Goal: Task Accomplishment & Management: Manage account settings

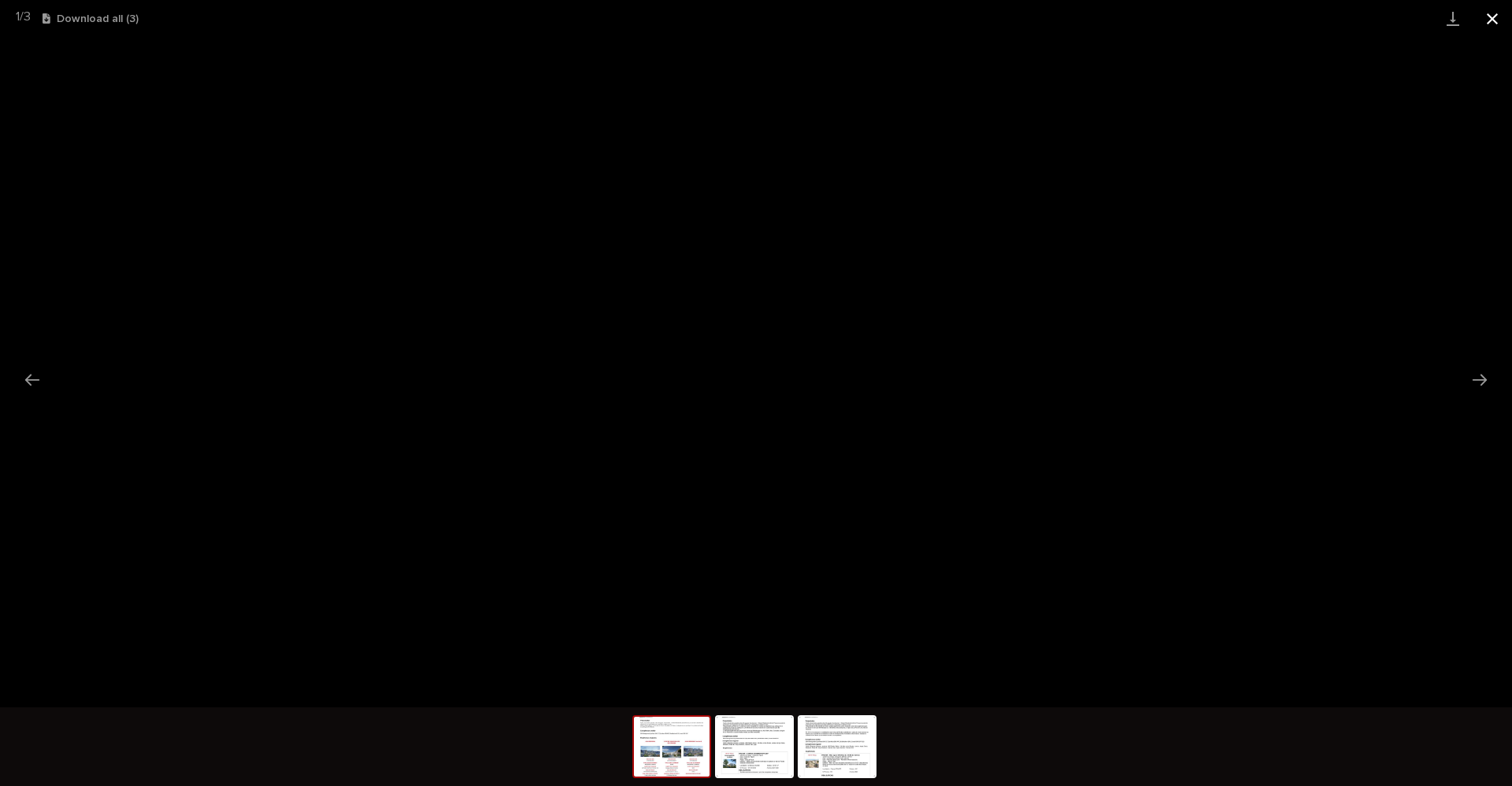
click at [1497, 25] on button "Close gallery" at bounding box center [1491, 19] width 39 height 37
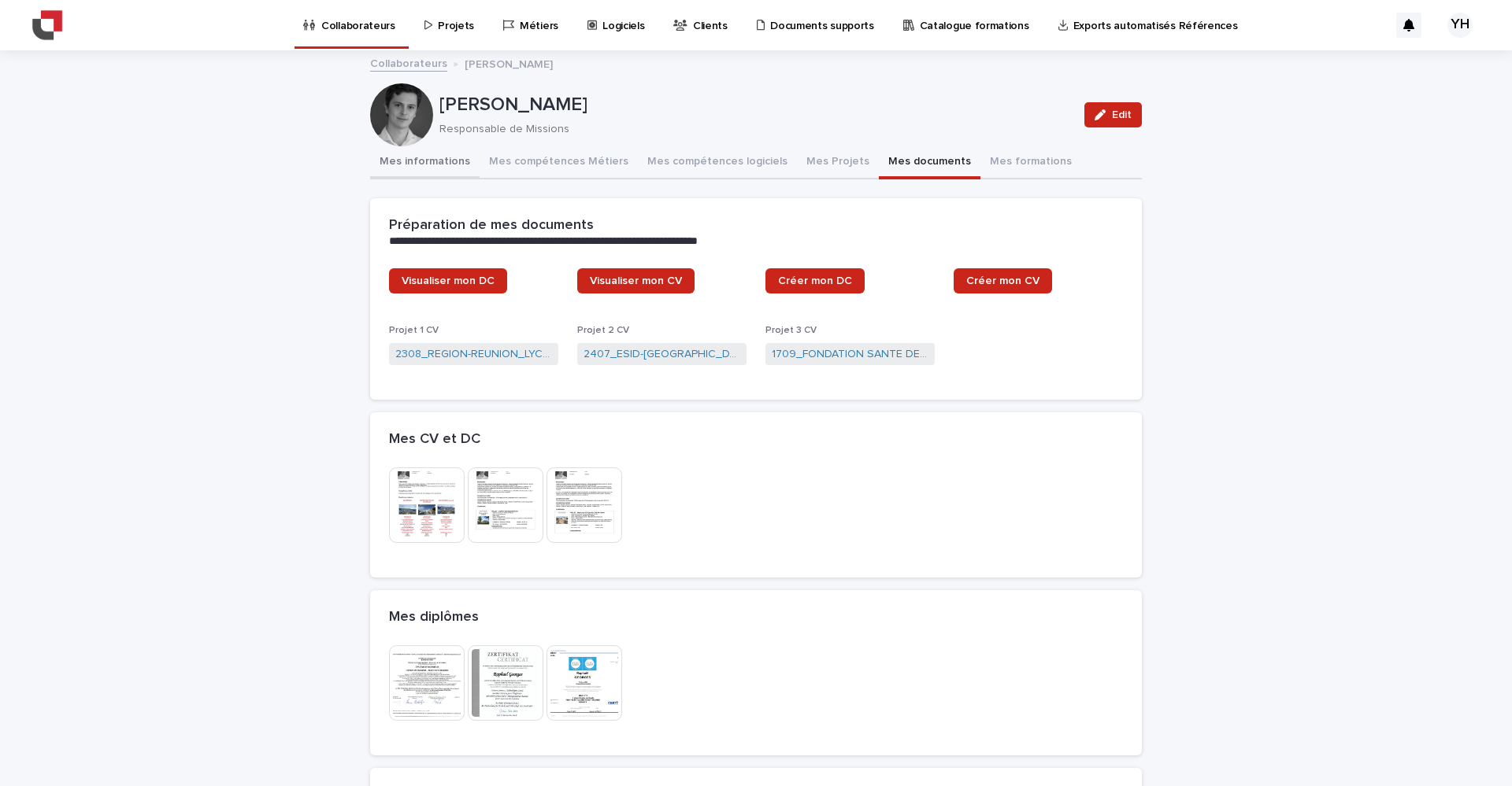
click at [438, 162] on button "Mes informations" at bounding box center [424, 163] width 110 height 33
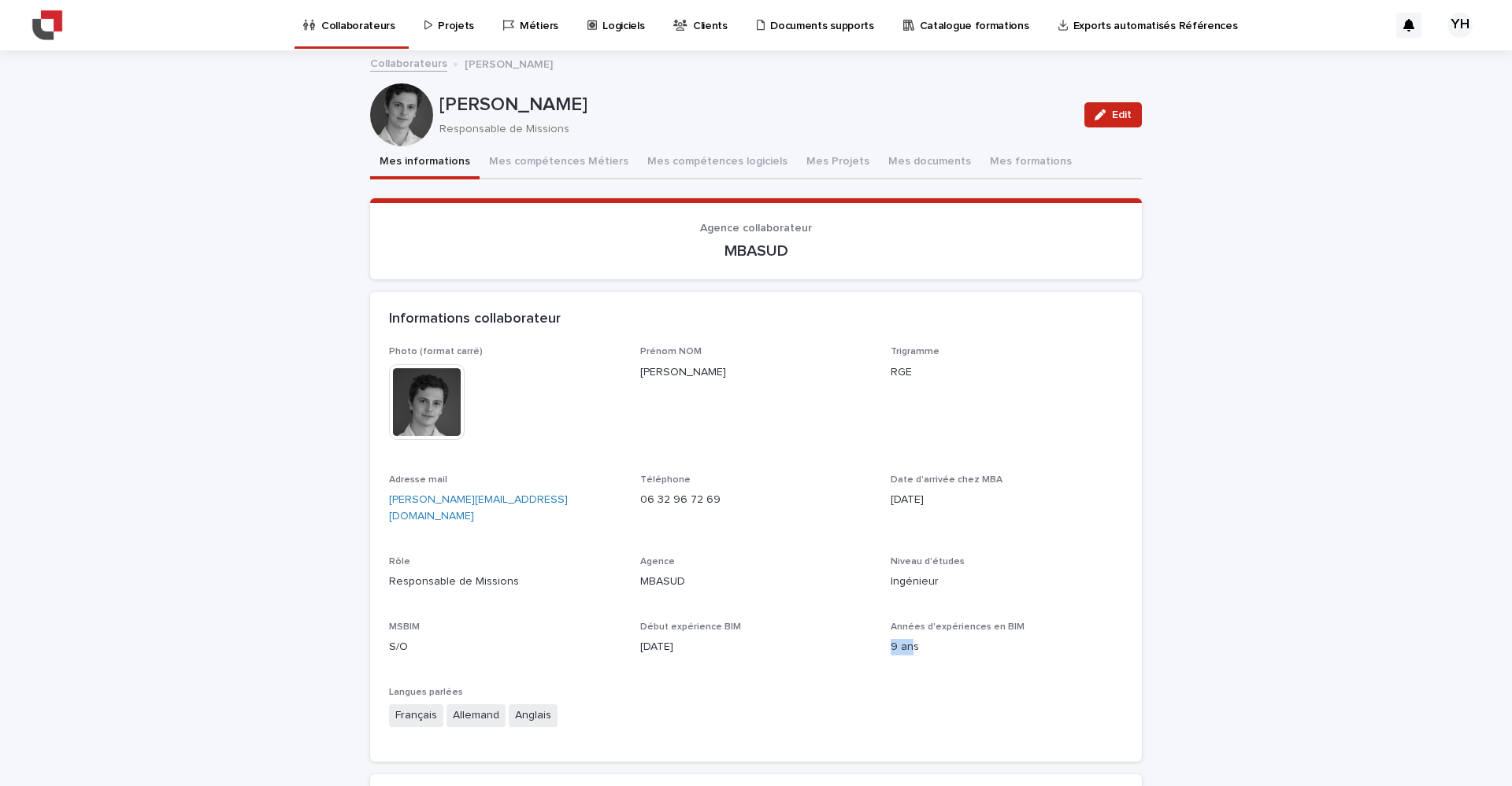
drag, startPoint x: 882, startPoint y: 622, endPoint x: 912, endPoint y: 624, distance: 30.1
click at [908, 624] on div "Photo (format carré) This file cannot be opened Download File Prénom NOM [PERSO…" at bounding box center [756, 545] width 734 height 397
click at [1052, 639] on p "9 ans" at bounding box center [1005, 647] width 232 height 17
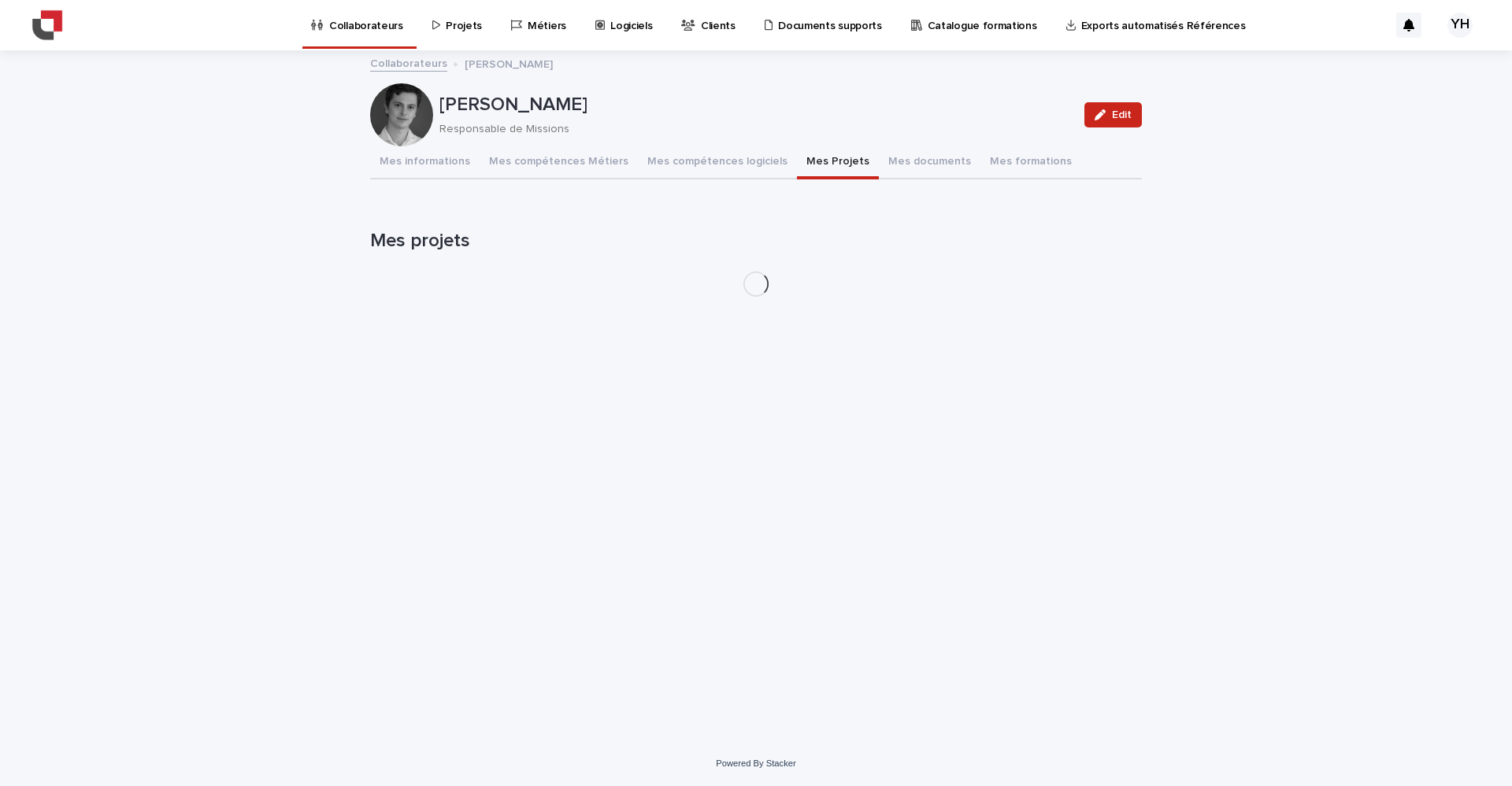
click at [814, 159] on button "Mes Projets" at bounding box center [838, 163] width 82 height 33
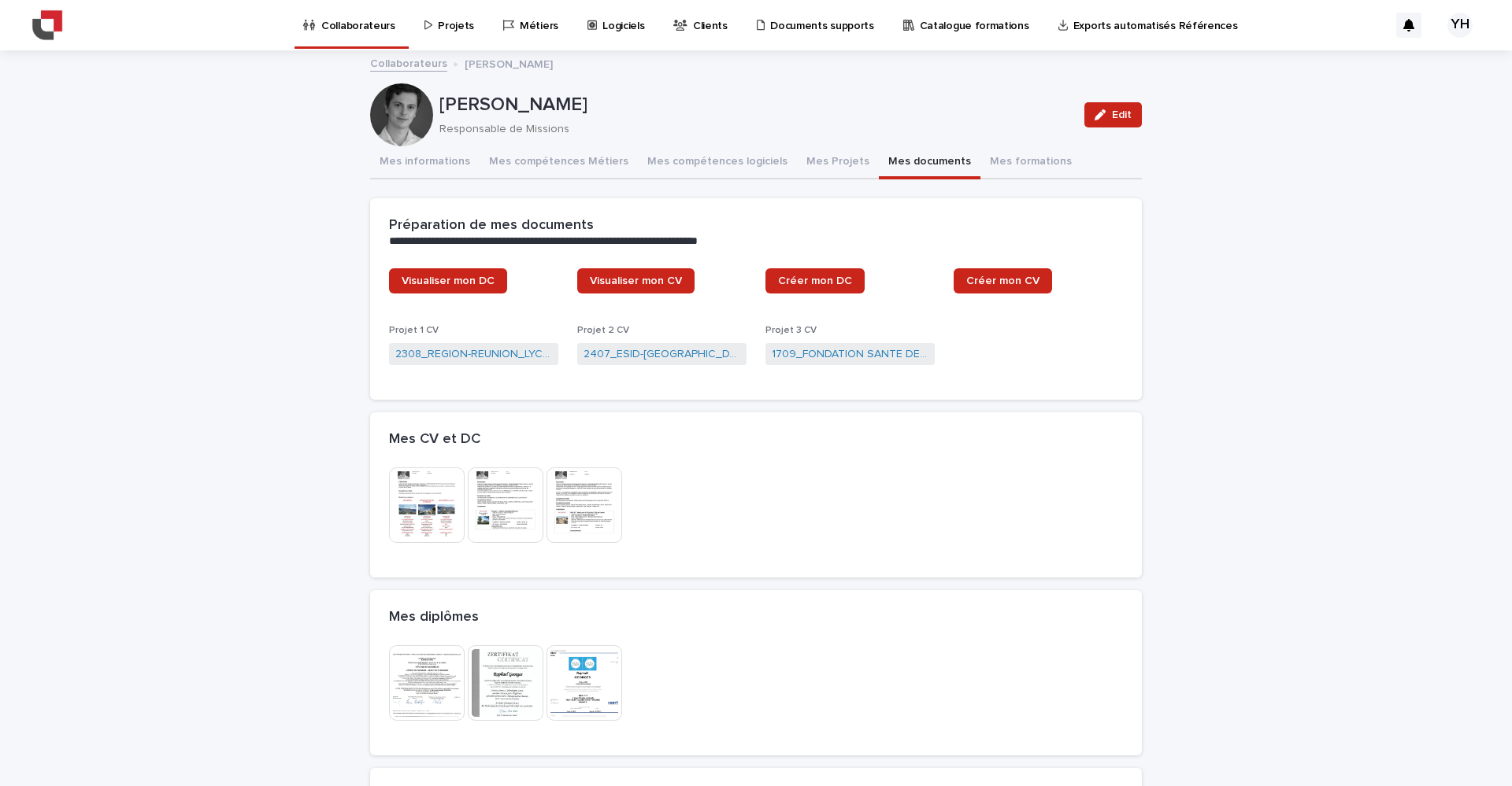
click at [895, 161] on button "Mes documents" at bounding box center [929, 163] width 102 height 33
click at [414, 507] on img at bounding box center [426, 504] width 75 height 75
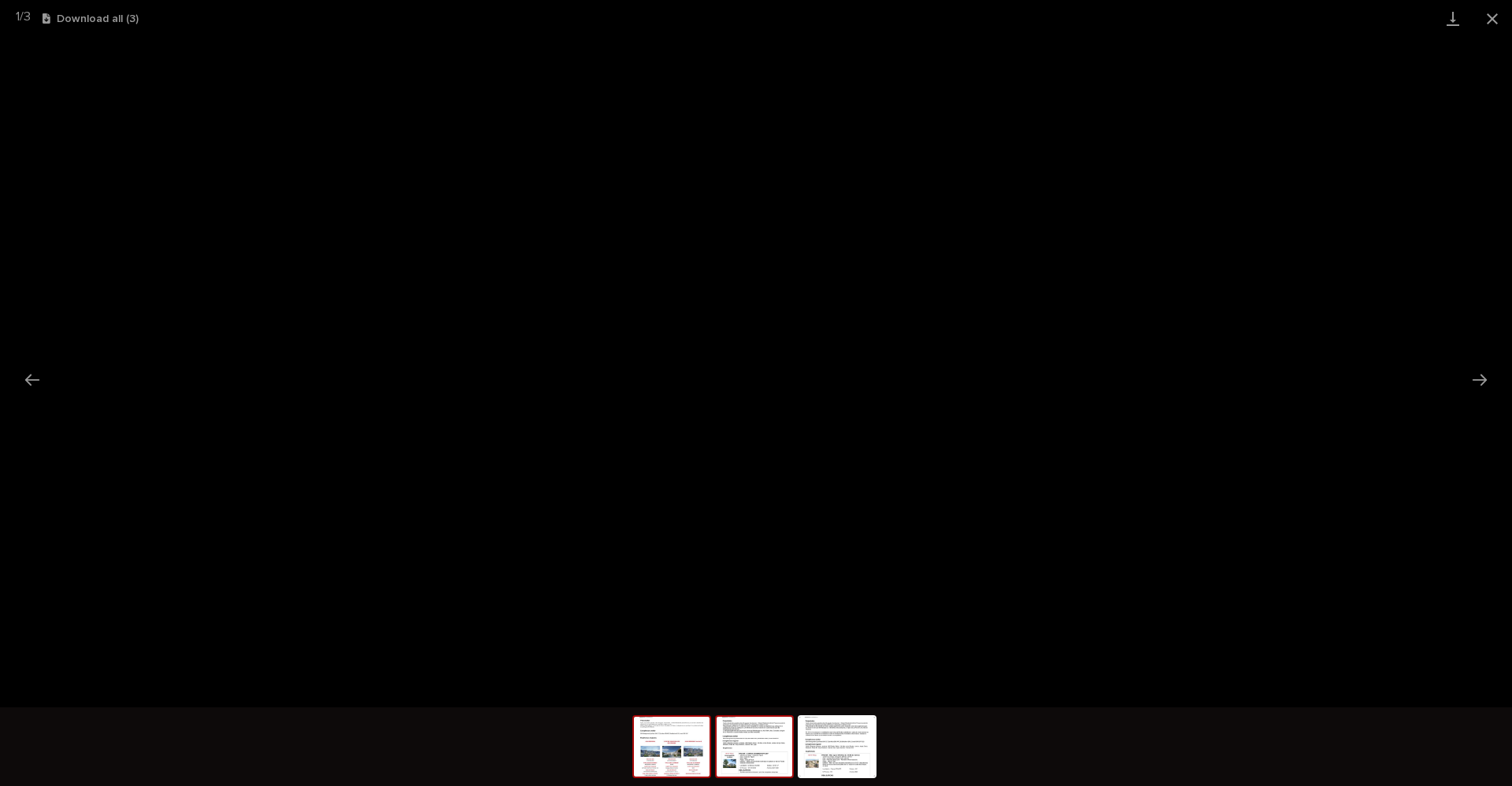
click at [736, 749] on img at bounding box center [754, 746] width 75 height 60
click at [685, 756] on img at bounding box center [671, 746] width 75 height 60
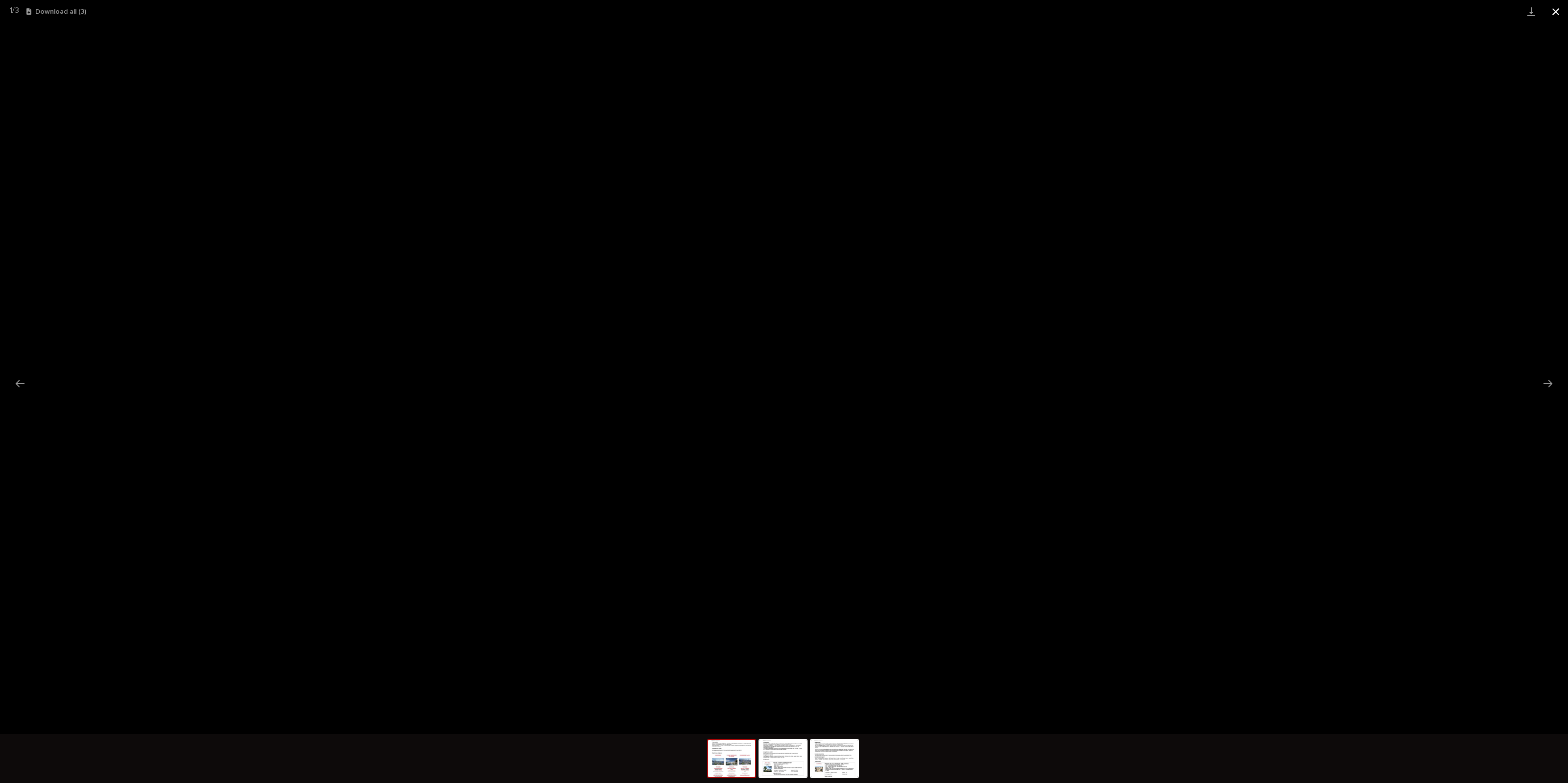
click at [940, 9] on button "Close gallery" at bounding box center [1556, 12] width 24 height 23
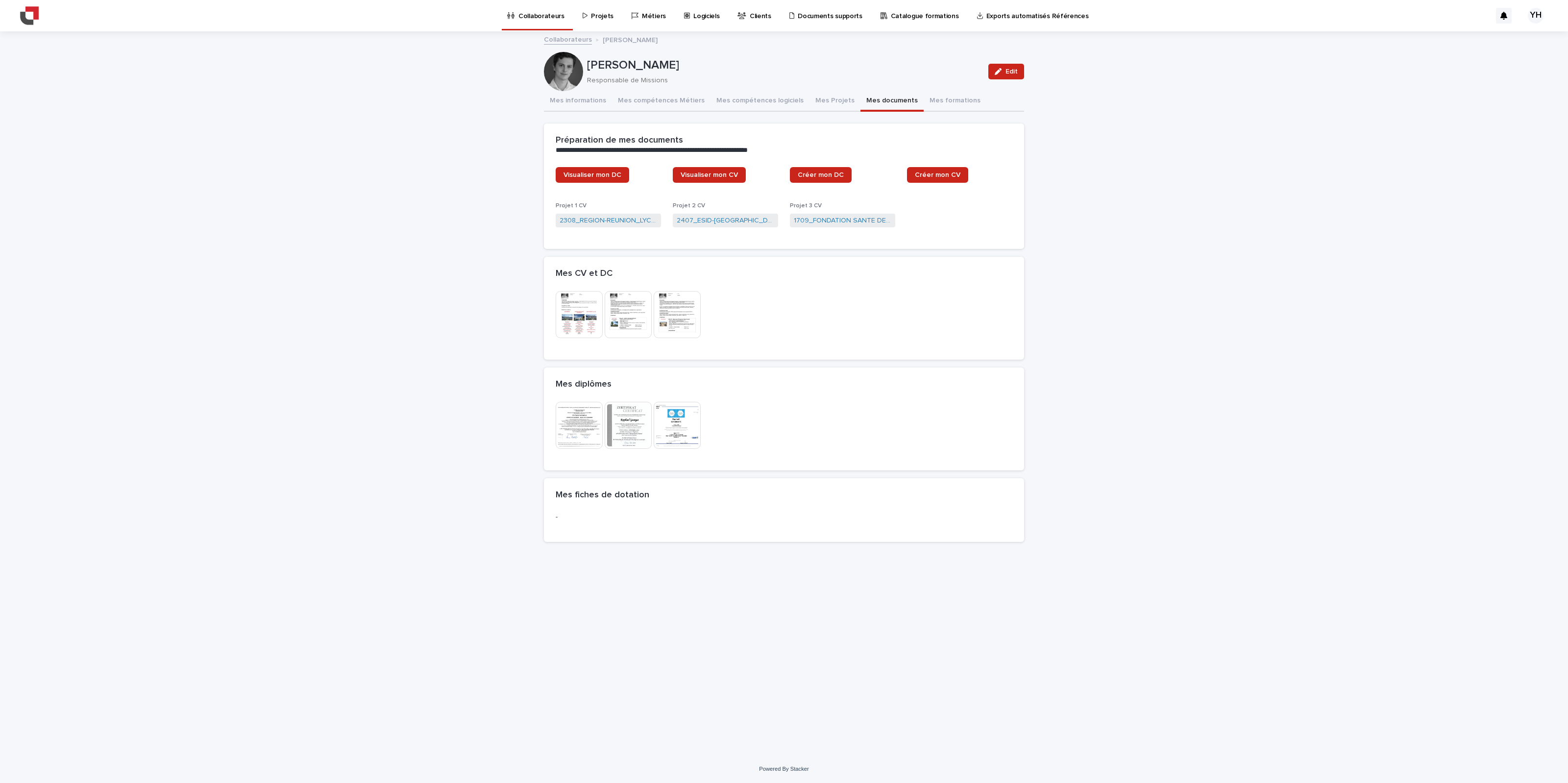
click at [589, 416] on img at bounding box center [579, 425] width 47 height 47
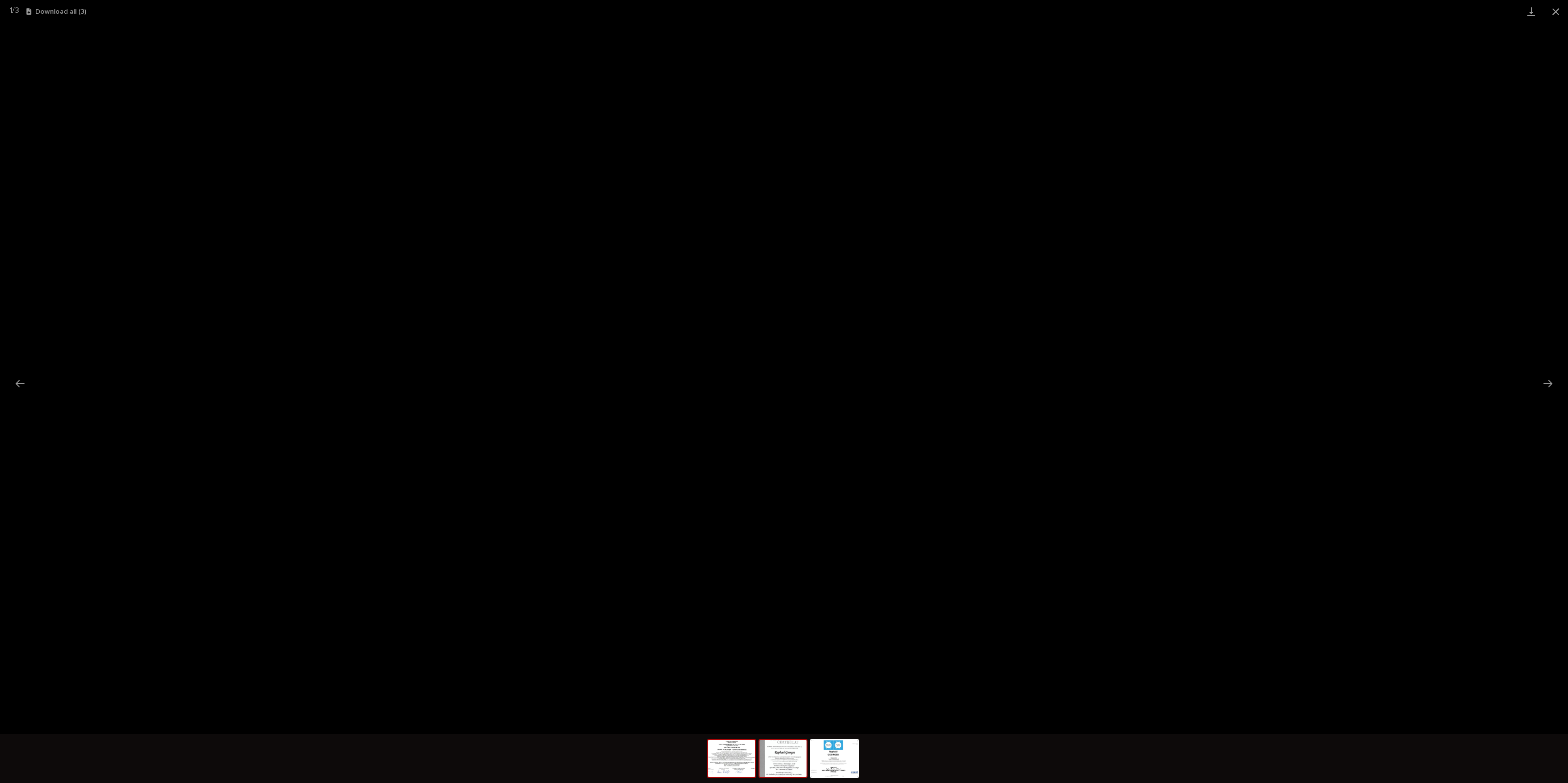
click at [771, 489] on img at bounding box center [783, 759] width 47 height 37
click at [747, 489] on img at bounding box center [731, 759] width 47 height 37
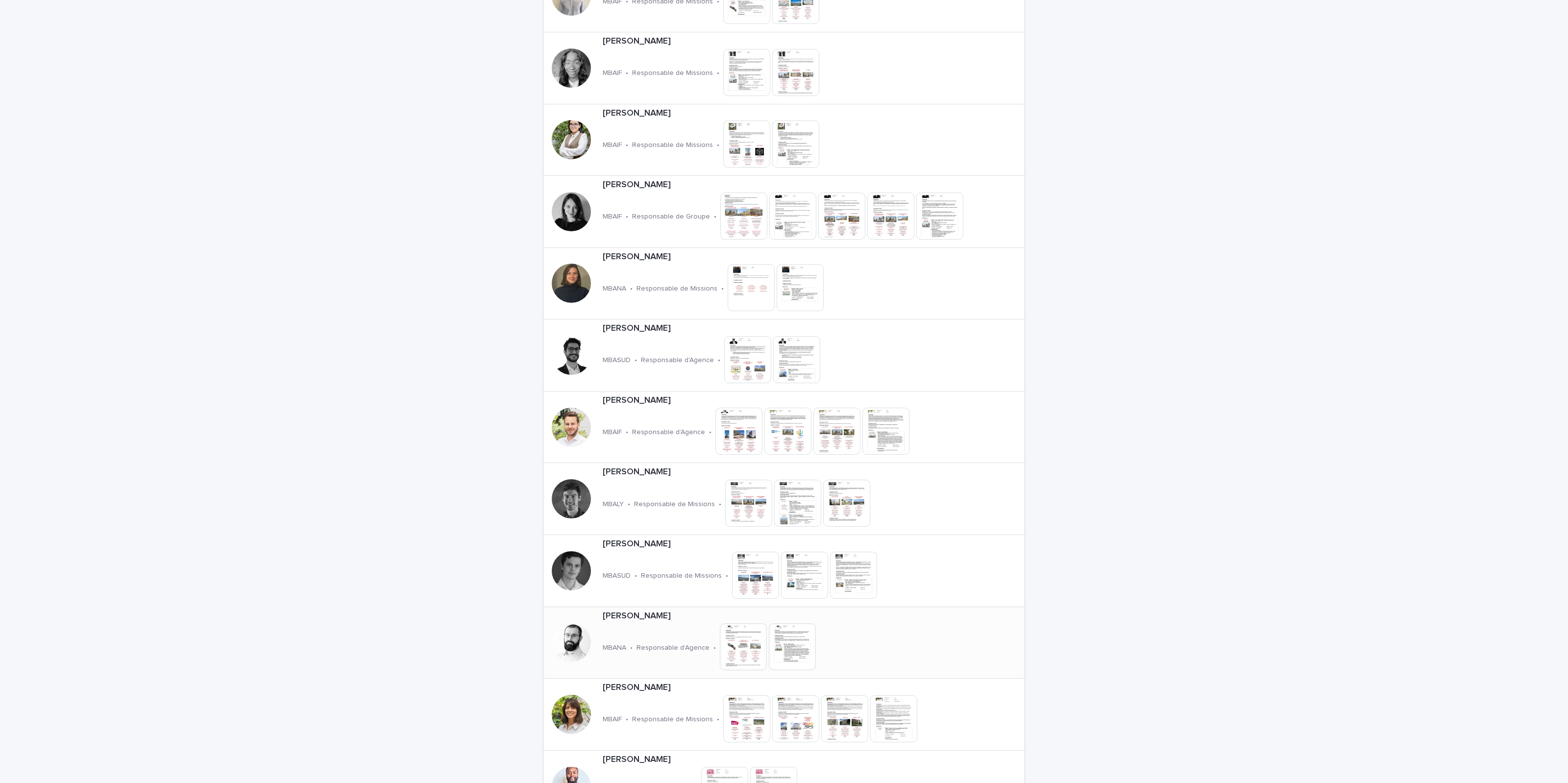
scroll to position [1693, 0]
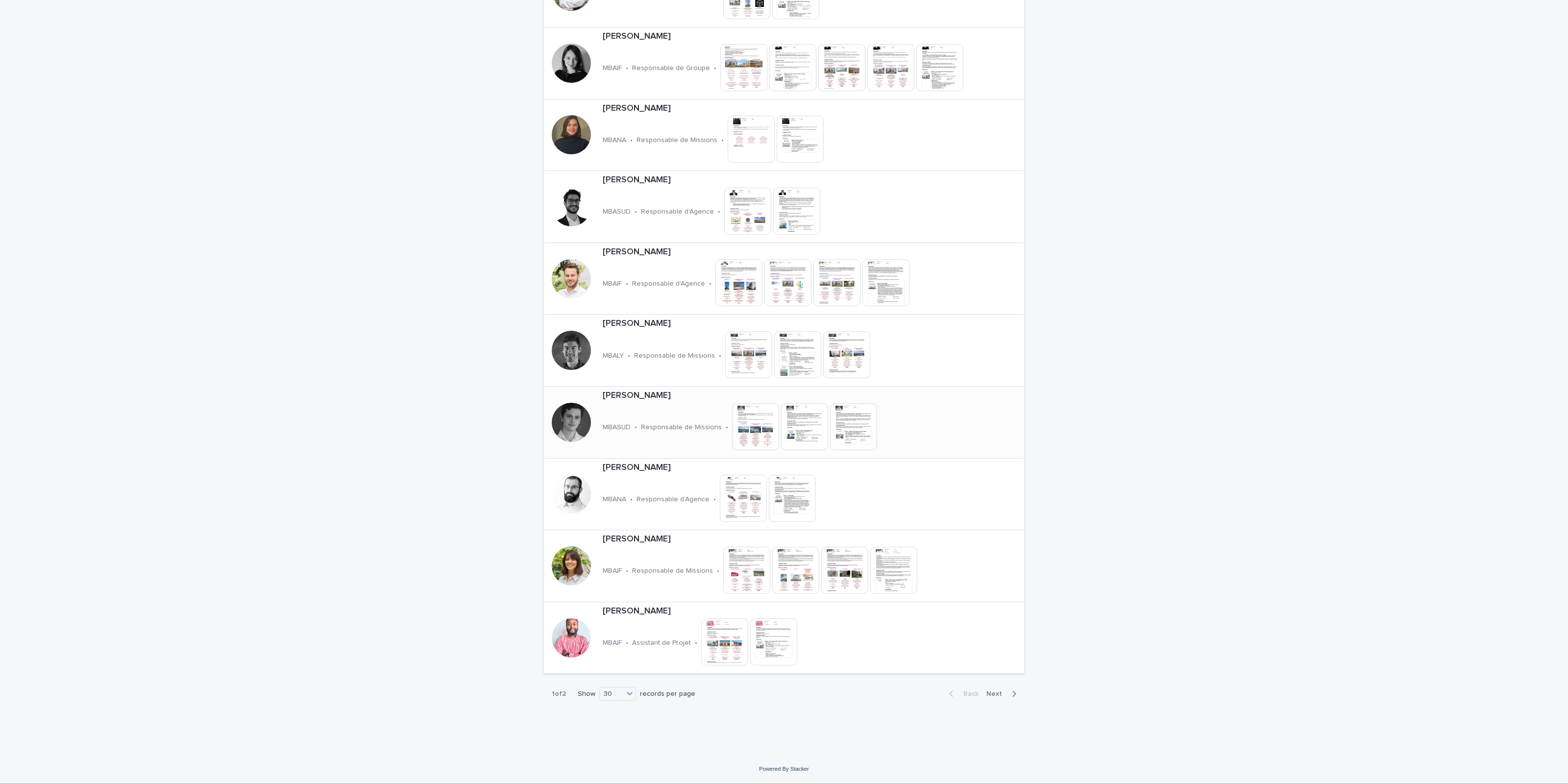
click at [662, 398] on p "[PERSON_NAME]" at bounding box center [775, 396] width 345 height 11
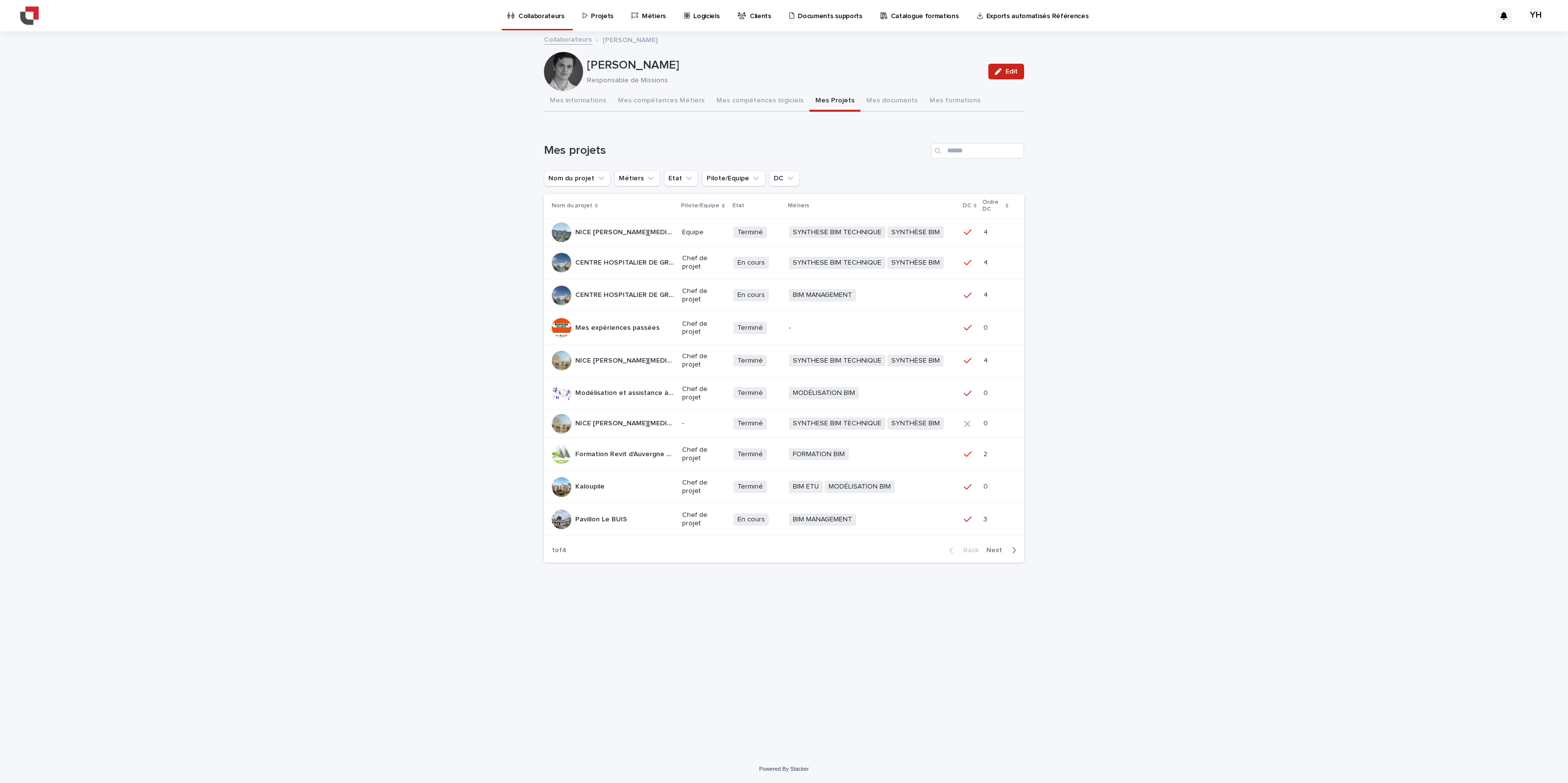
click at [836, 101] on button "Mes Projets" at bounding box center [835, 102] width 51 height 21
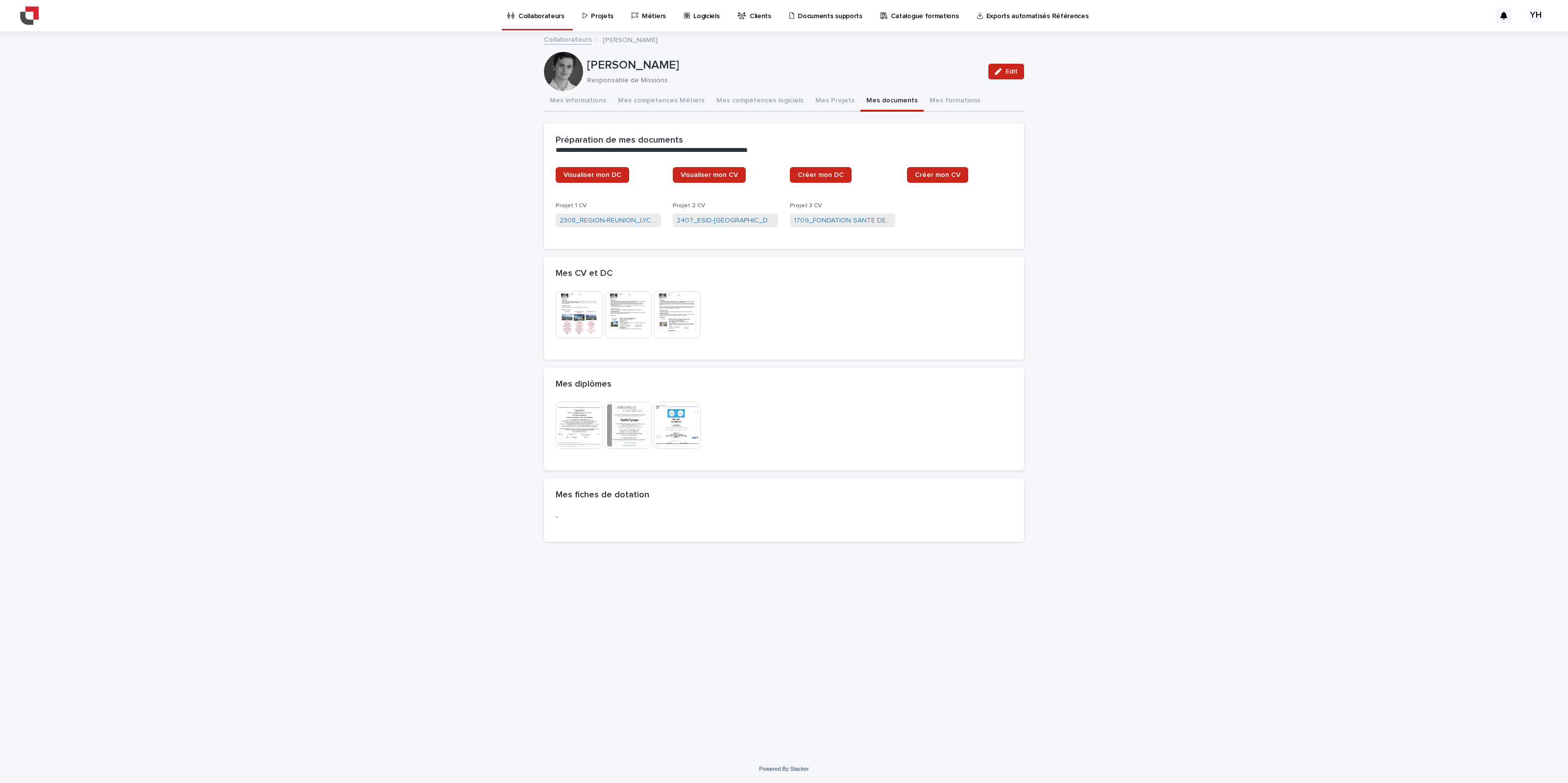
click at [891, 102] on button "Mes documents" at bounding box center [892, 102] width 63 height 21
click at [588, 429] on img at bounding box center [579, 425] width 47 height 47
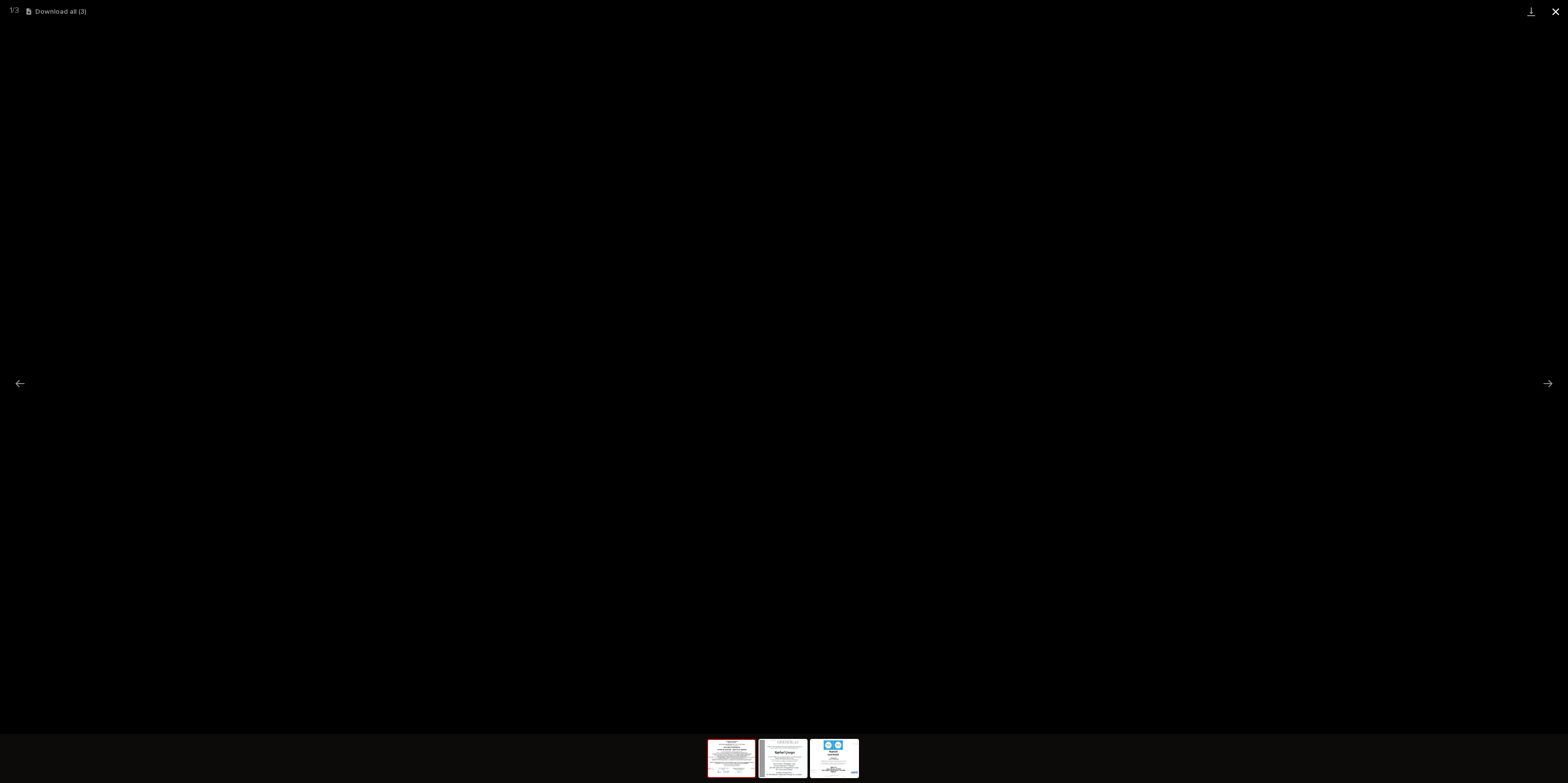
click at [940, 6] on button "Close gallery" at bounding box center [1556, 12] width 24 height 23
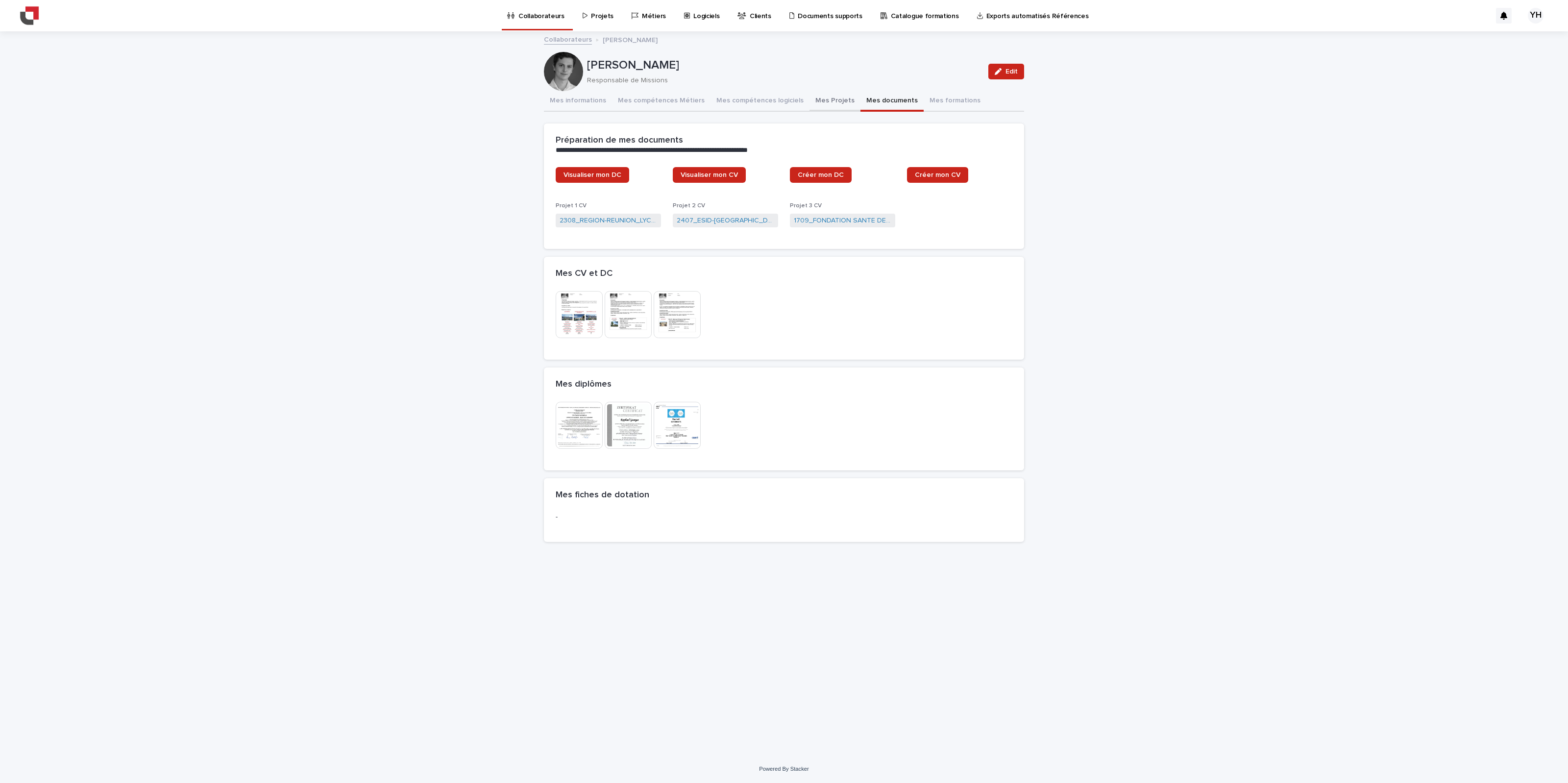
click at [827, 108] on button "Mes Projets" at bounding box center [835, 102] width 51 height 21
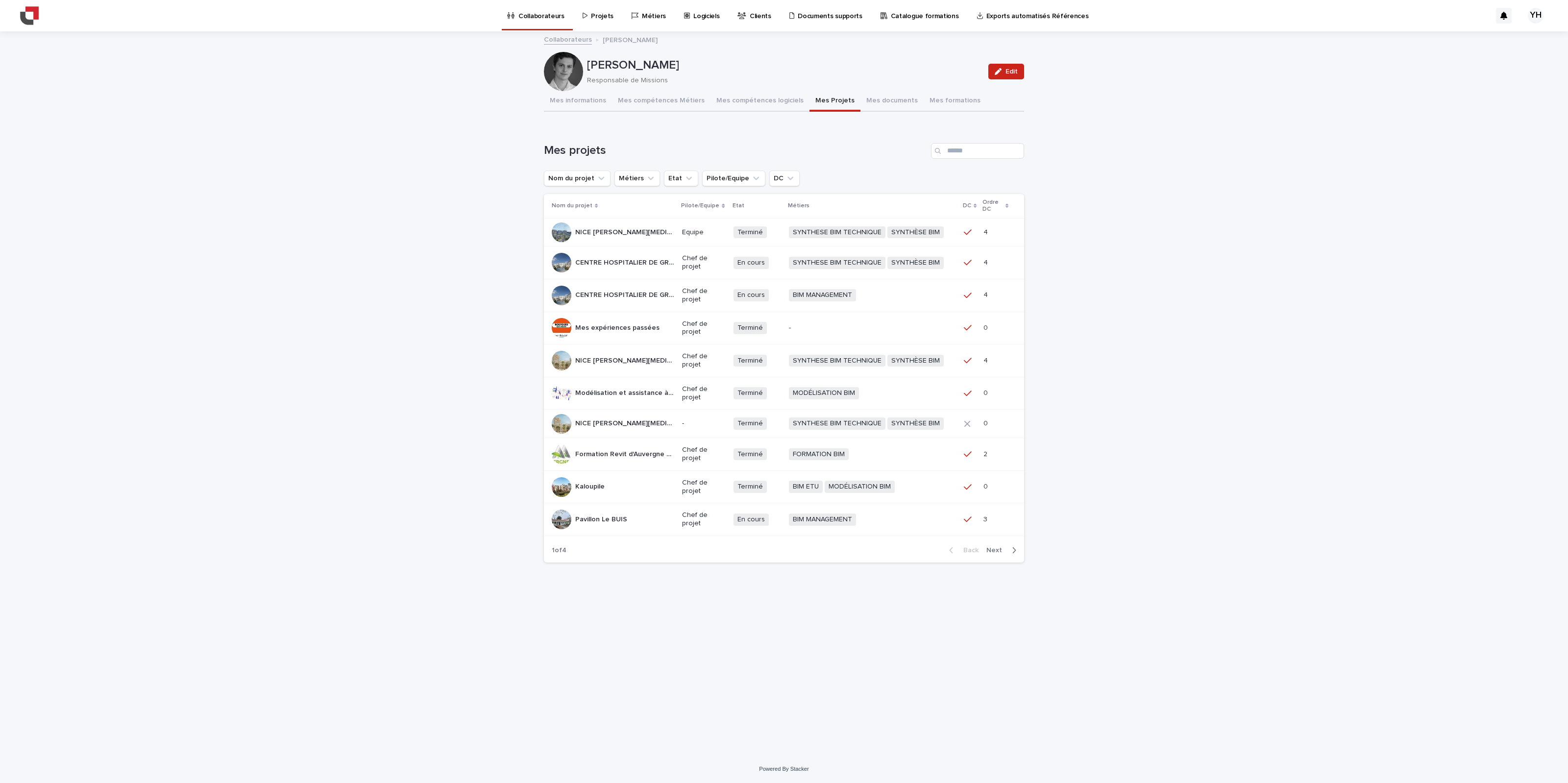
click at [660, 258] on p "CENTRE HOSPITALIER DE GRASSE" at bounding box center [626, 262] width 101 height 10
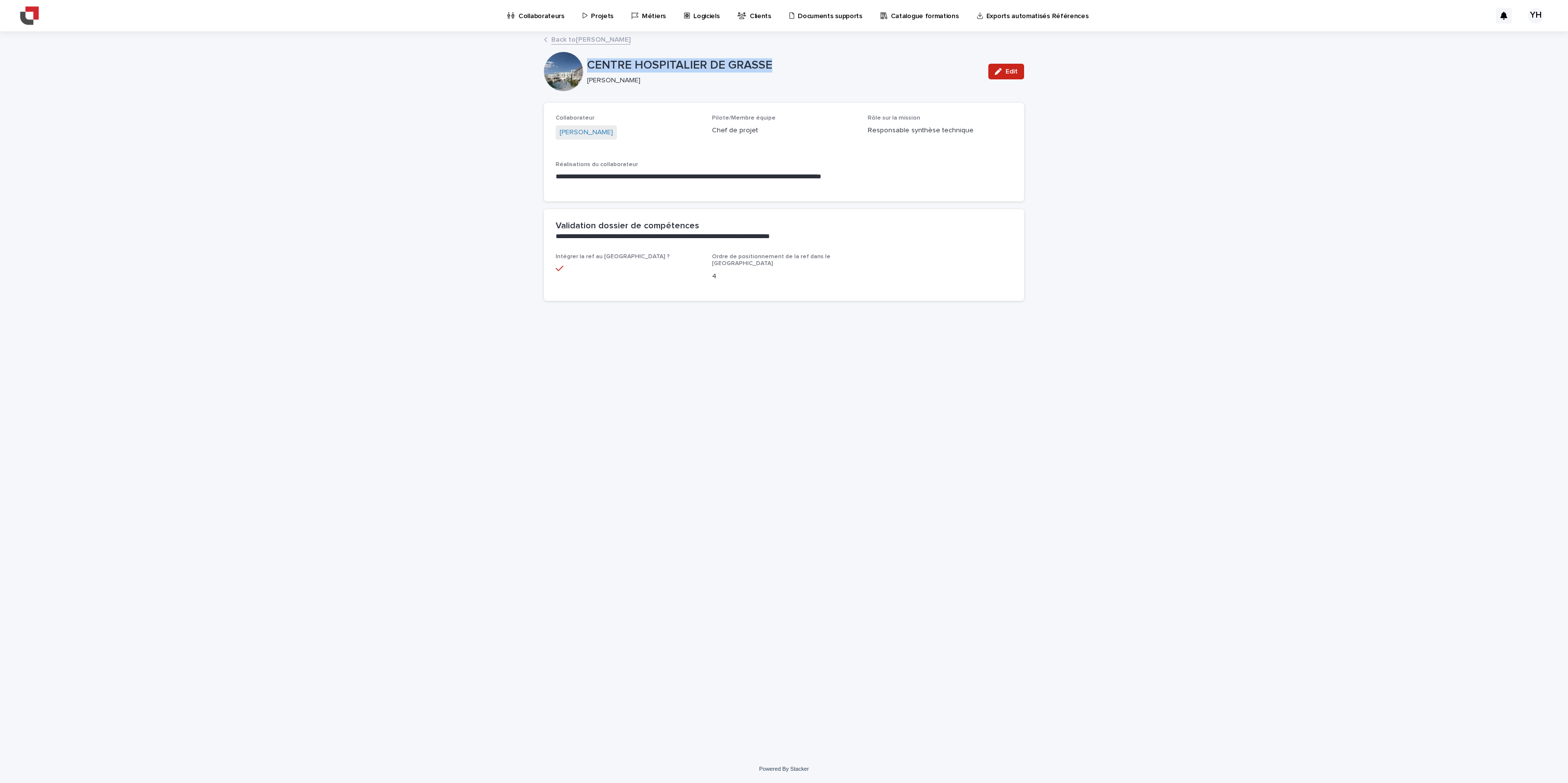
drag, startPoint x: 771, startPoint y: 67, endPoint x: 576, endPoint y: 61, distance: 195.1
click at [576, 61] on div "CENTRE HOSPITALIER DE GRASSE [PERSON_NAME]" at bounding box center [784, 71] width 480 height 39
copy div "CENTRE HOSPITALIER DE GRASSE"
click at [591, 12] on p "Projets" at bounding box center [602, 10] width 23 height 21
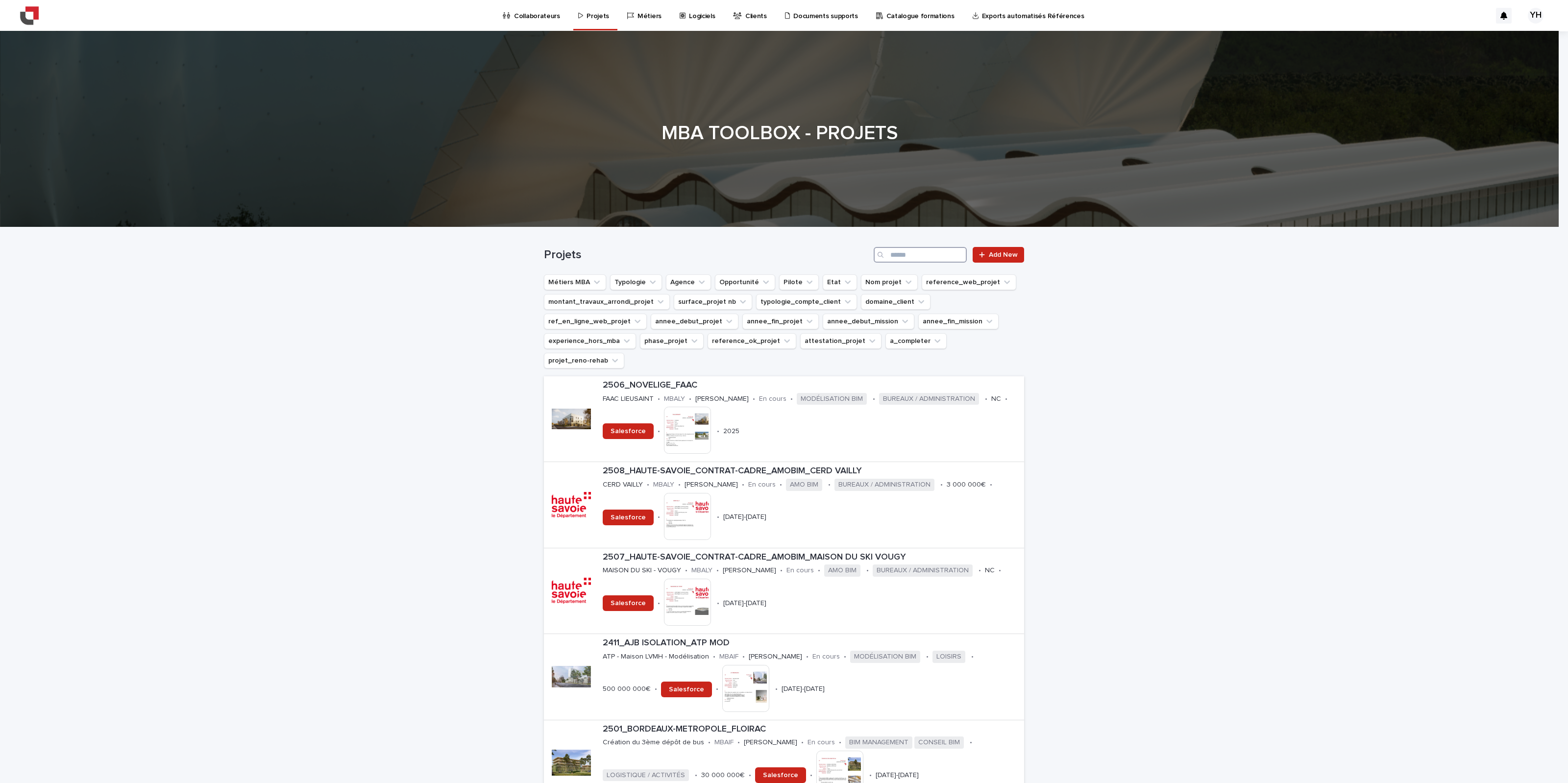
click at [940, 259] on input "Search" at bounding box center [920, 255] width 93 height 16
paste input "**********"
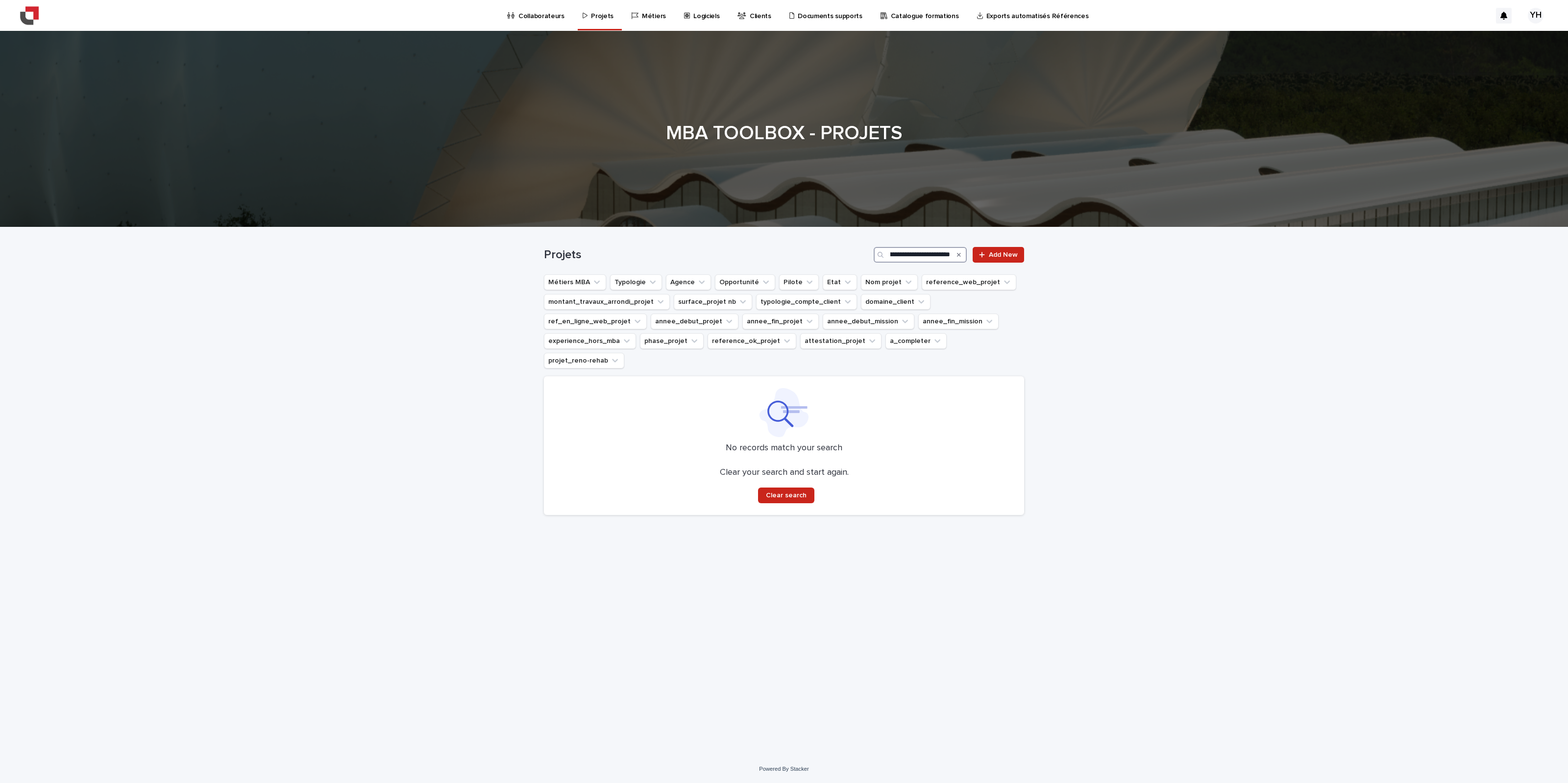
click at [915, 254] on input "**********" at bounding box center [920, 255] width 93 height 16
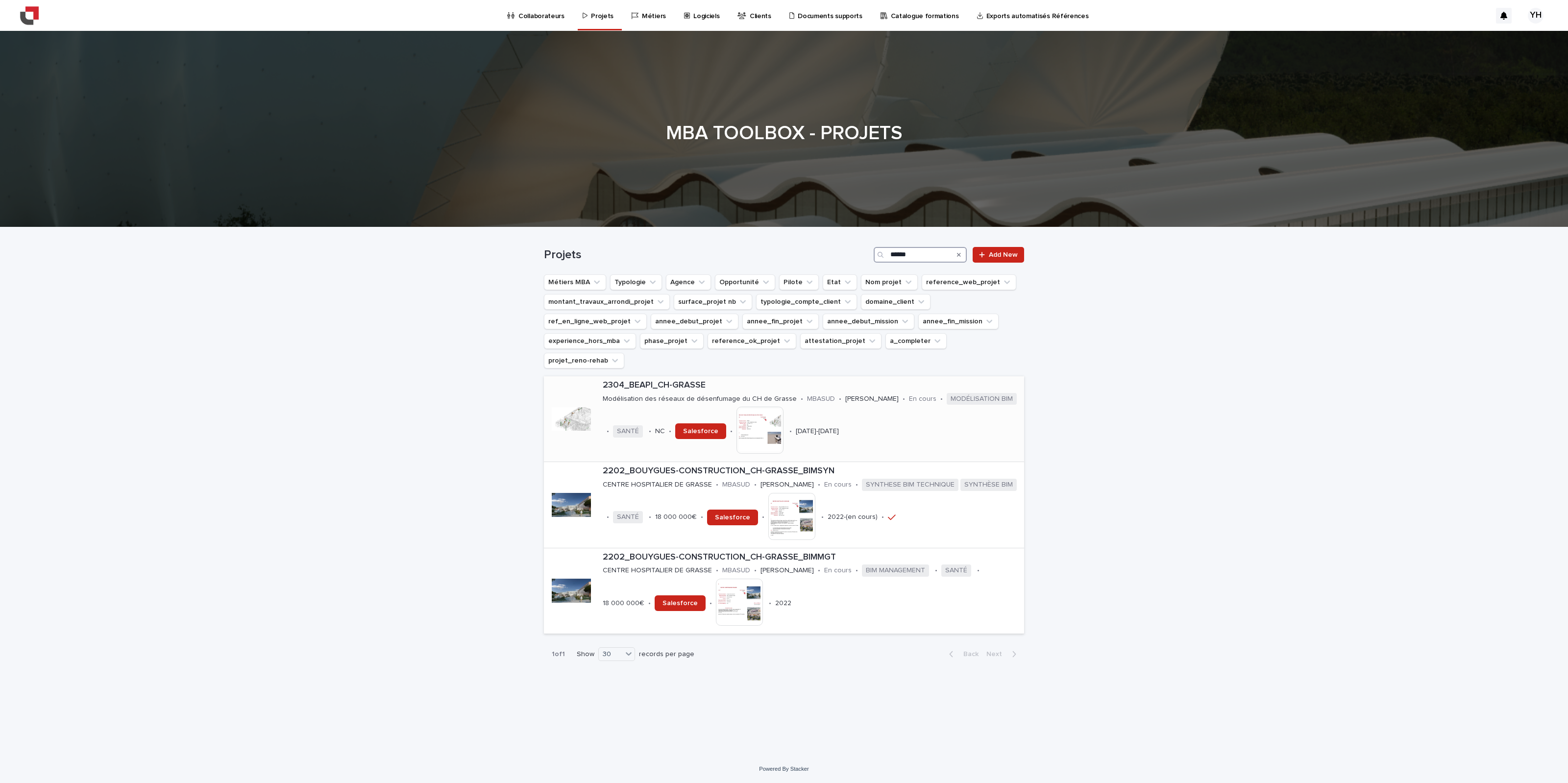
type input "******"
click at [747, 407] on img at bounding box center [760, 430] width 47 height 47
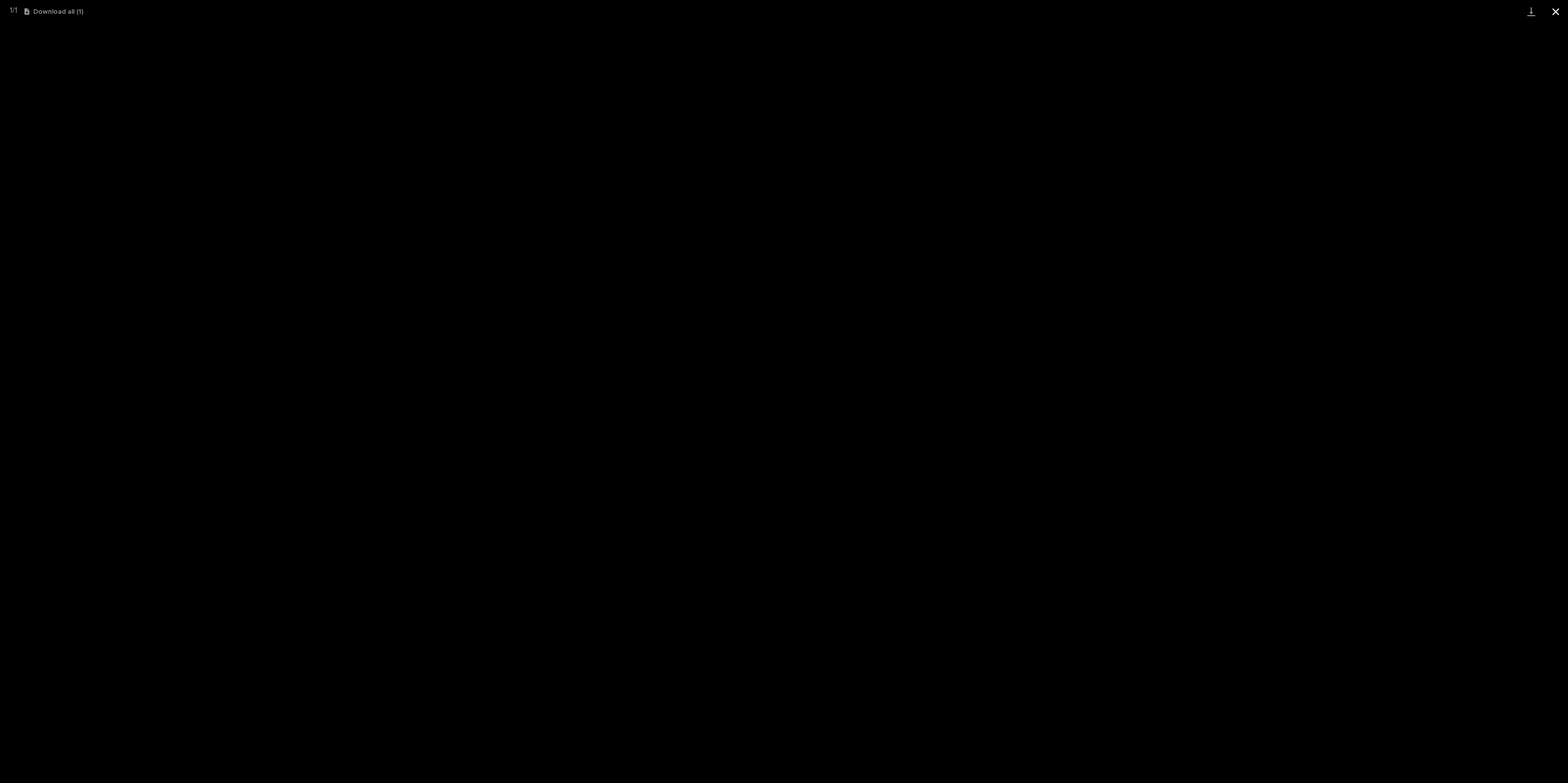
click at [940, 18] on button "Close gallery" at bounding box center [1556, 12] width 24 height 23
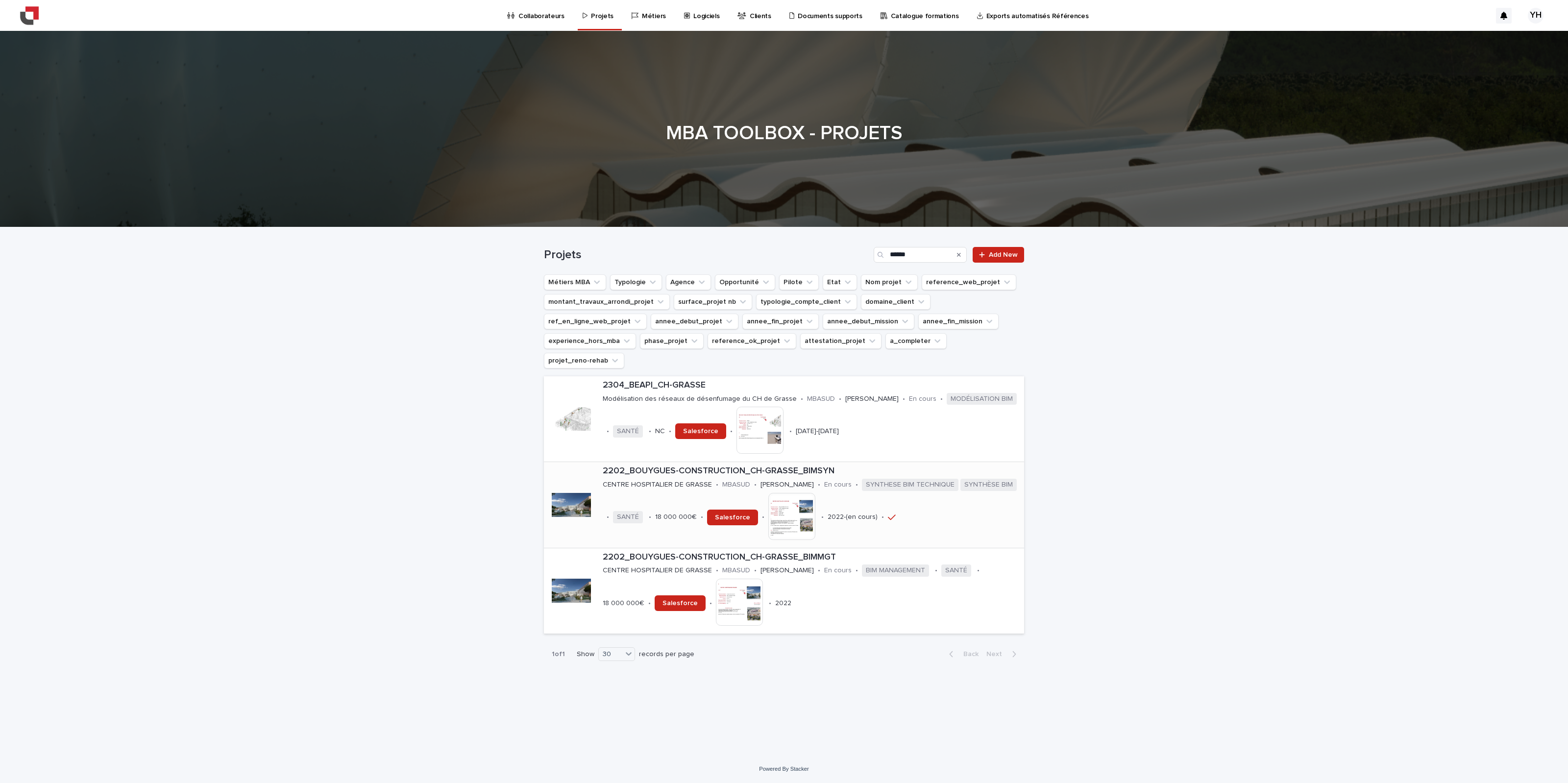
click at [821, 466] on p "2202_BOUYGUES-CONSTRUCTION_CH-GRASSE_BIMSYN" at bounding box center [811, 472] width 418 height 11
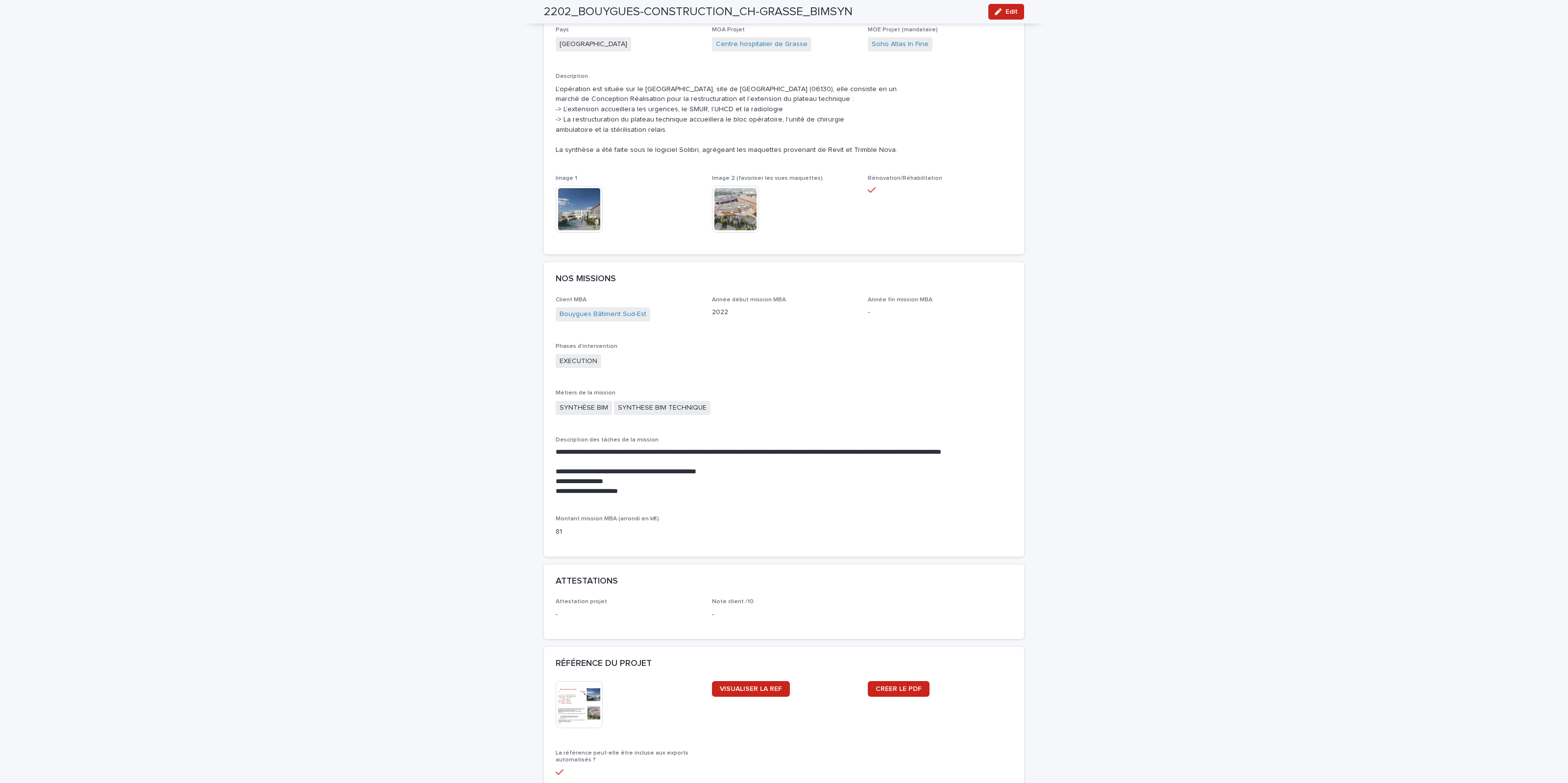
scroll to position [613, 0]
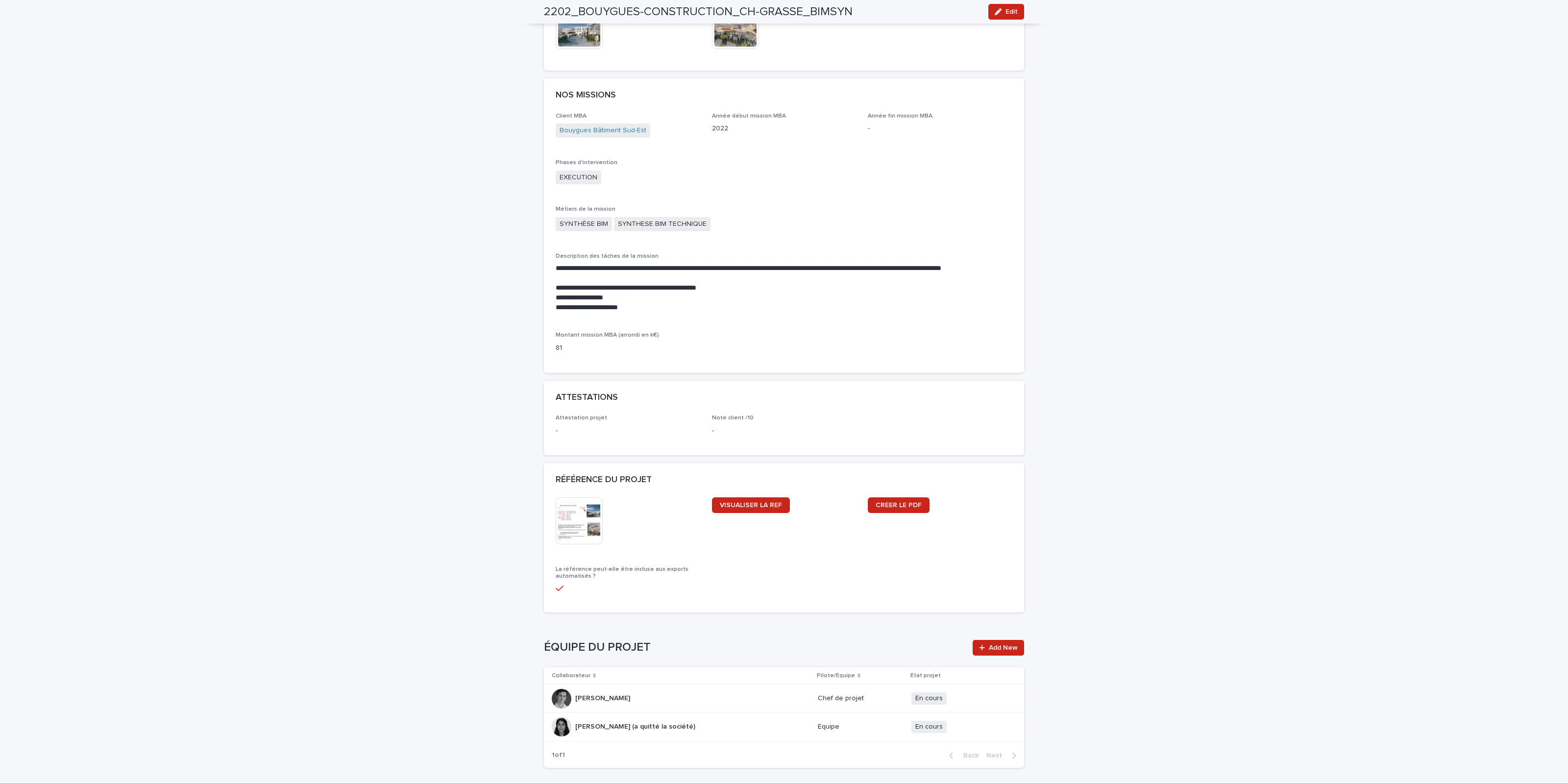
click at [577, 489] on img at bounding box center [579, 521] width 47 height 47
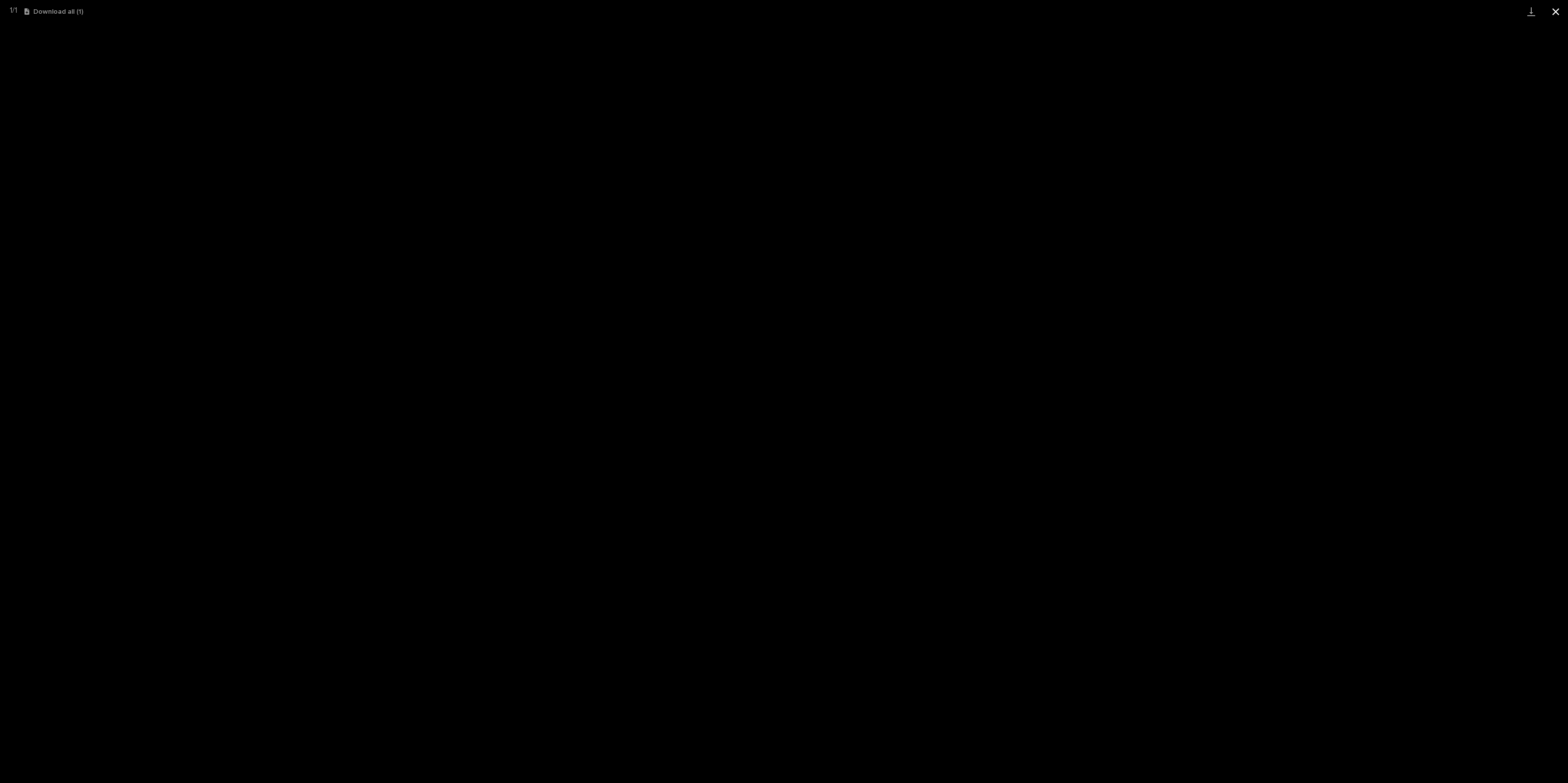
click at [940, 13] on button "Close gallery" at bounding box center [1556, 12] width 24 height 23
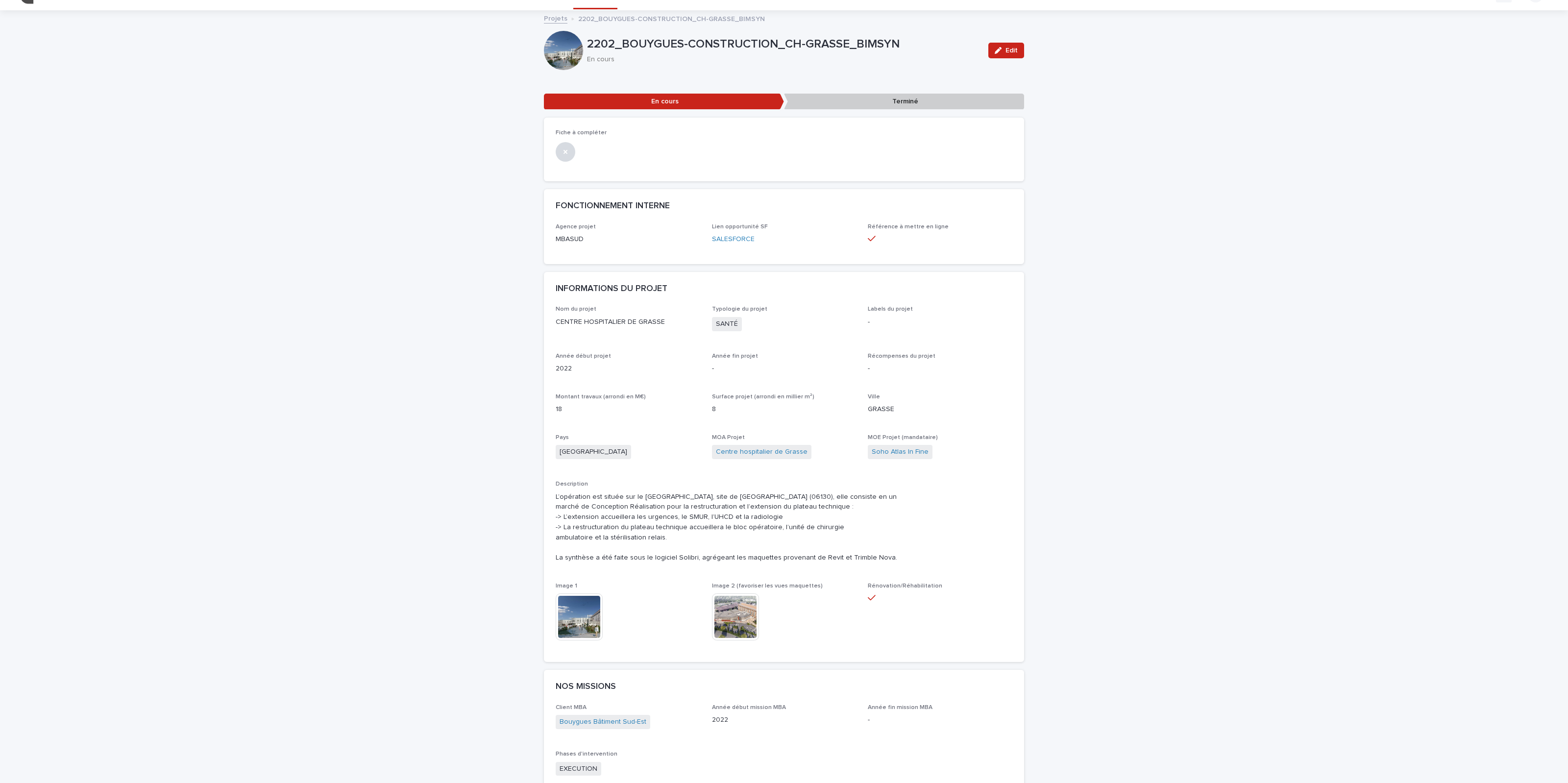
scroll to position [0, 0]
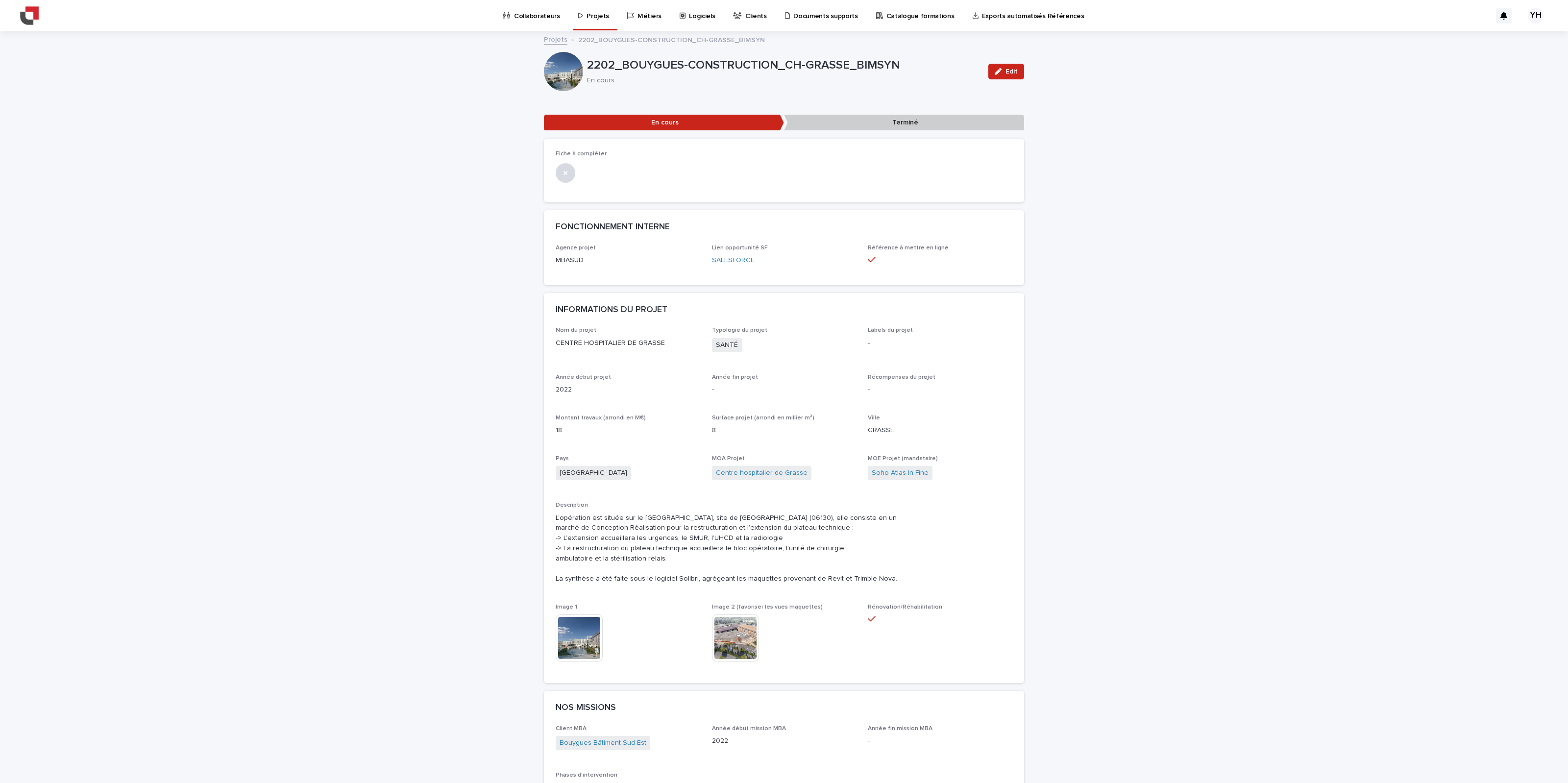
click at [582, 11] on div "Projets" at bounding box center [595, 10] width 37 height 21
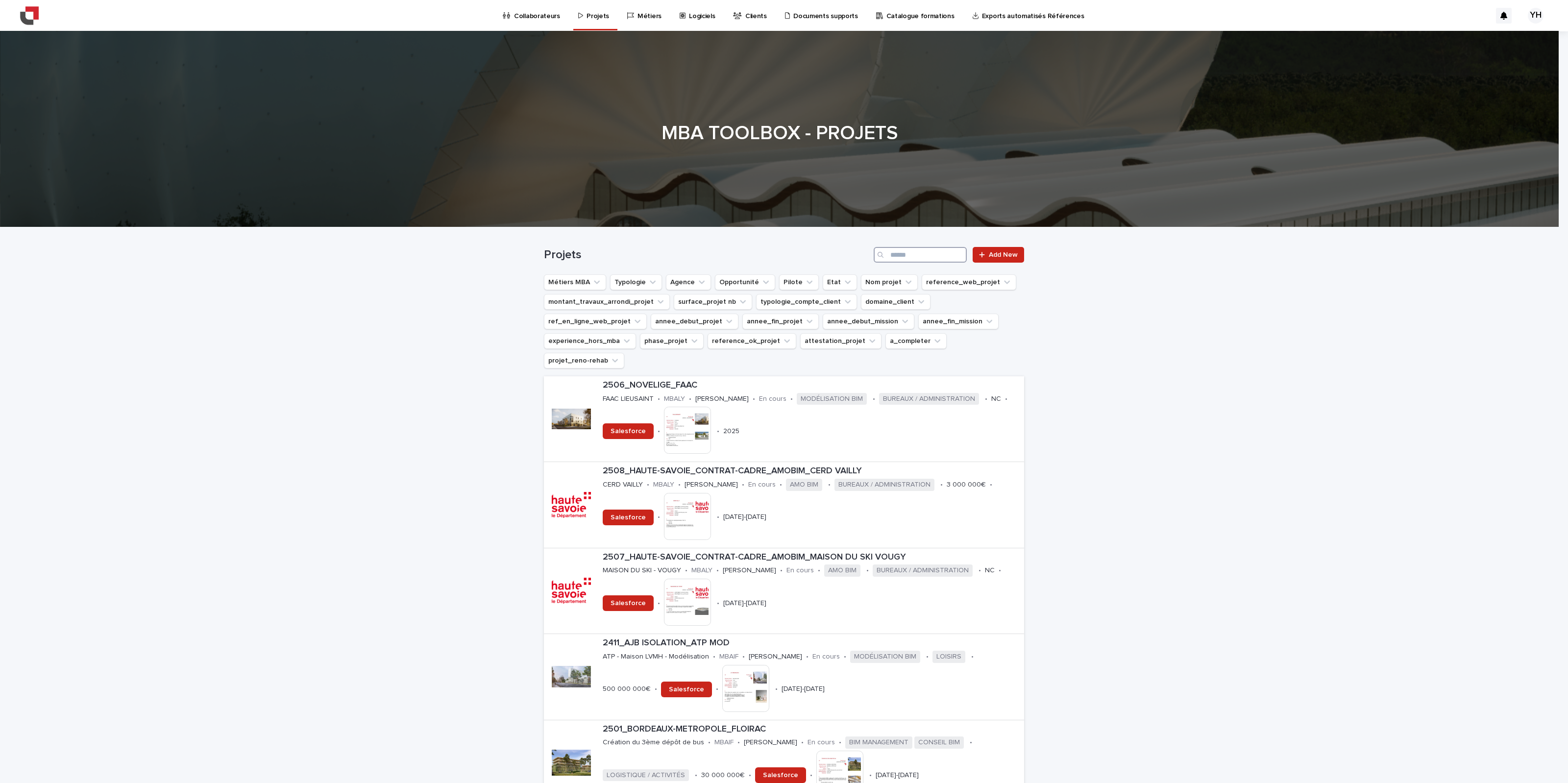
click at [925, 258] on input "Search" at bounding box center [920, 255] width 93 height 16
type input "****"
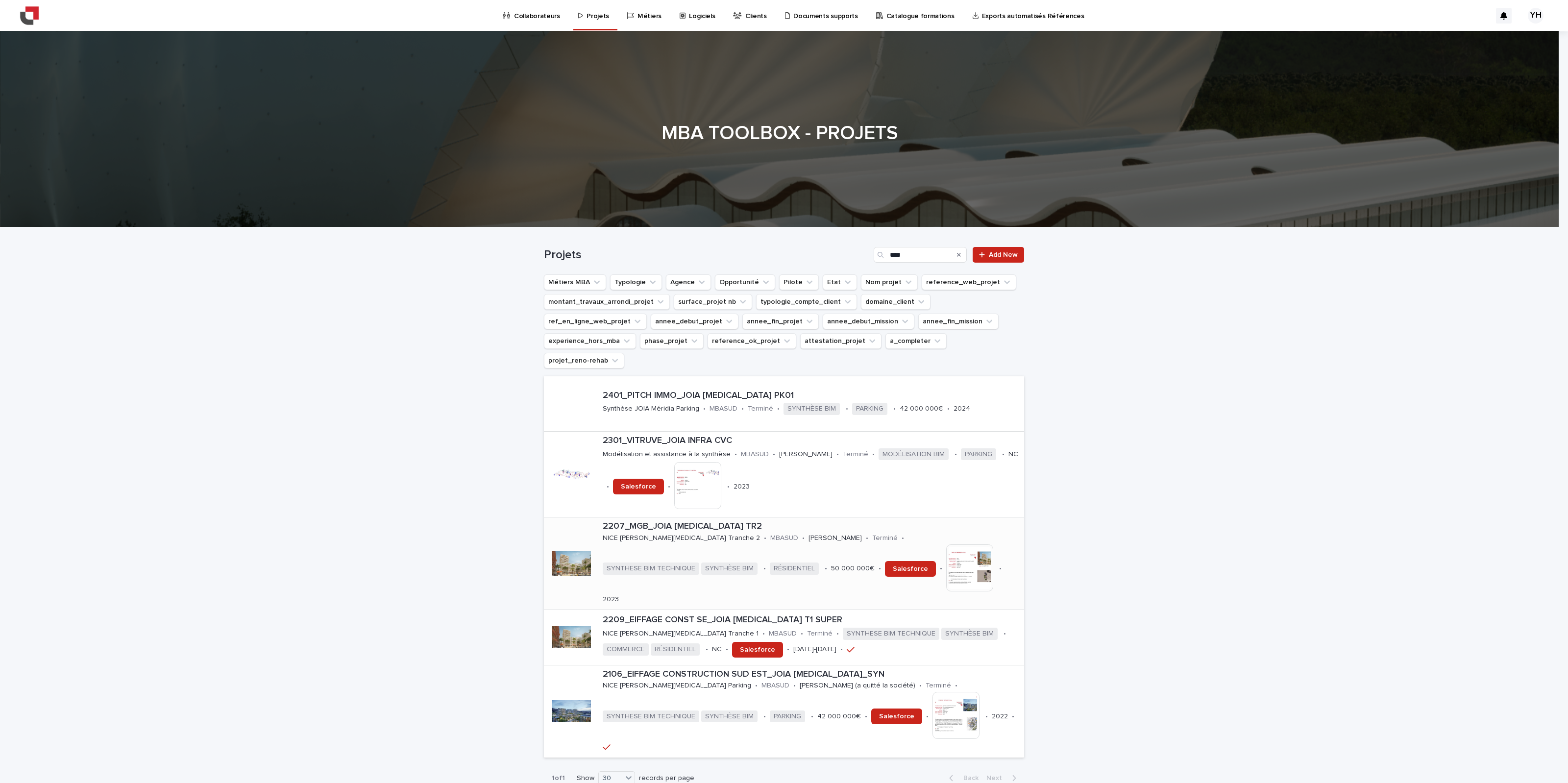
click at [690, 489] on p "2207_MGB_JOIA [MEDICAL_DATA] TR2" at bounding box center [811, 527] width 418 height 11
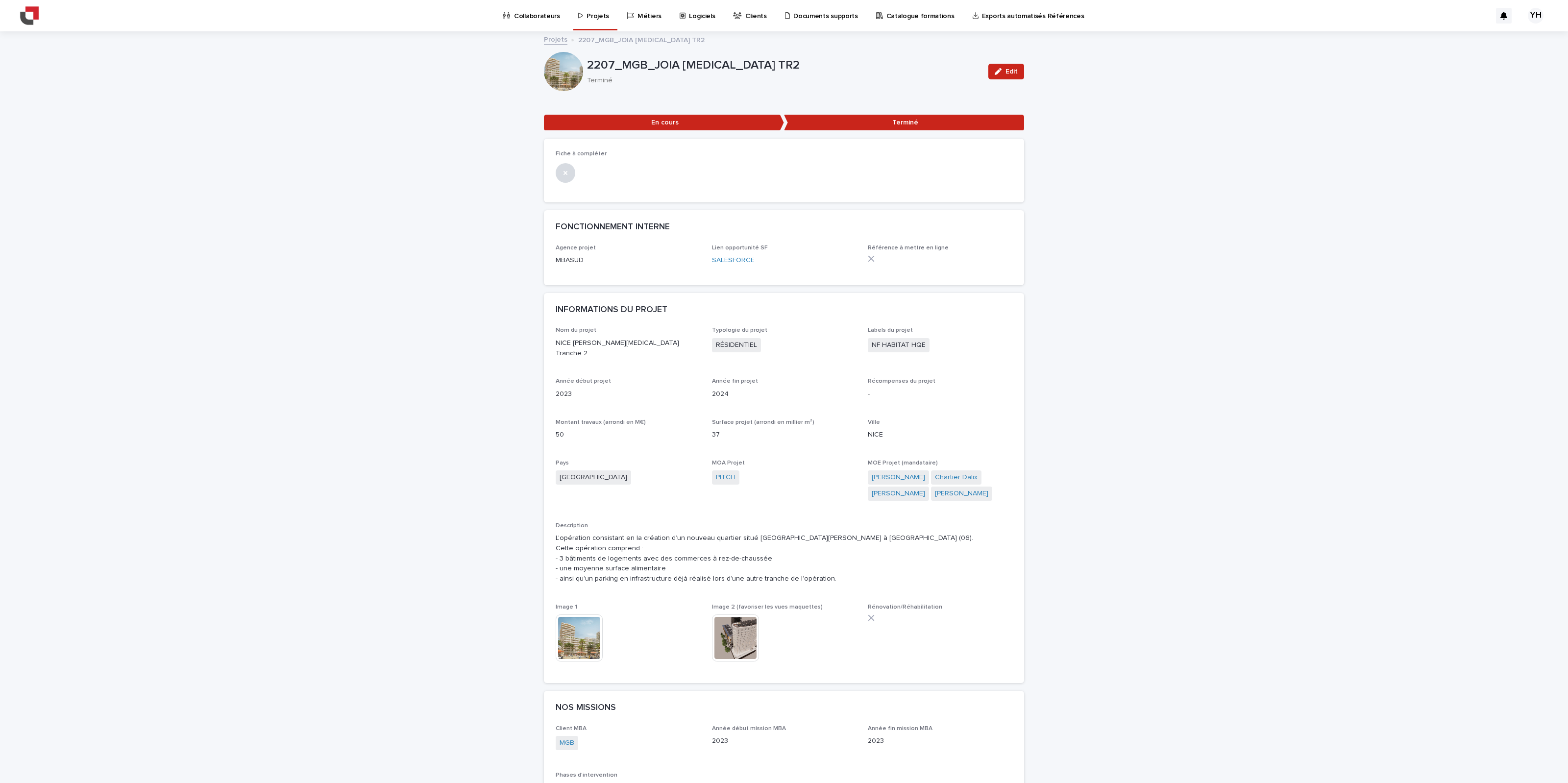
click at [591, 489] on img at bounding box center [579, 637] width 47 height 47
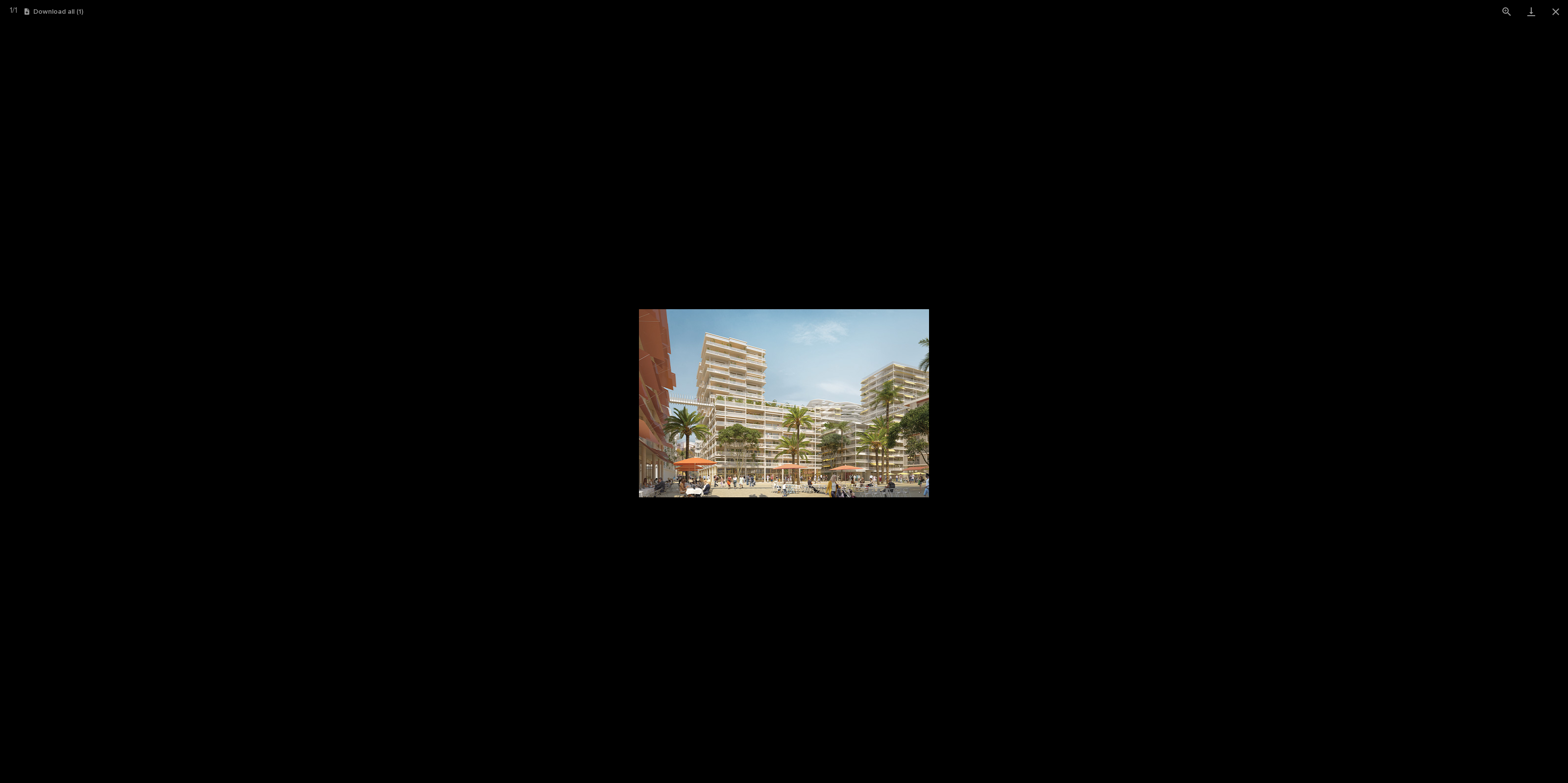
drag, startPoint x: 987, startPoint y: 136, endPoint x: 996, endPoint y: 132, distance: 9.8
click at [940, 136] on picture at bounding box center [784, 403] width 1568 height 760
click at [940, 15] on button "Close gallery" at bounding box center [1556, 12] width 24 height 23
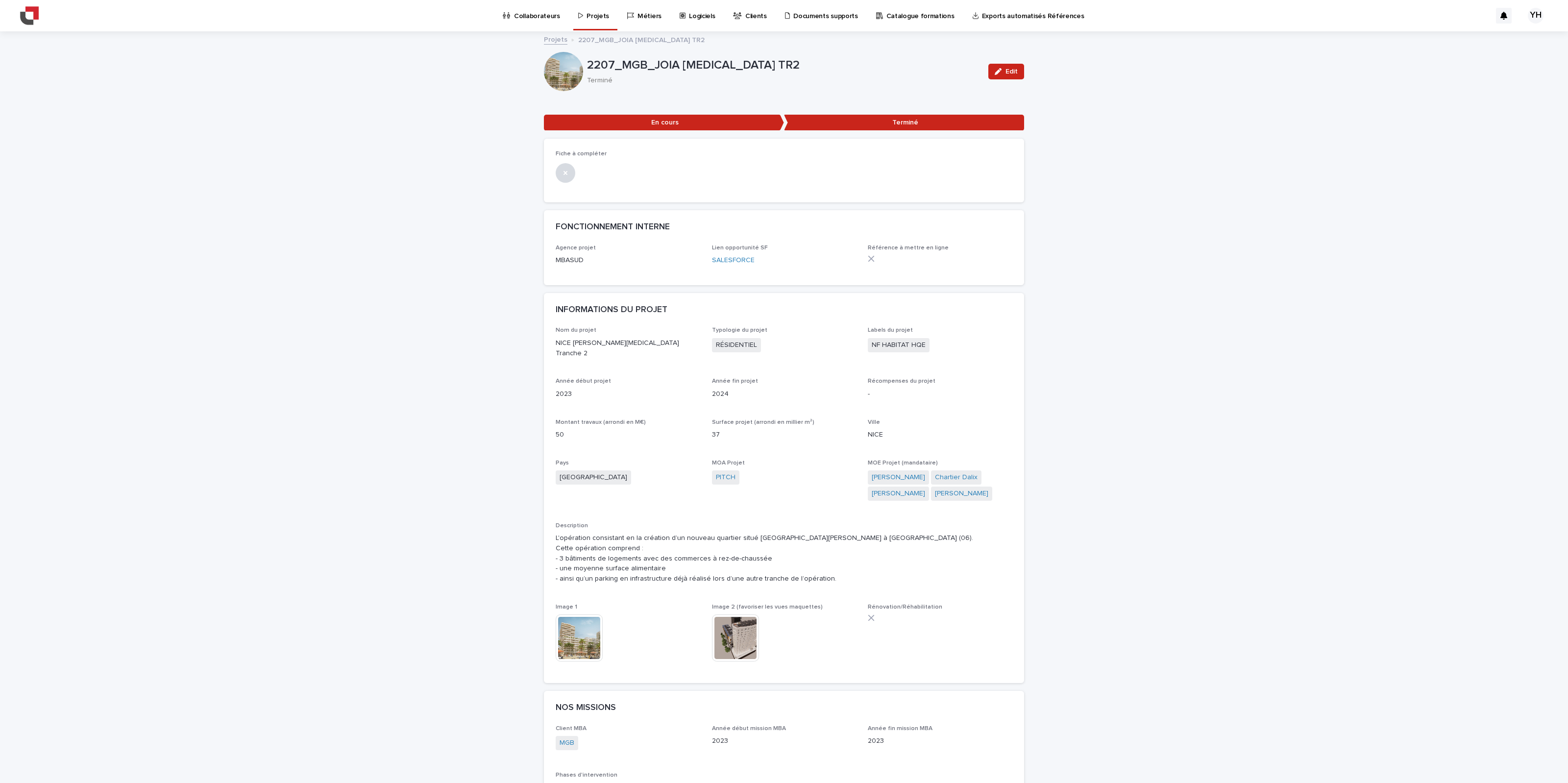
click at [588, 10] on p "Projets" at bounding box center [598, 10] width 23 height 21
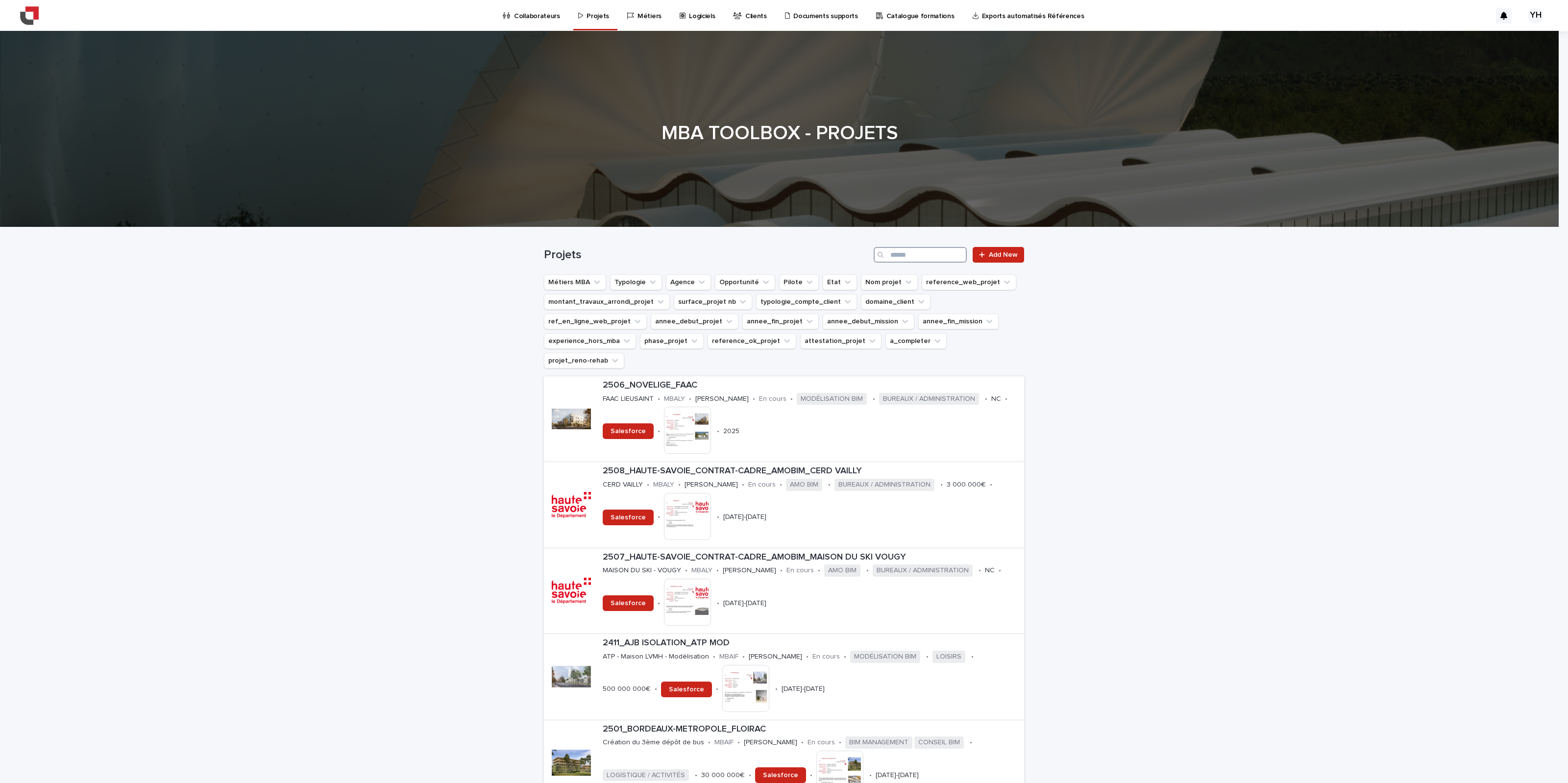
click at [886, 250] on input "Search" at bounding box center [920, 255] width 93 height 16
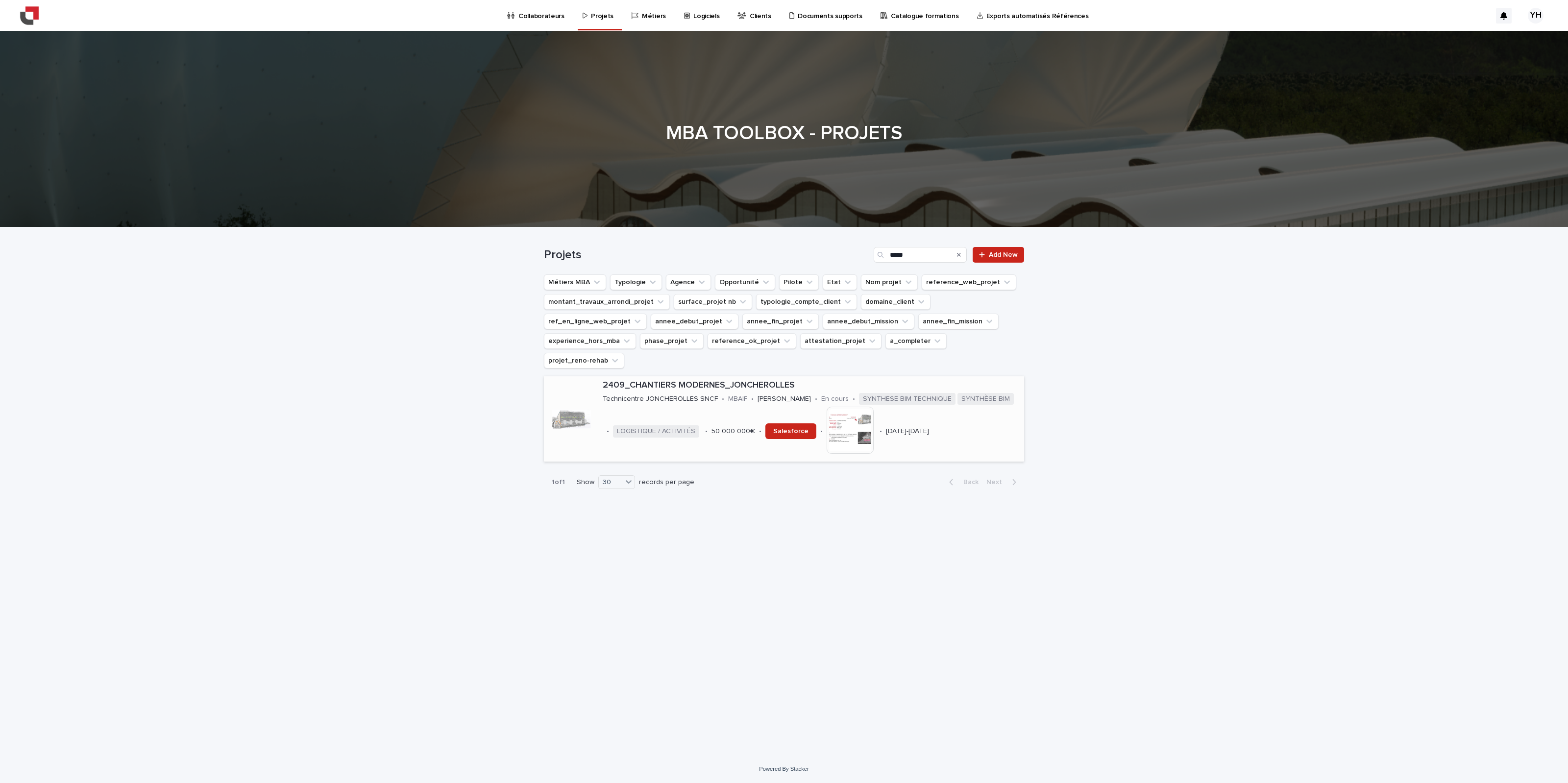
click at [845, 415] on img at bounding box center [850, 430] width 47 height 47
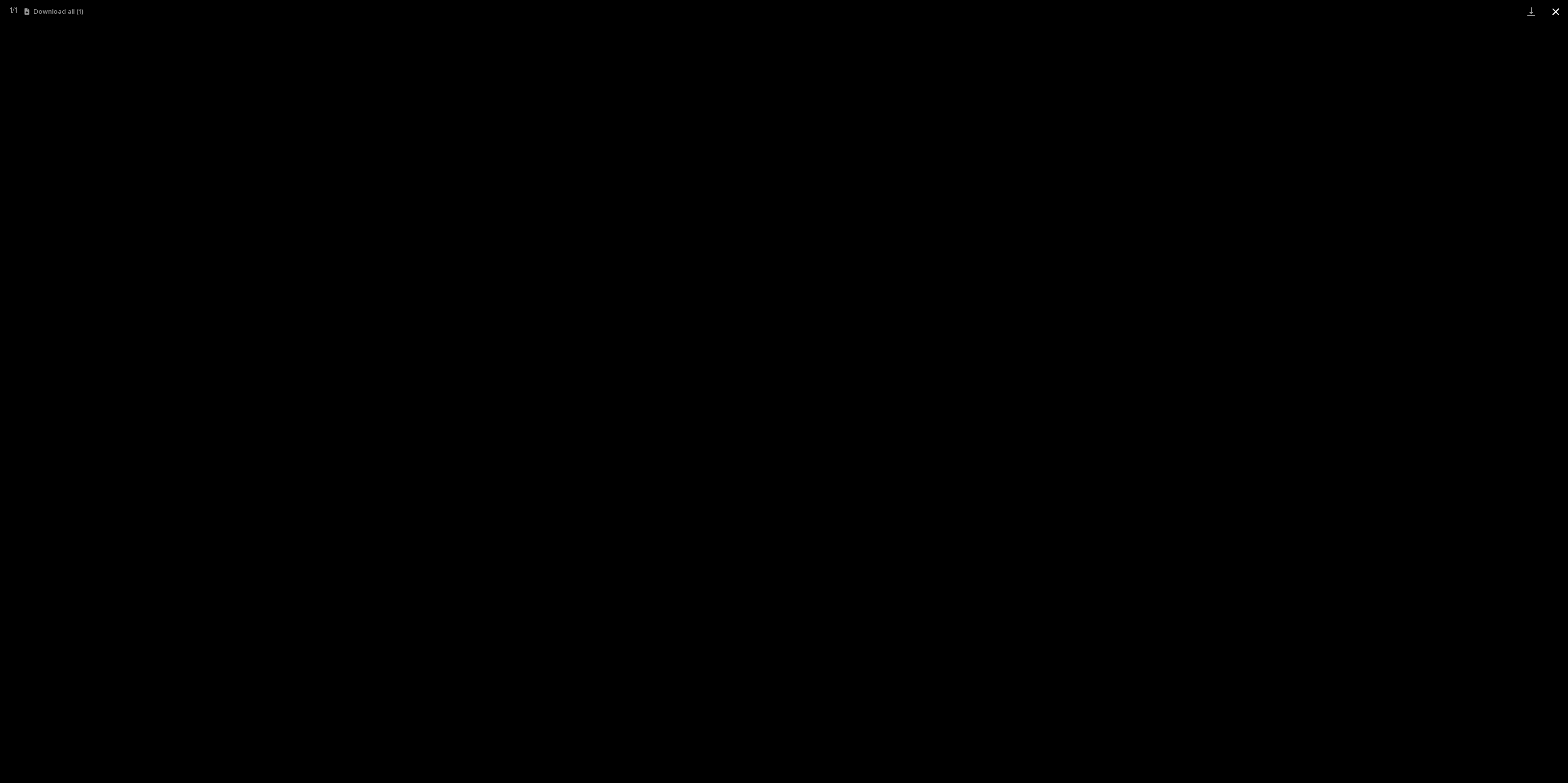
click at [940, 10] on button "Close gallery" at bounding box center [1556, 12] width 24 height 23
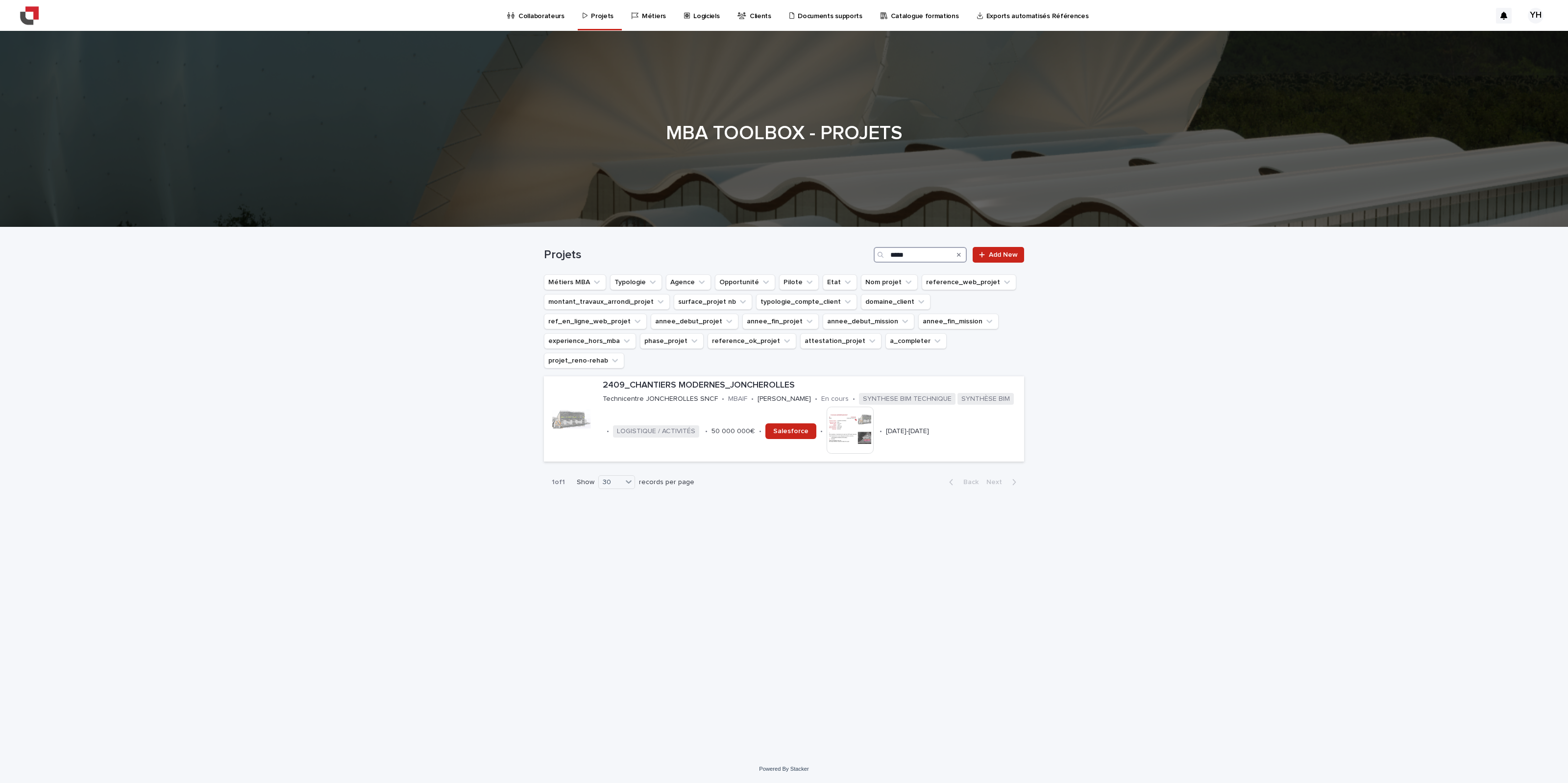
drag, startPoint x: 928, startPoint y: 259, endPoint x: 801, endPoint y: 237, distance: 128.9
click at [801, 237] on div "Projets ***** Add New" at bounding box center [784, 251] width 480 height 47
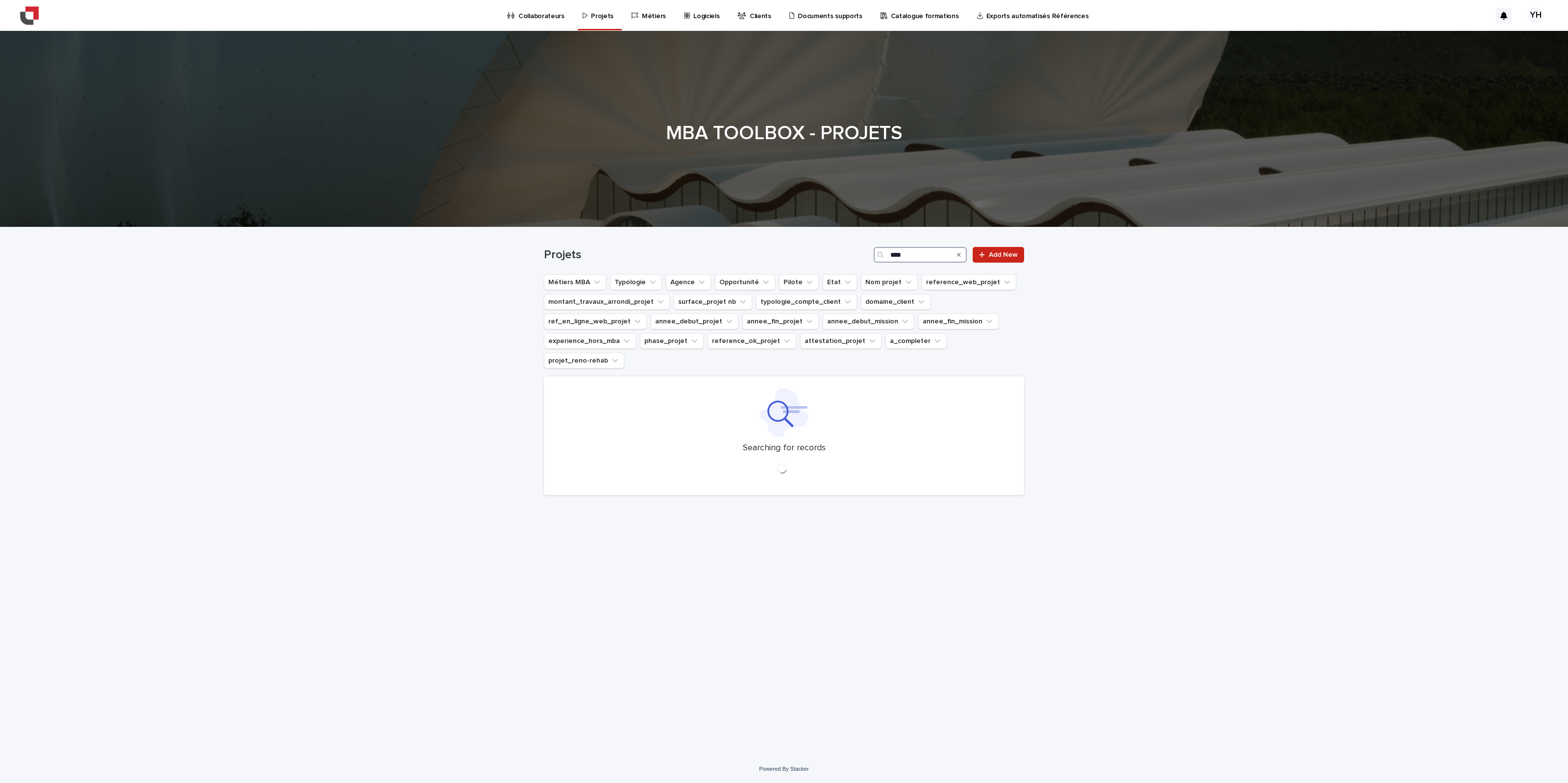
type input "****"
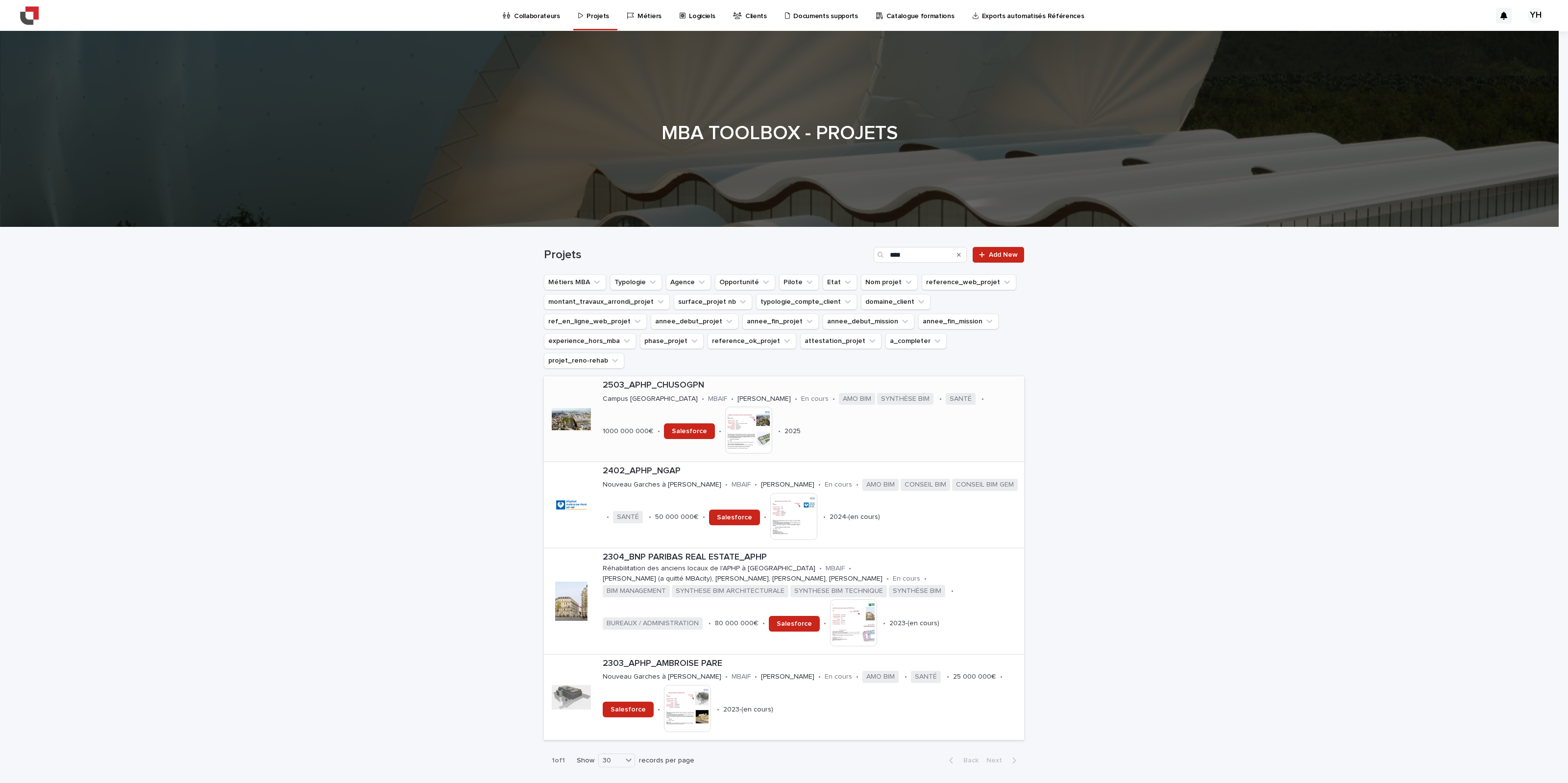
click at [687, 381] on p "2503_APHP_CHUSOGPN" at bounding box center [811, 386] width 418 height 11
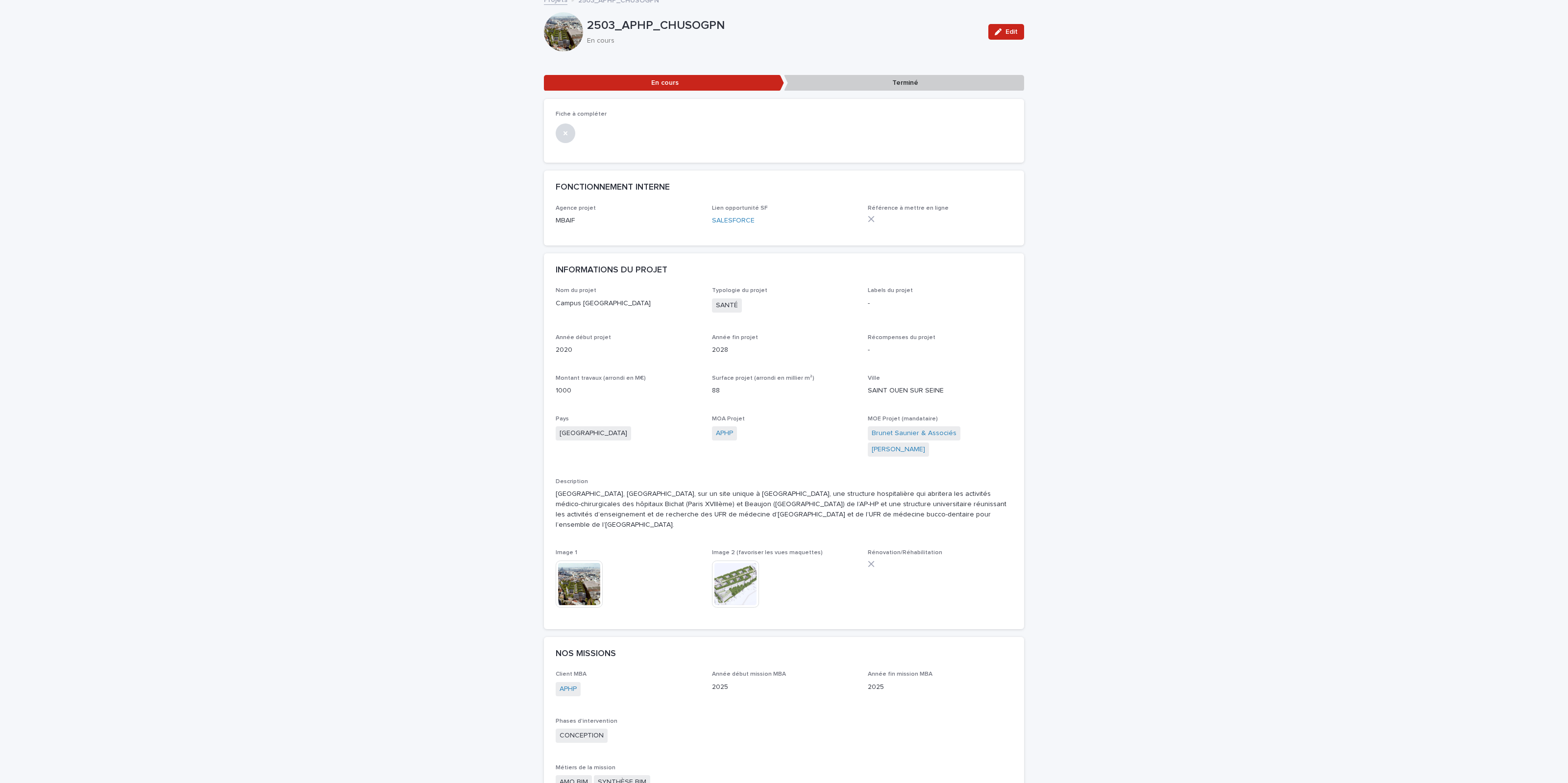
scroll to position [61, 0]
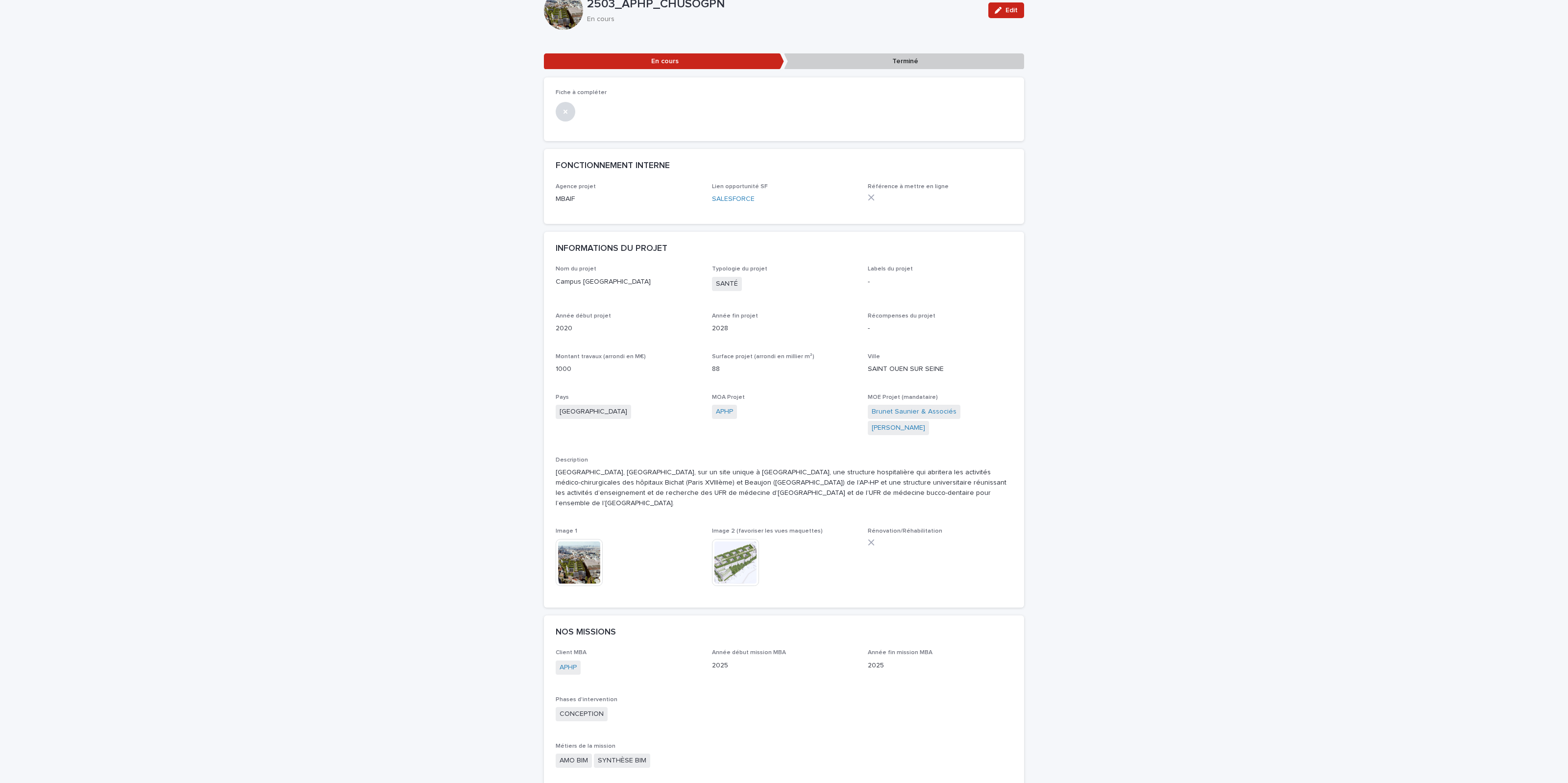
click at [743, 489] on img at bounding box center [735, 563] width 47 height 47
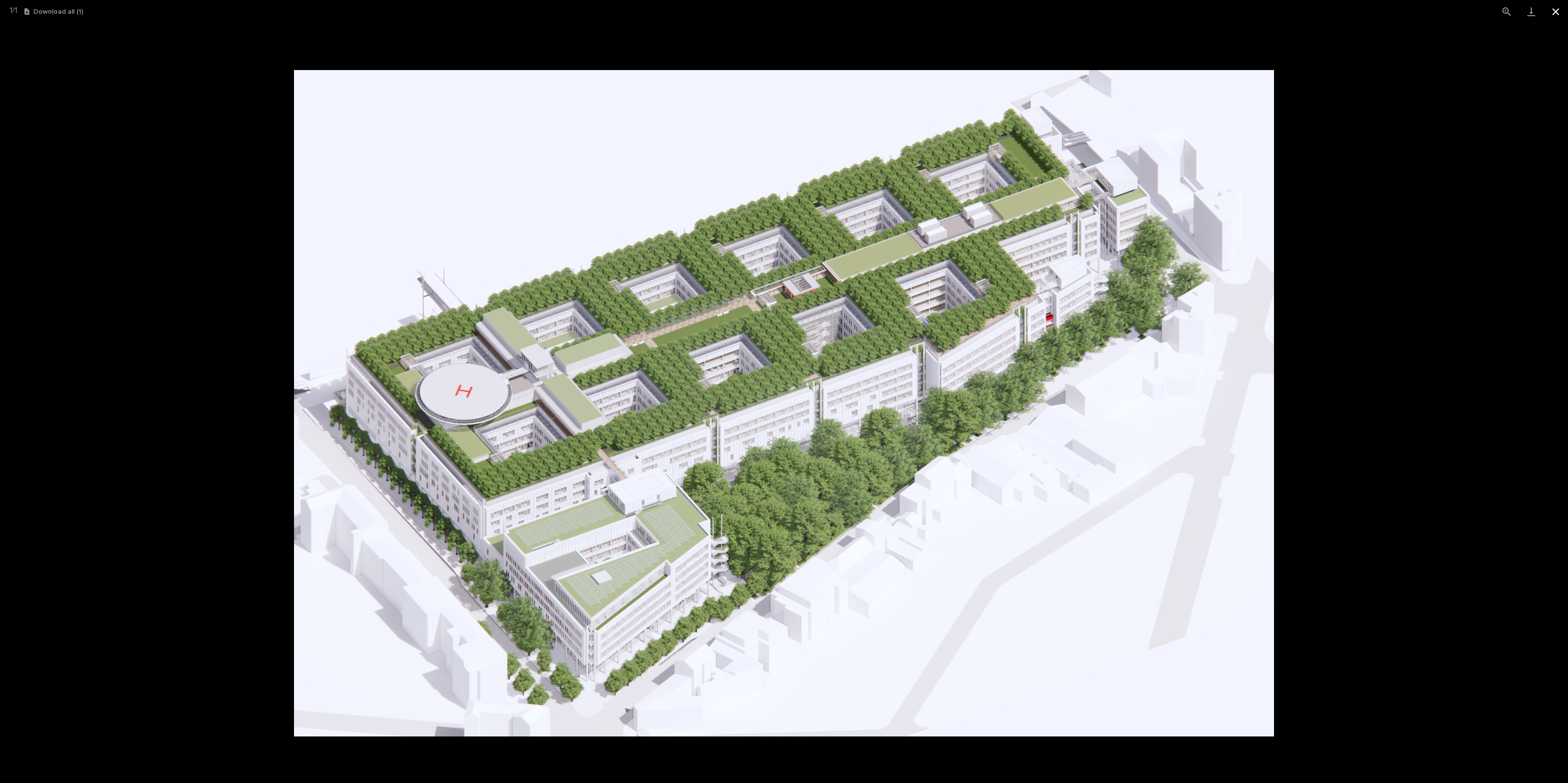
click at [940, 7] on button "Close gallery" at bounding box center [1556, 12] width 24 height 23
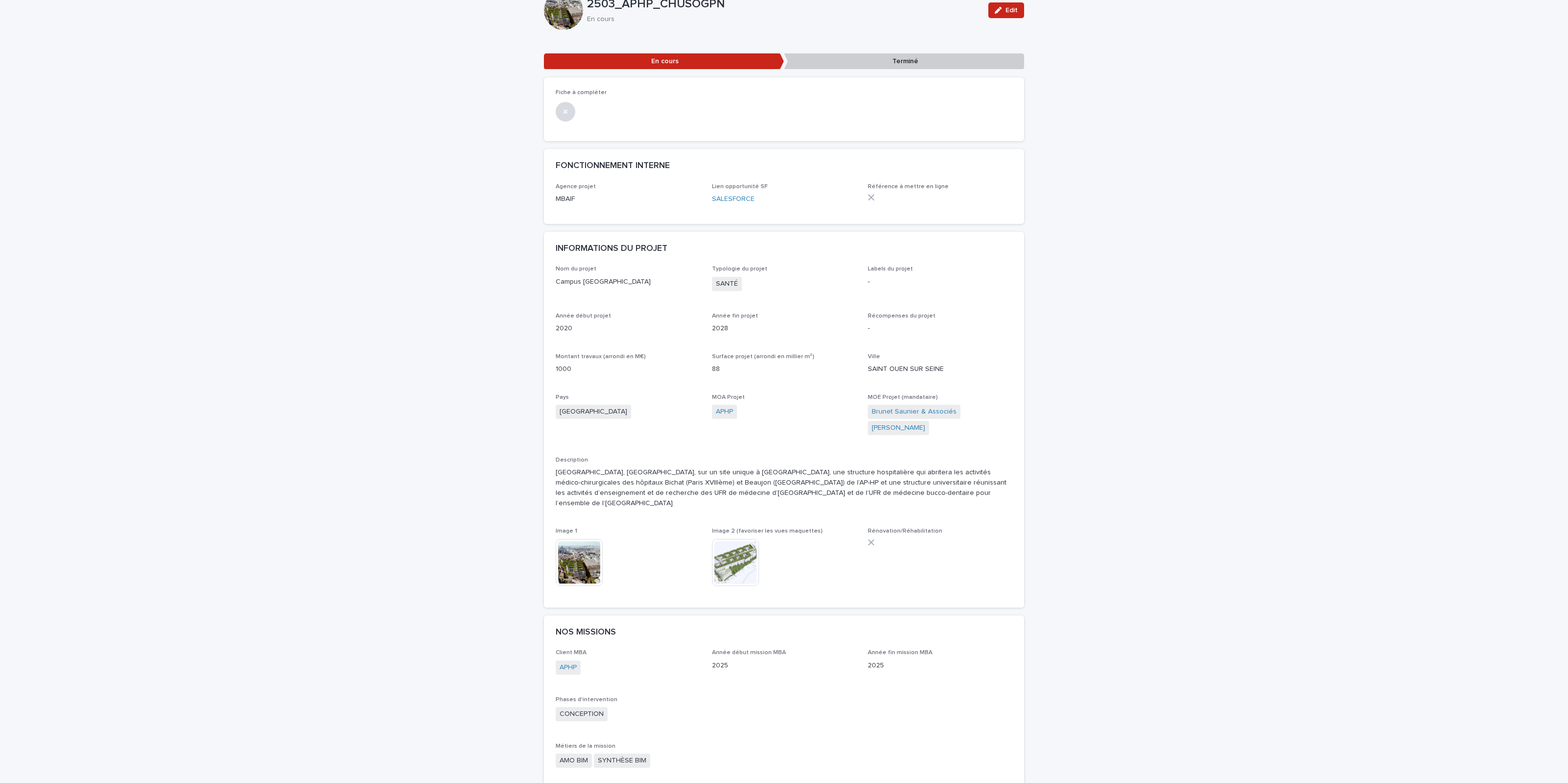
scroll to position [0, 0]
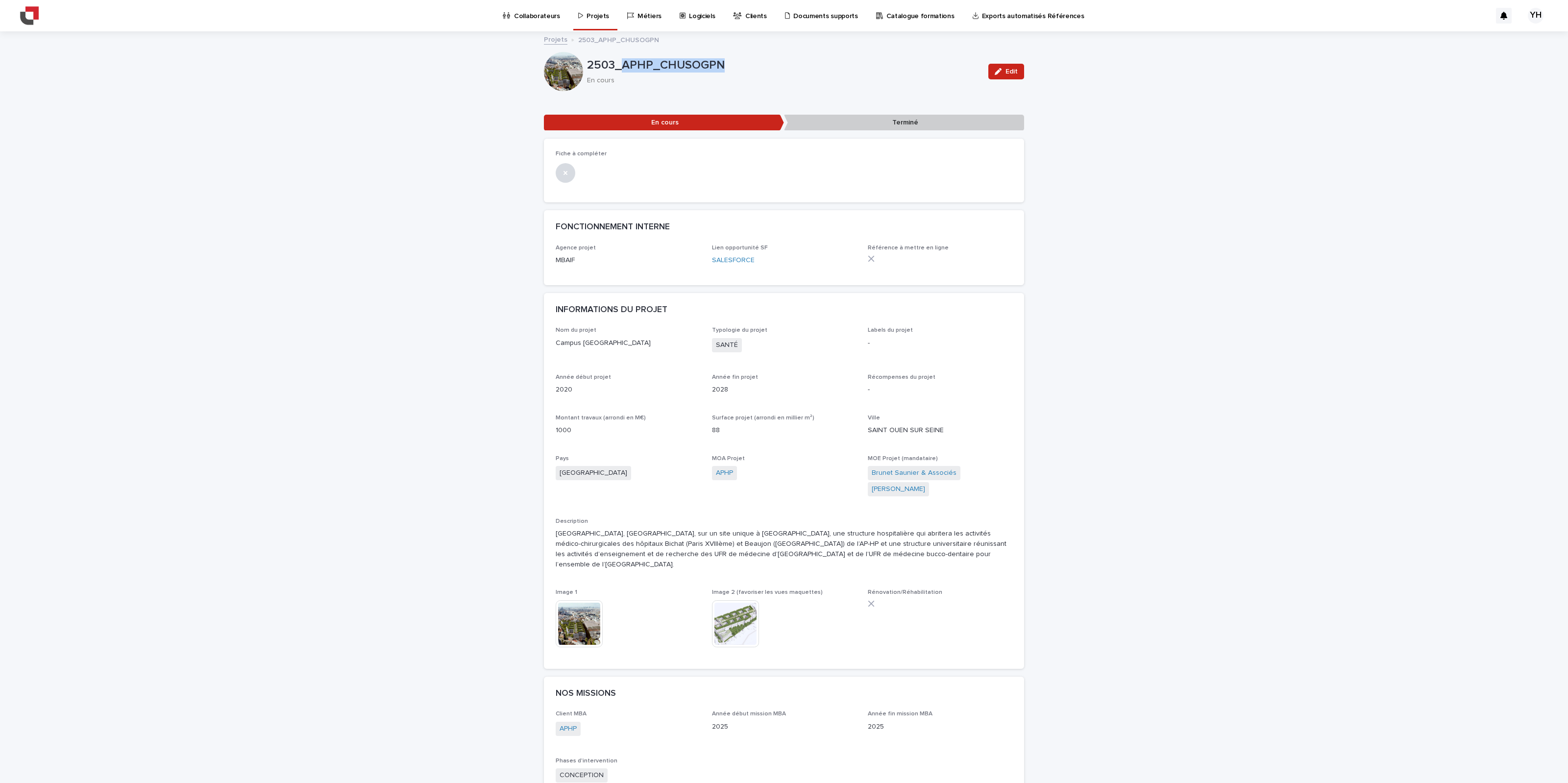
drag, startPoint x: 721, startPoint y: 60, endPoint x: 619, endPoint y: 60, distance: 102.0
click at [619, 60] on p "2503_APHP_CHUSOGPN" at bounding box center [783, 65] width 393 height 14
copy p "APHP_CHUSOGPN"
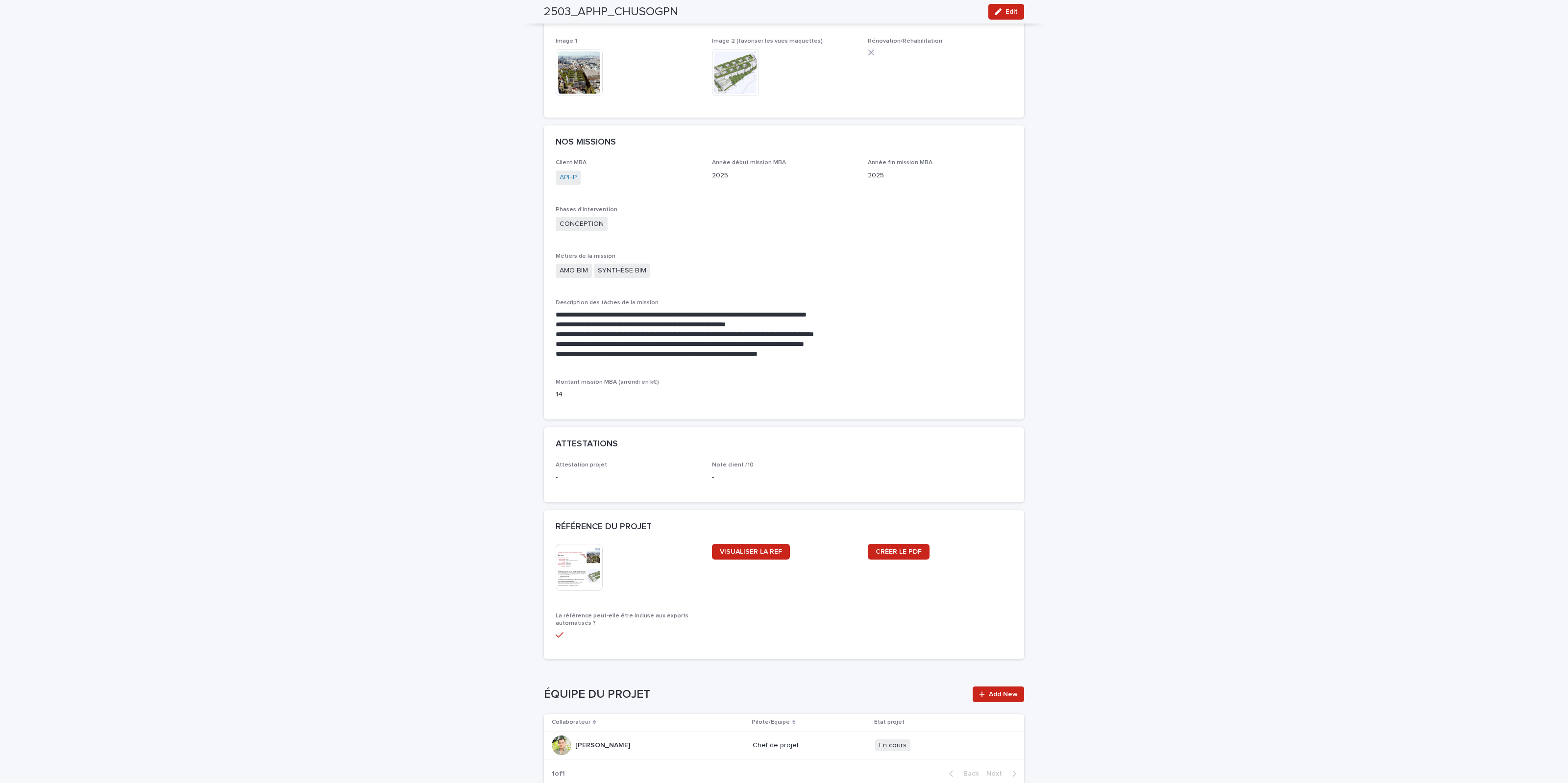
scroll to position [613, 0]
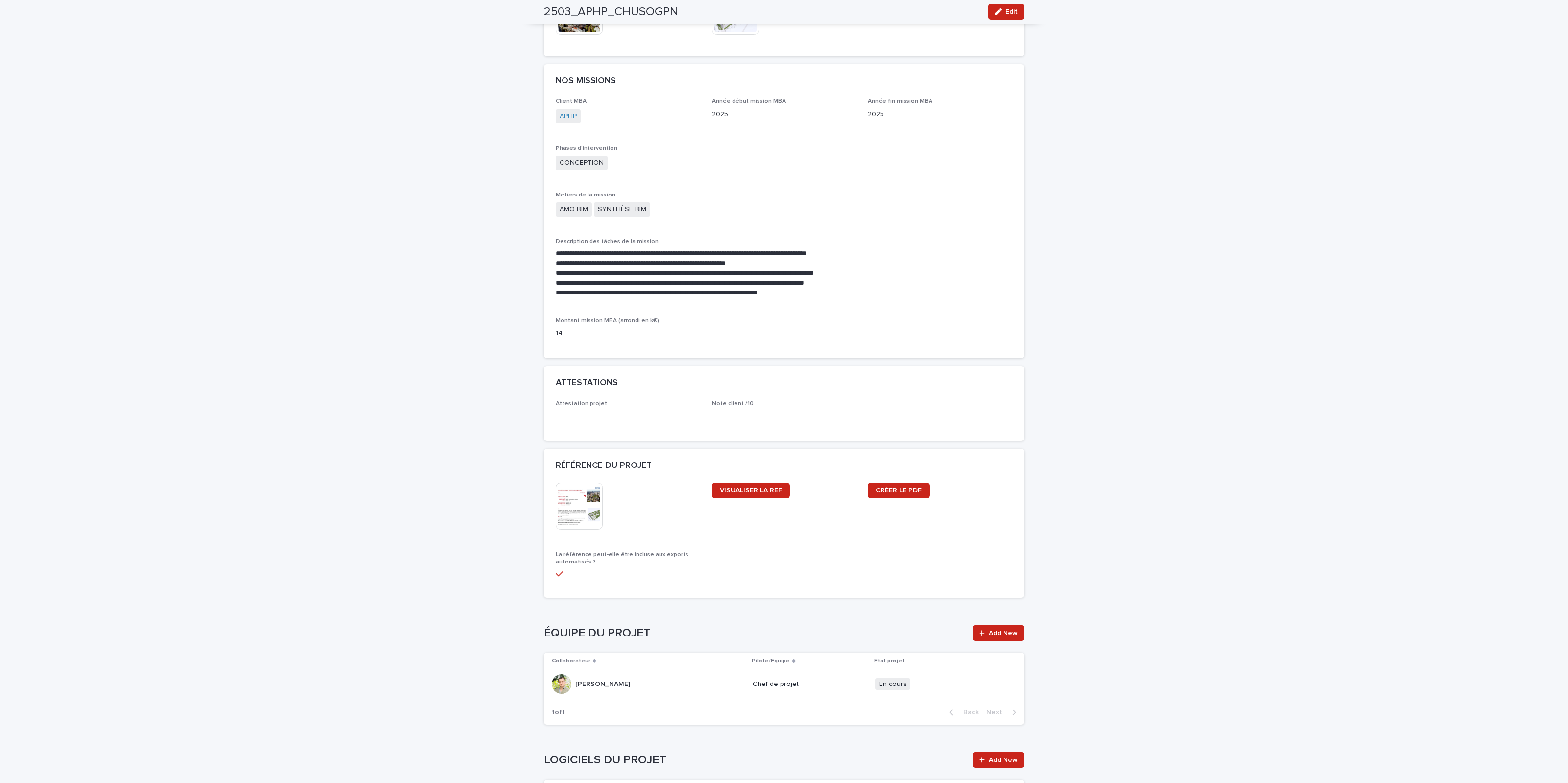
click at [590, 483] on img at bounding box center [579, 506] width 47 height 47
click at [940, 489] on span "Add New" at bounding box center [1003, 633] width 29 height 7
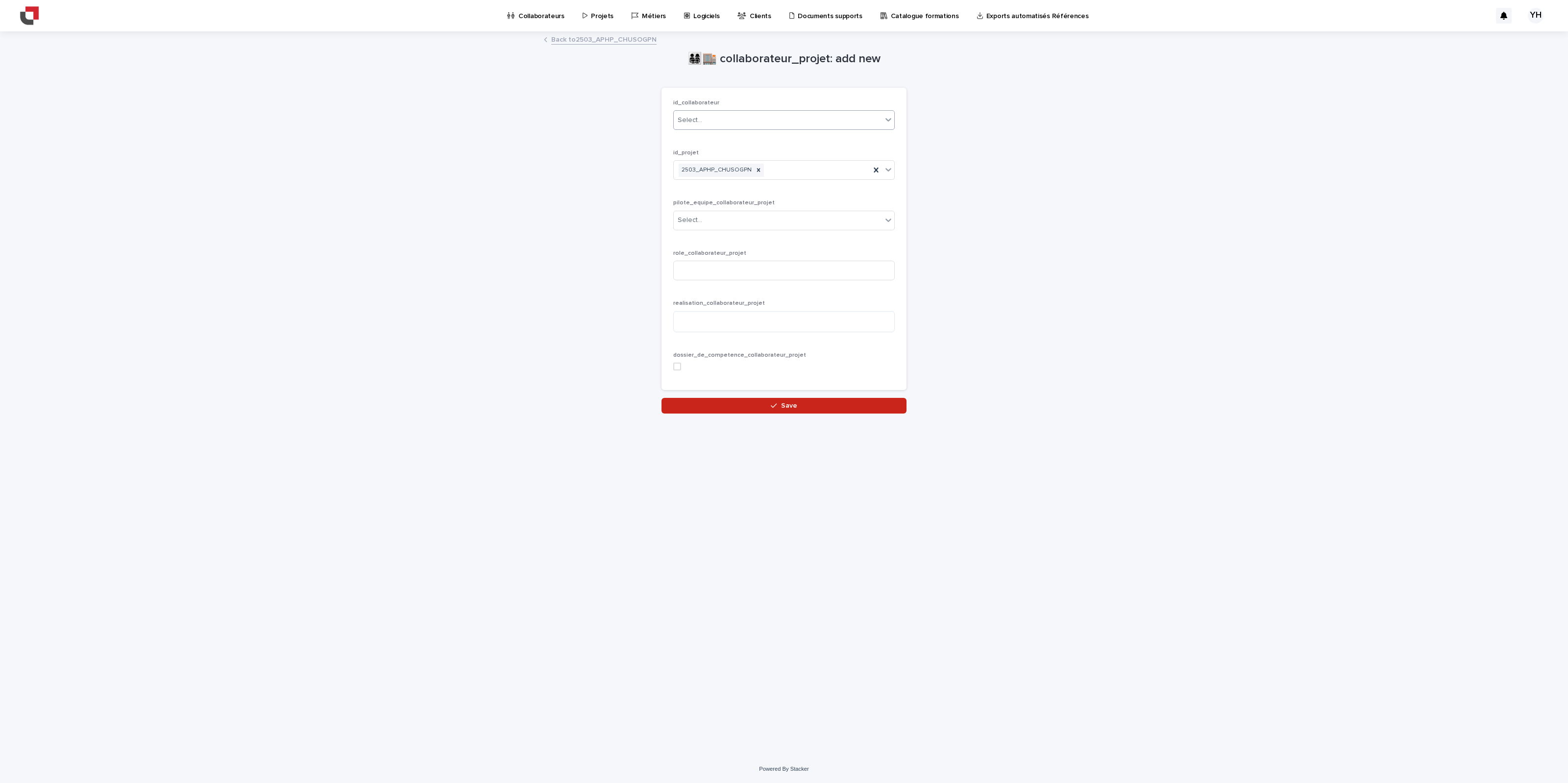
click at [728, 126] on div "Select..." at bounding box center [778, 120] width 208 height 16
type input "***"
click at [738, 141] on div "Yassine EL HAJJI" at bounding box center [784, 139] width 220 height 17
click at [721, 218] on div "Select..." at bounding box center [778, 220] width 208 height 16
click at [704, 262] on div "Equipe" at bounding box center [784, 257] width 220 height 17
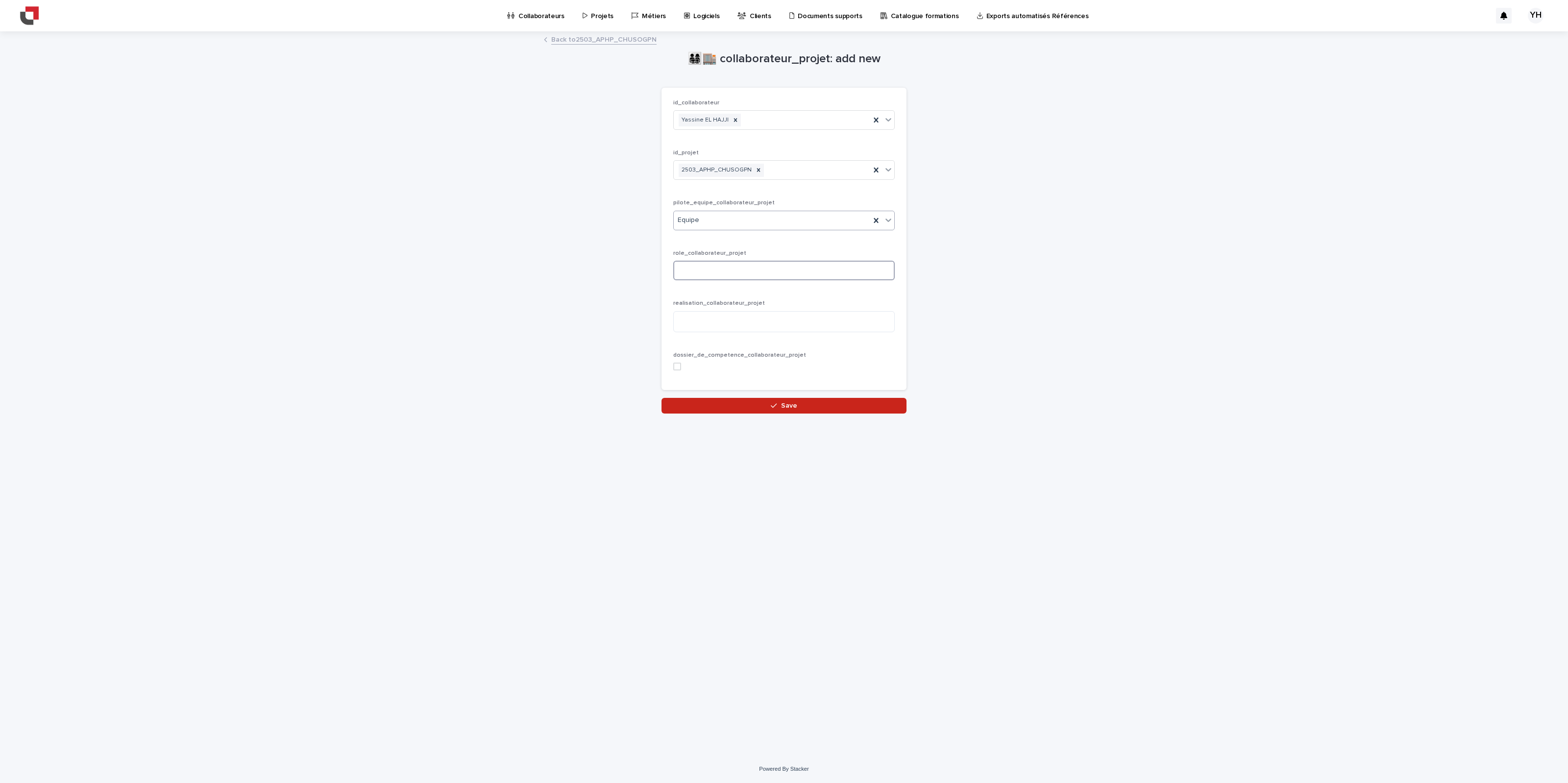
click at [706, 265] on input at bounding box center [784, 270] width 222 height 19
type input "**********"
click at [671, 371] on div "**********" at bounding box center [784, 239] width 245 height 303
click at [673, 367] on span at bounding box center [677, 367] width 8 height 8
click at [689, 398] on button "Save" at bounding box center [784, 406] width 245 height 16
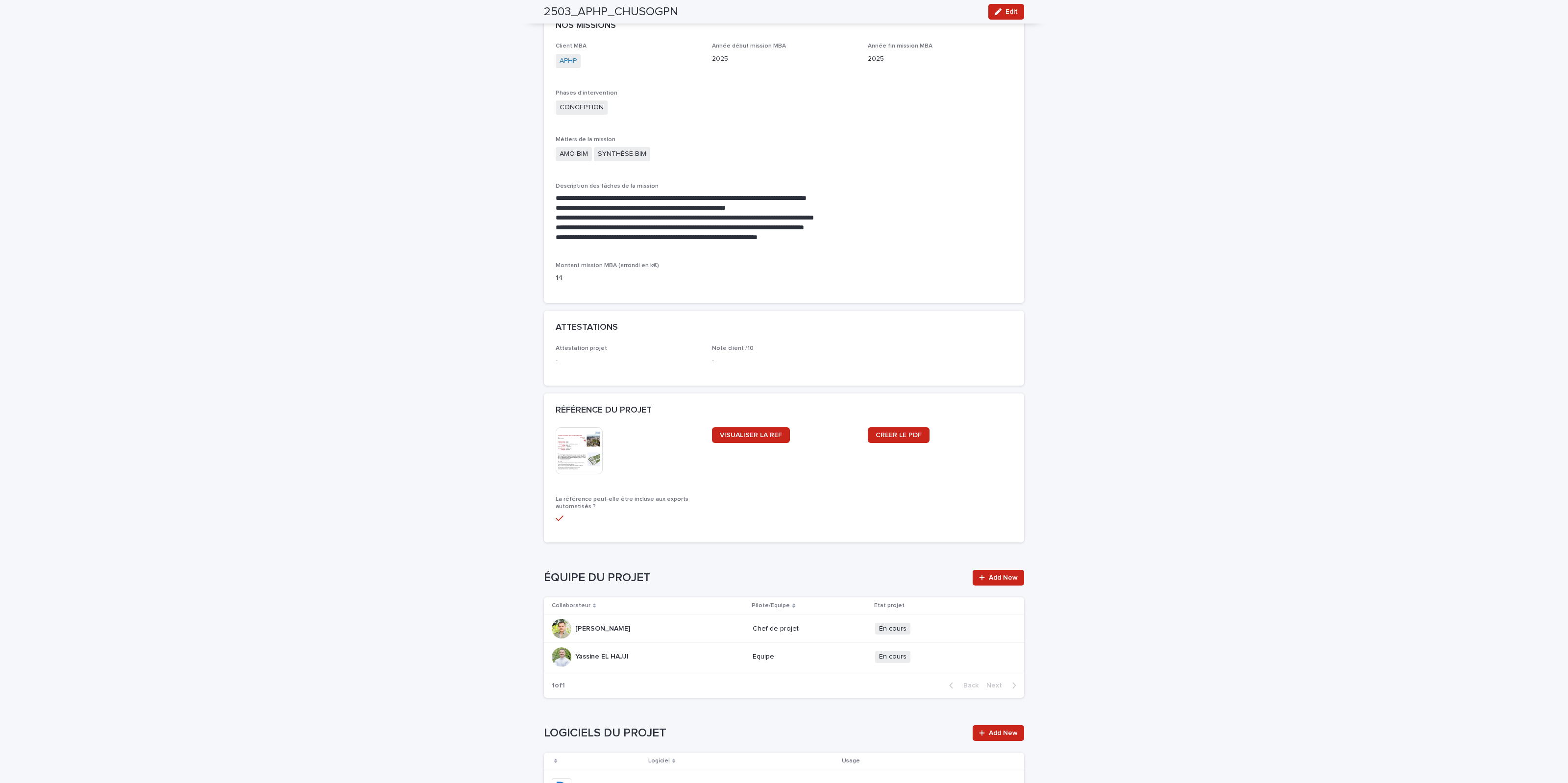
scroll to position [846, 0]
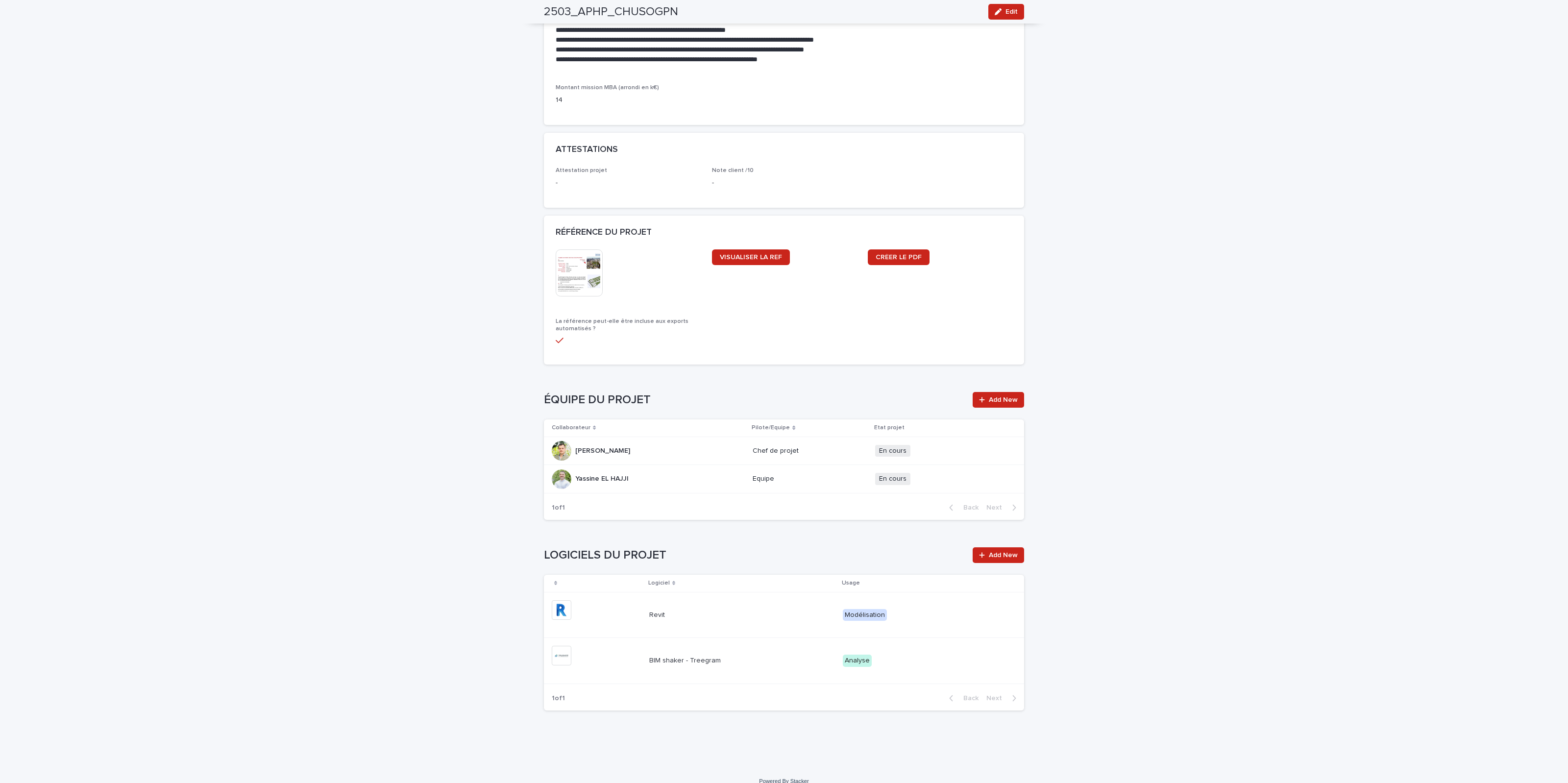
click at [569, 250] on img at bounding box center [579, 273] width 47 height 47
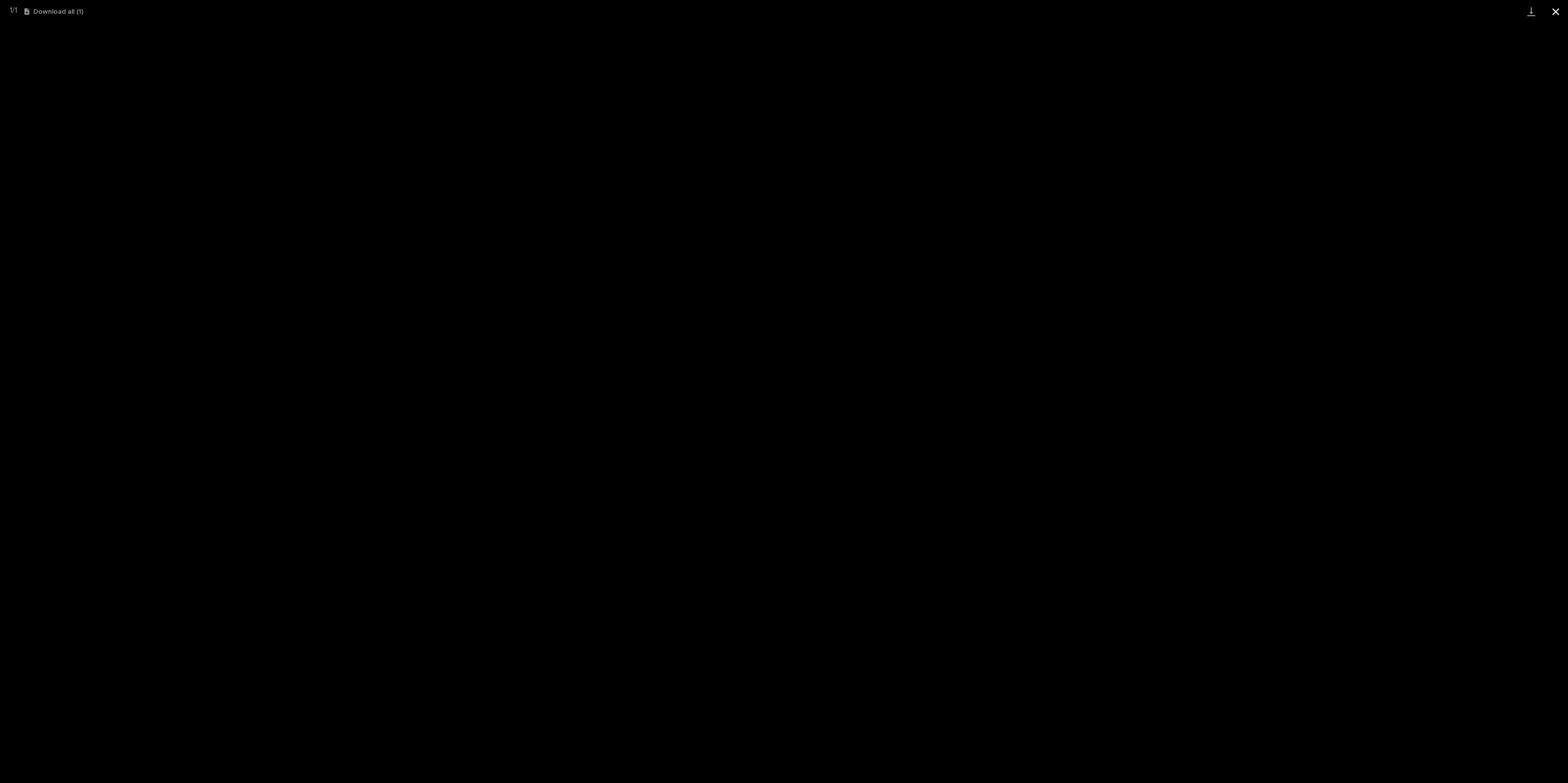
click at [940, 9] on button "Close gallery" at bounding box center [1556, 12] width 24 height 23
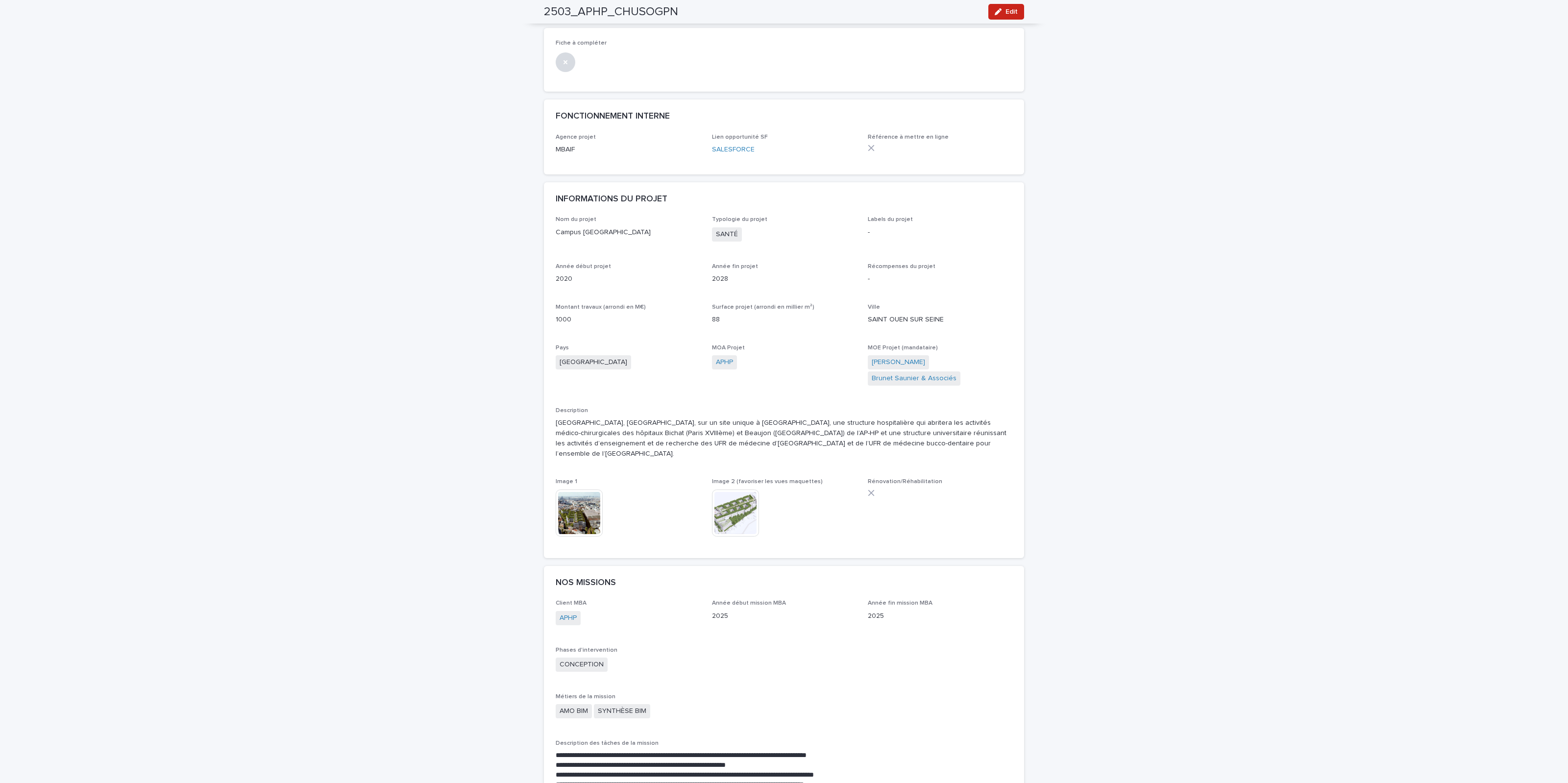
scroll to position [0, 0]
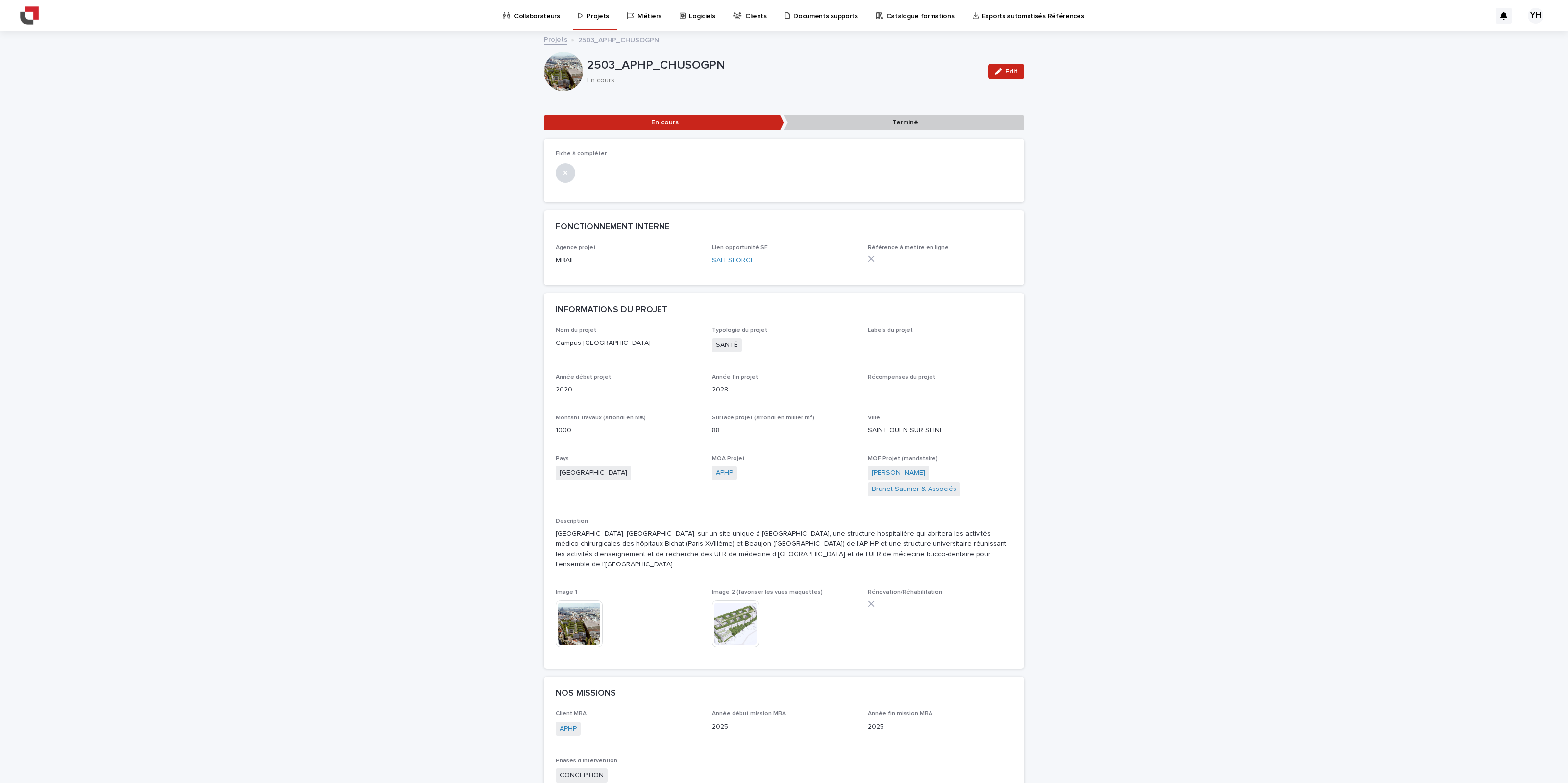
click at [587, 18] on p "Projets" at bounding box center [598, 10] width 23 height 21
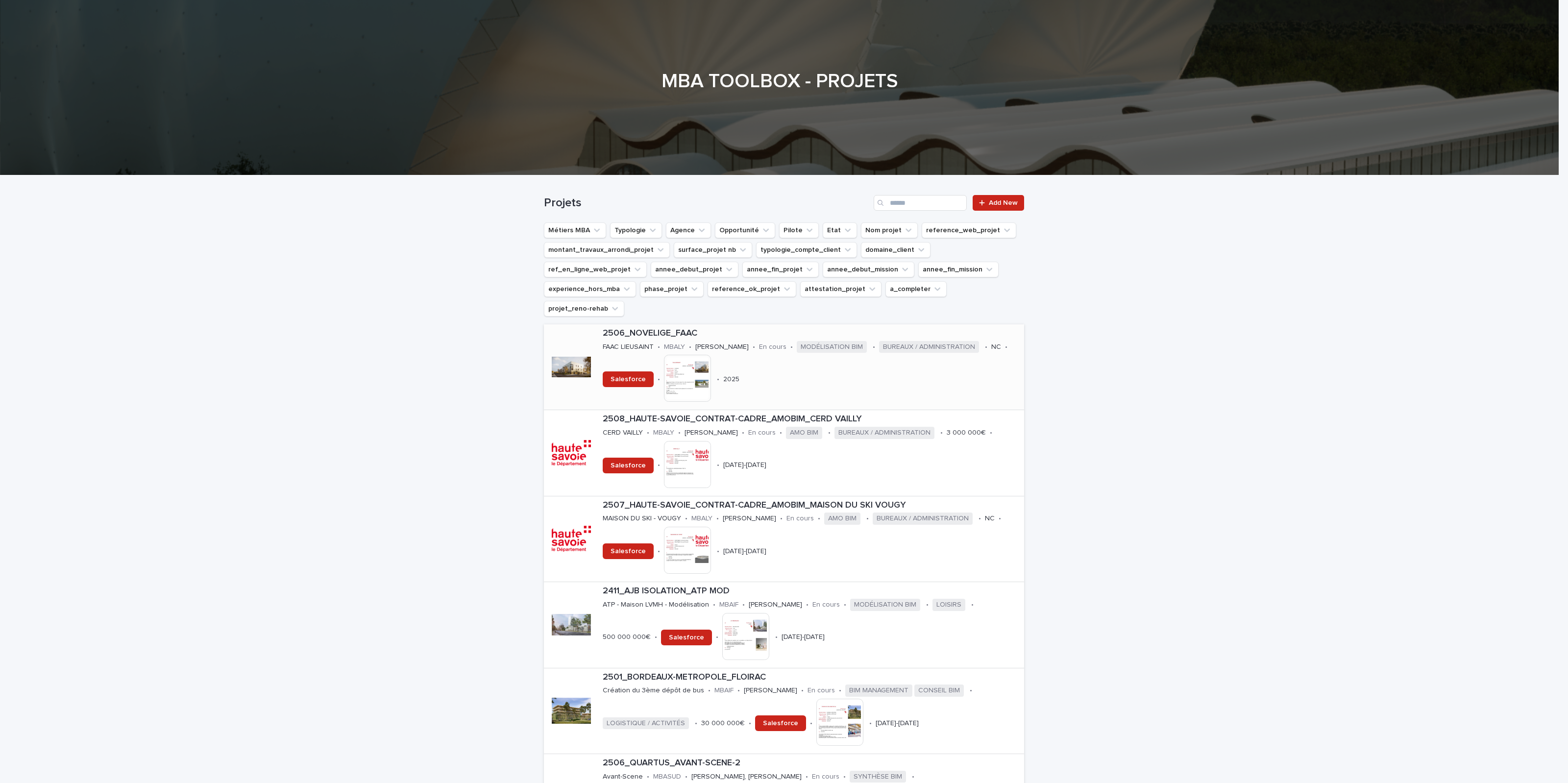
scroll to position [184, 0]
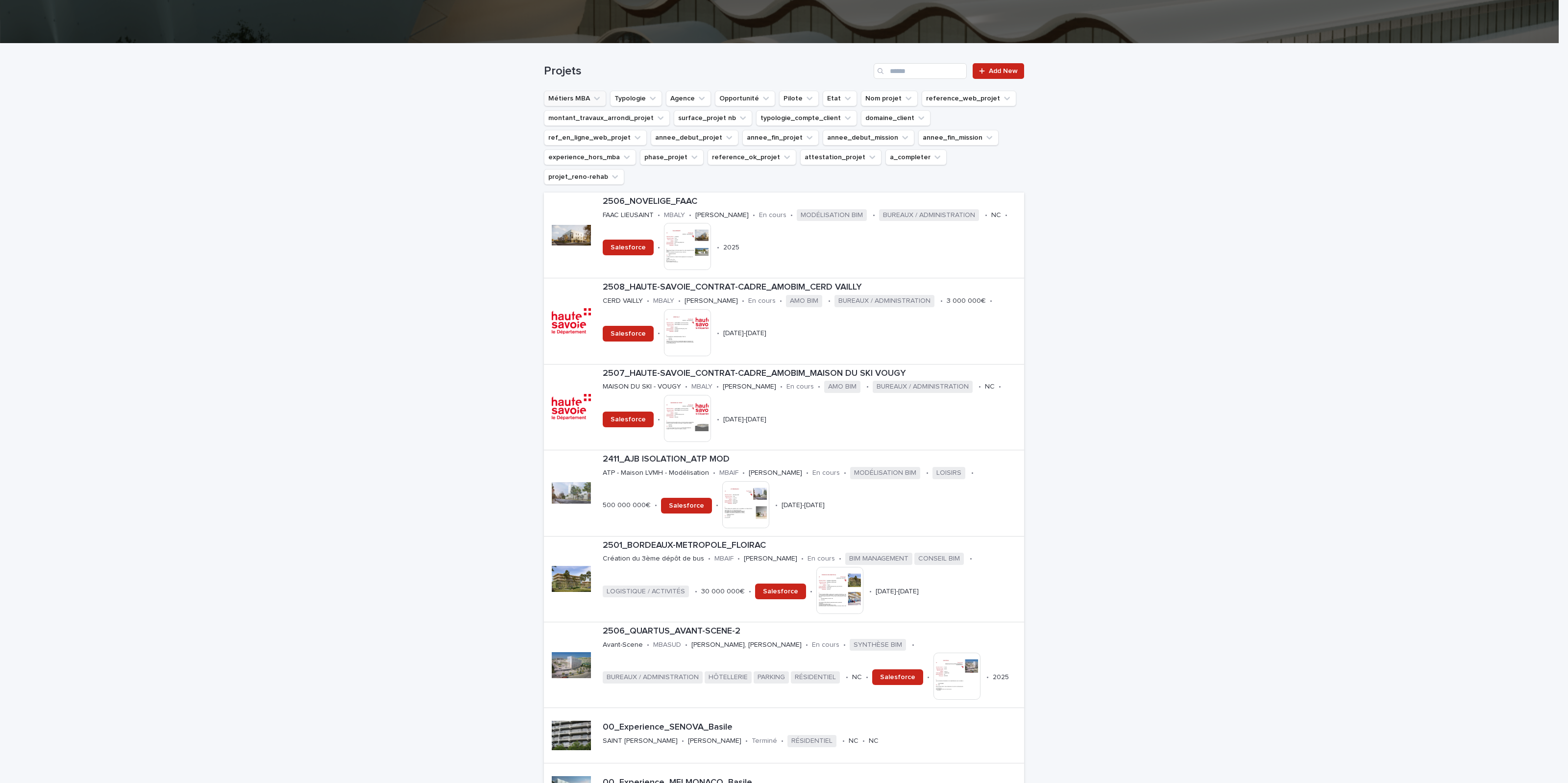
click at [592, 94] on icon "Métiers MBA" at bounding box center [597, 99] width 10 height 10
click at [606, 182] on p "SYNTHÈSE BIM" at bounding box center [609, 178] width 111 height 7
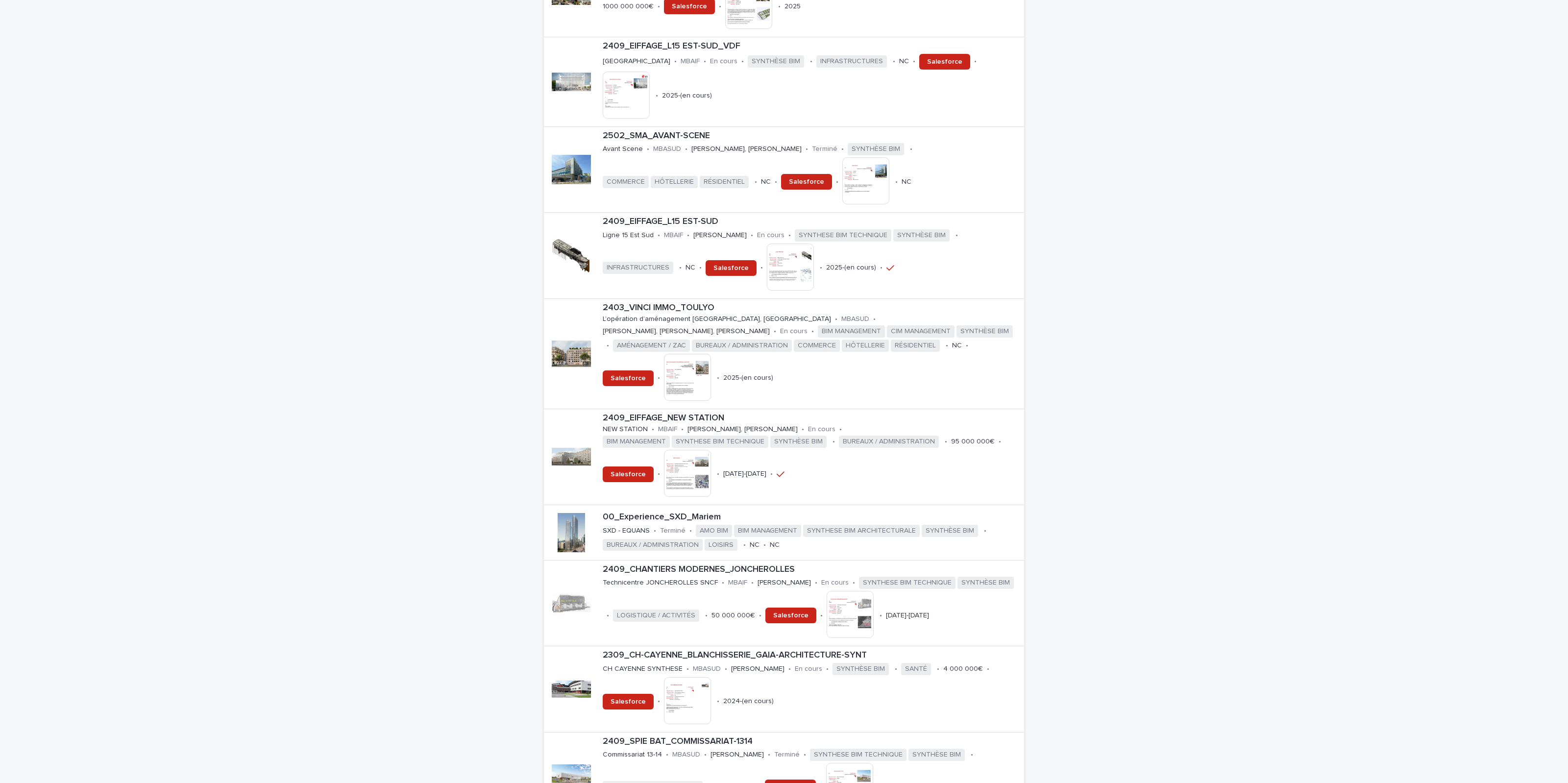
scroll to position [613, 0]
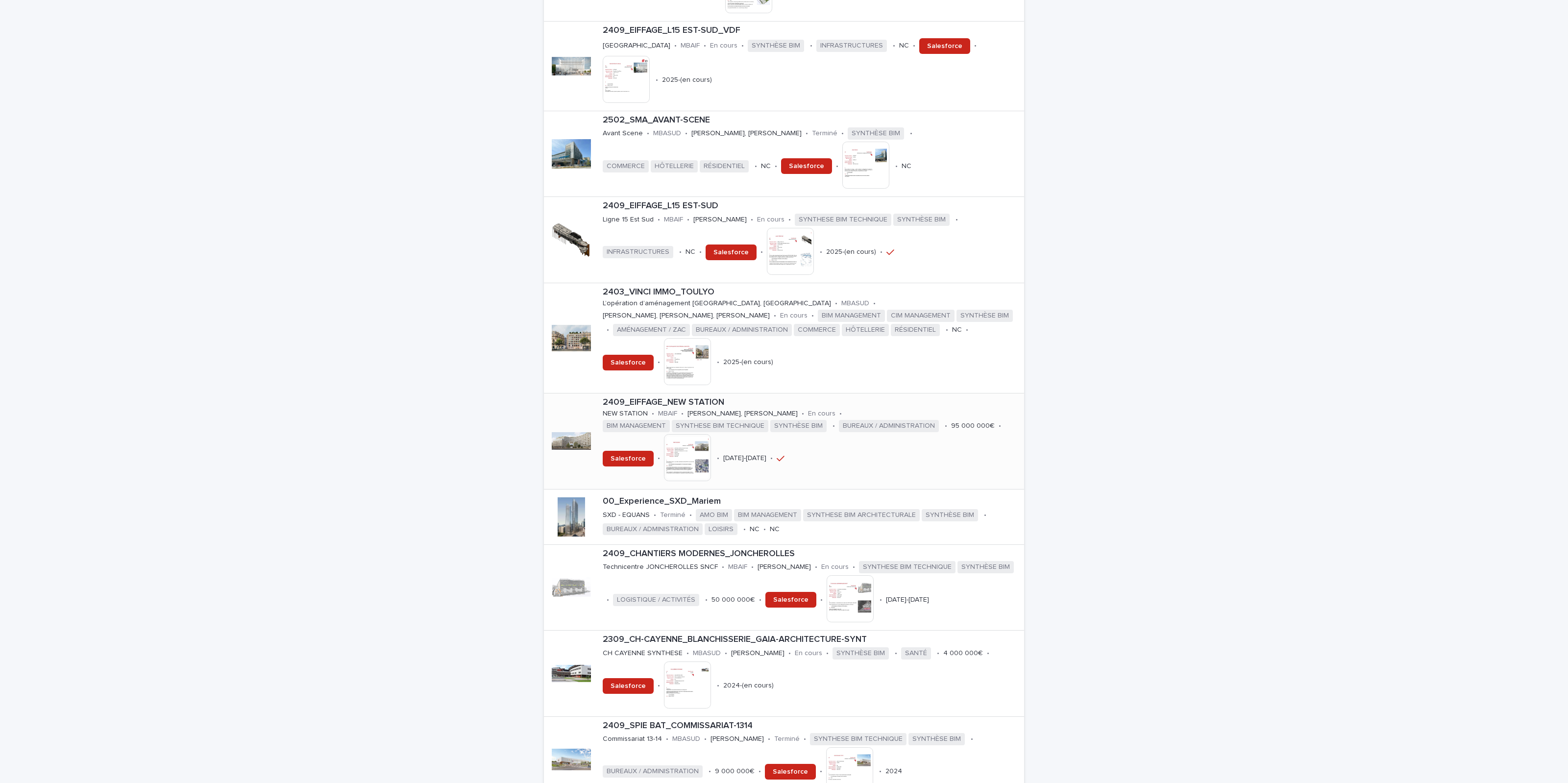
click at [692, 469] on img at bounding box center [687, 457] width 47 height 47
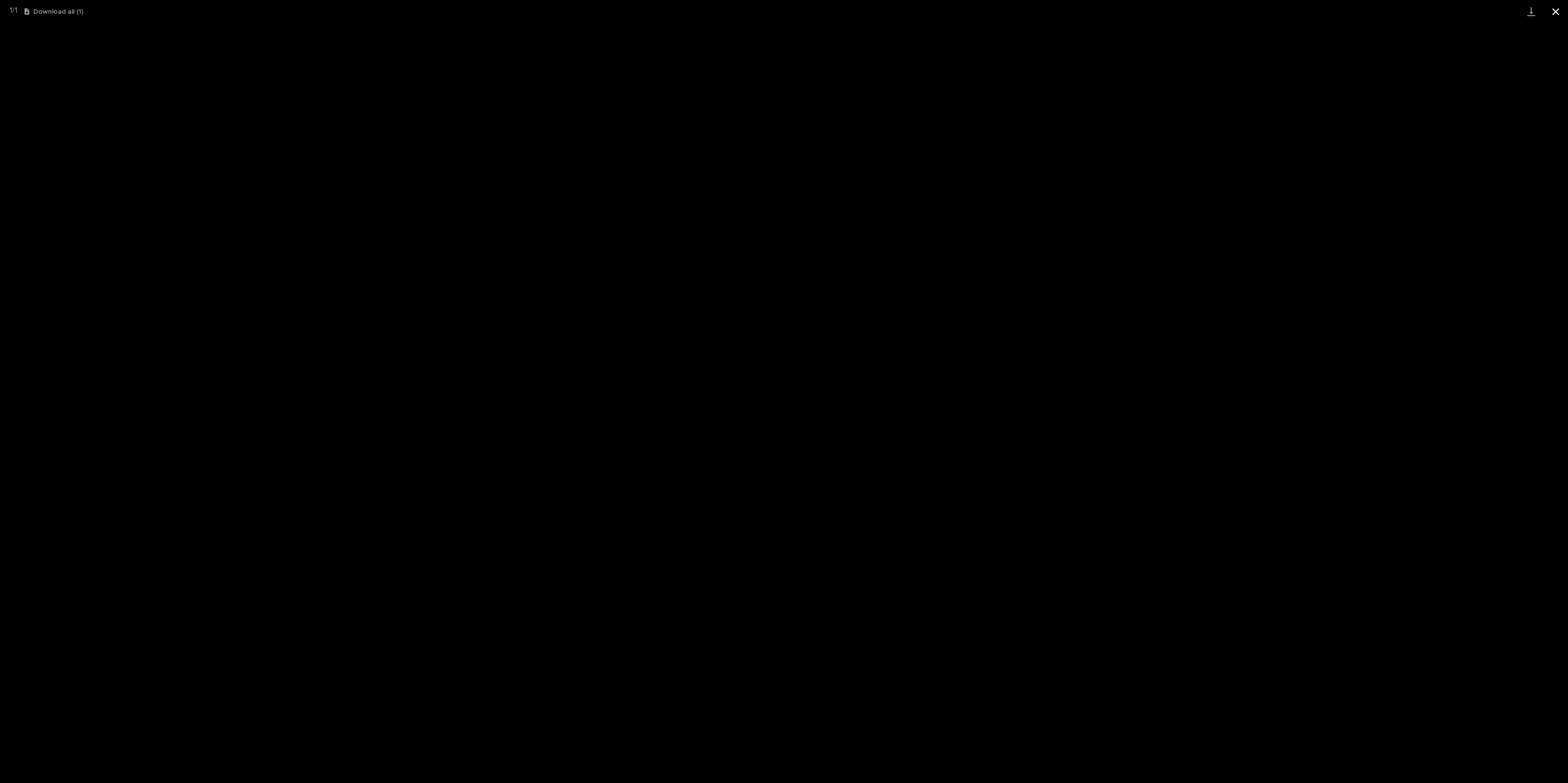
click at [940, 15] on button "Close gallery" at bounding box center [1556, 12] width 24 height 23
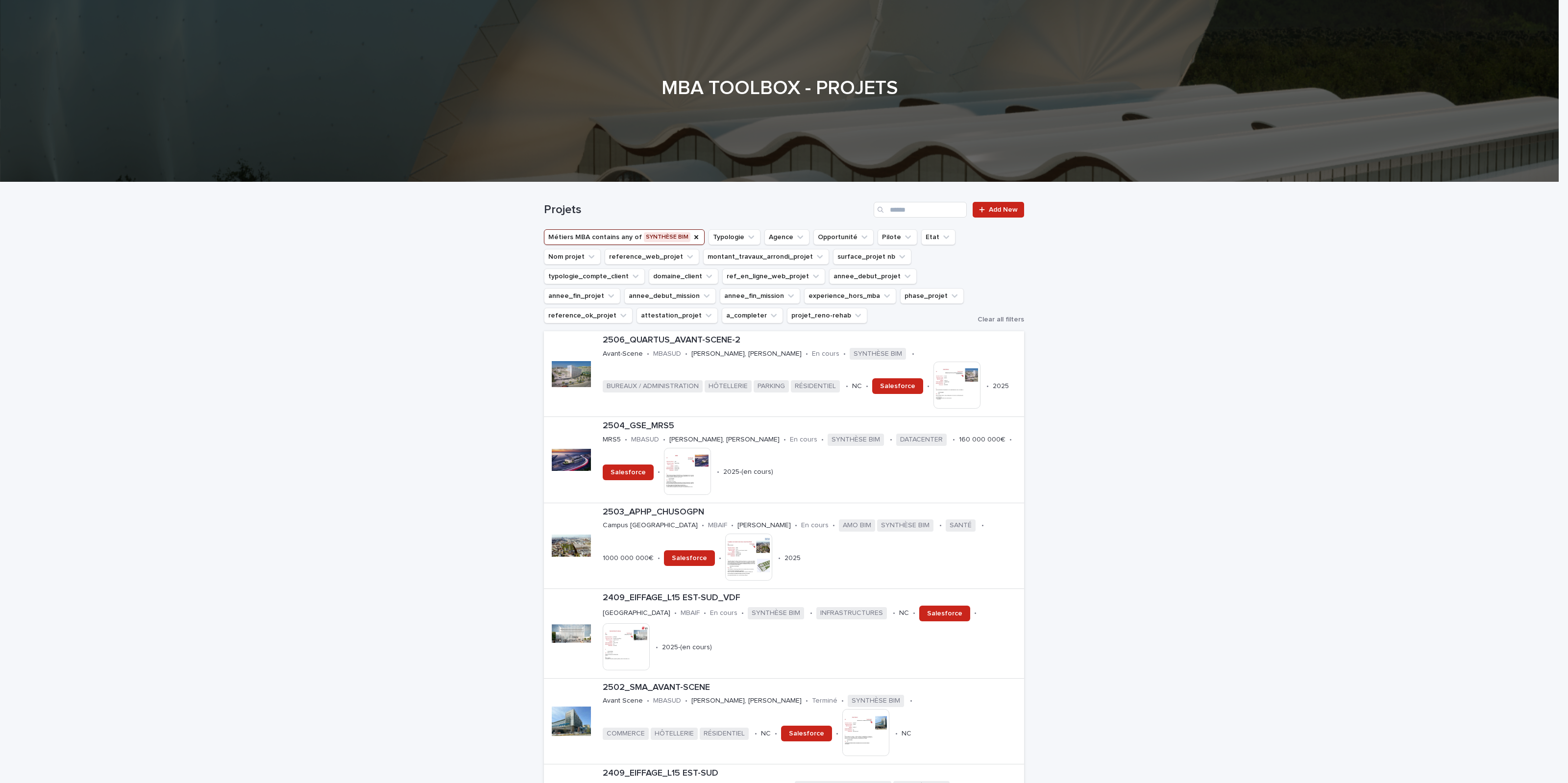
scroll to position [0, 0]
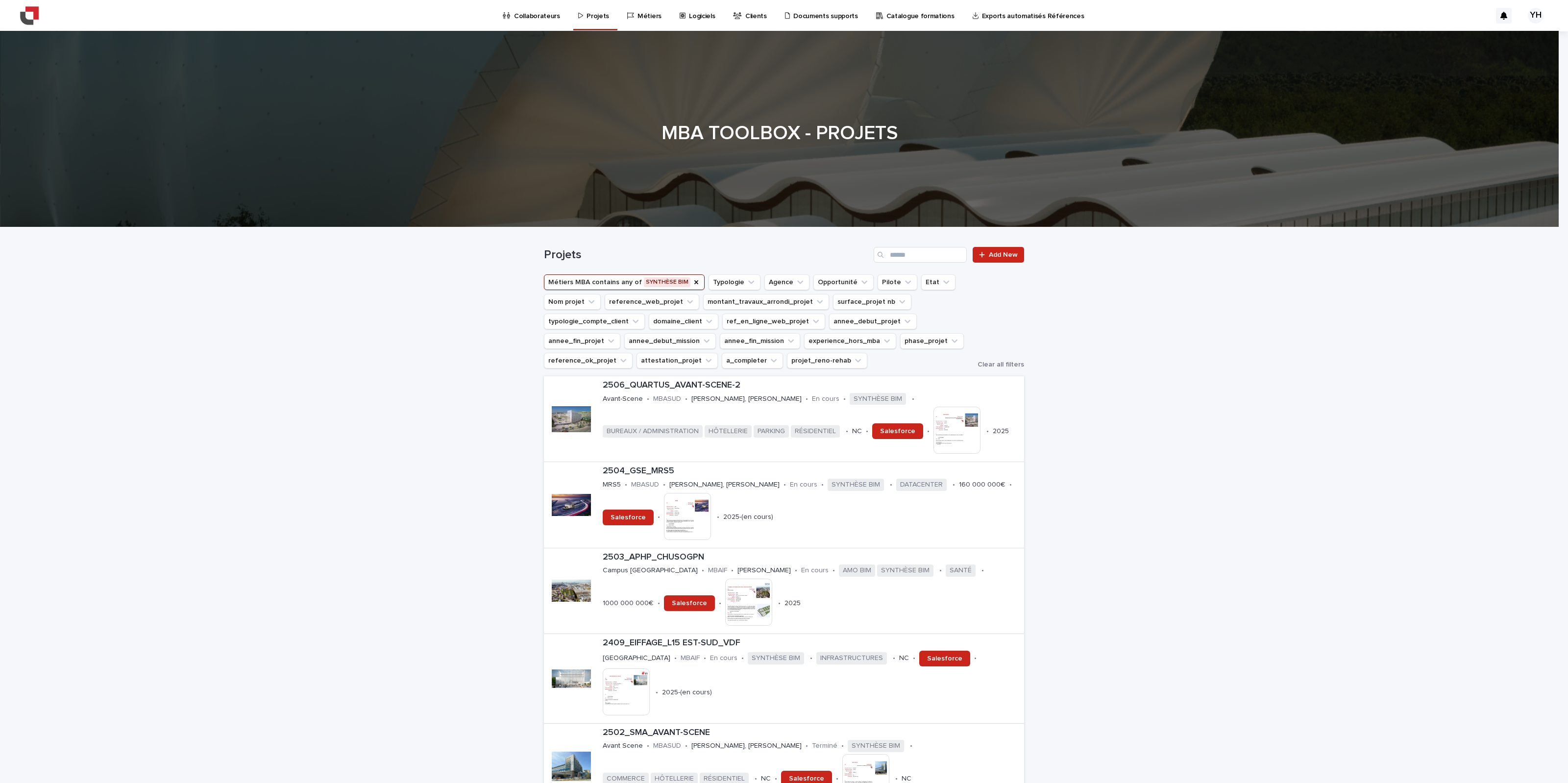
click at [545, 17] on p "Collaborateurs" at bounding box center [537, 10] width 46 height 21
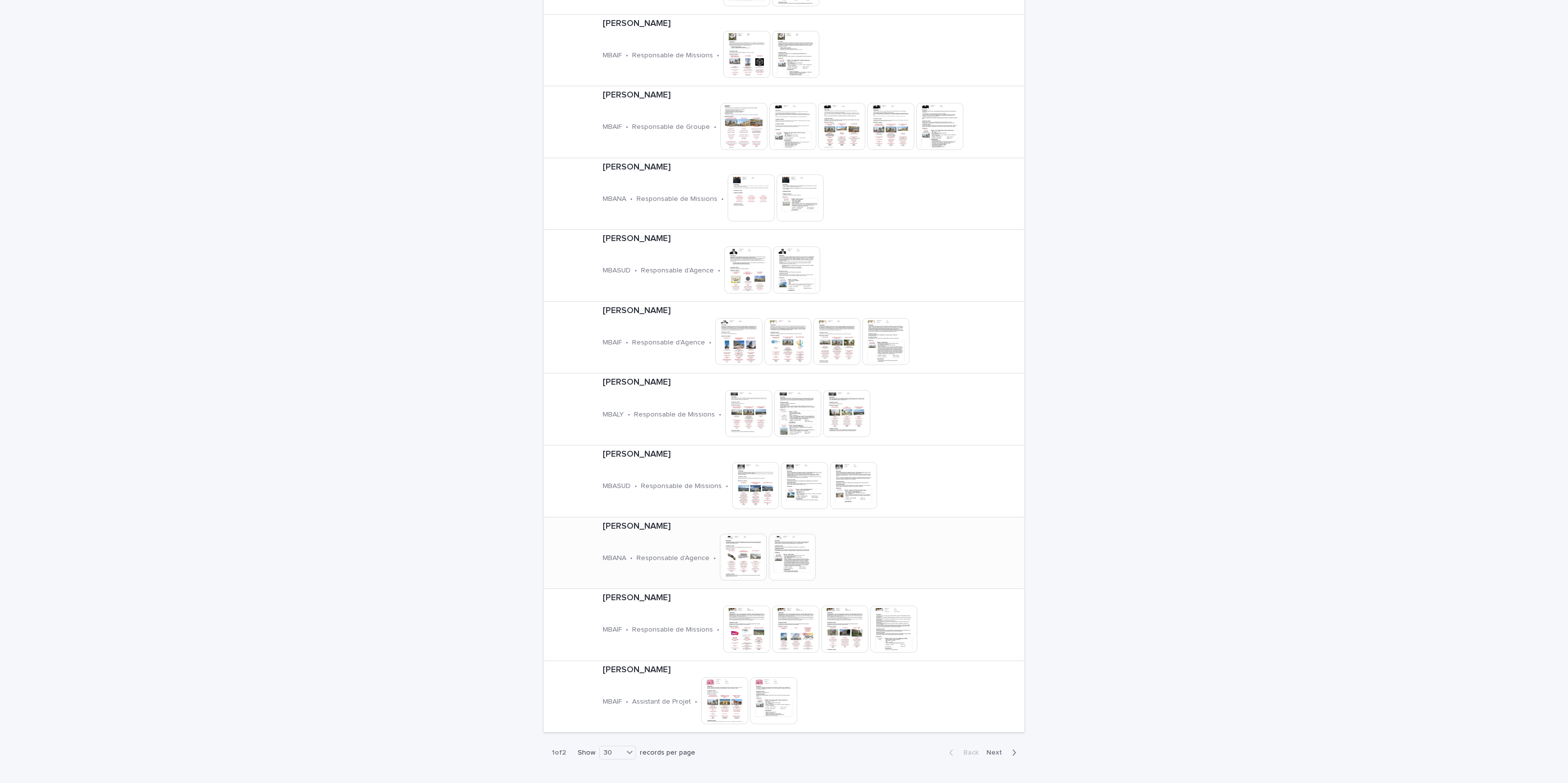
scroll to position [1693, 0]
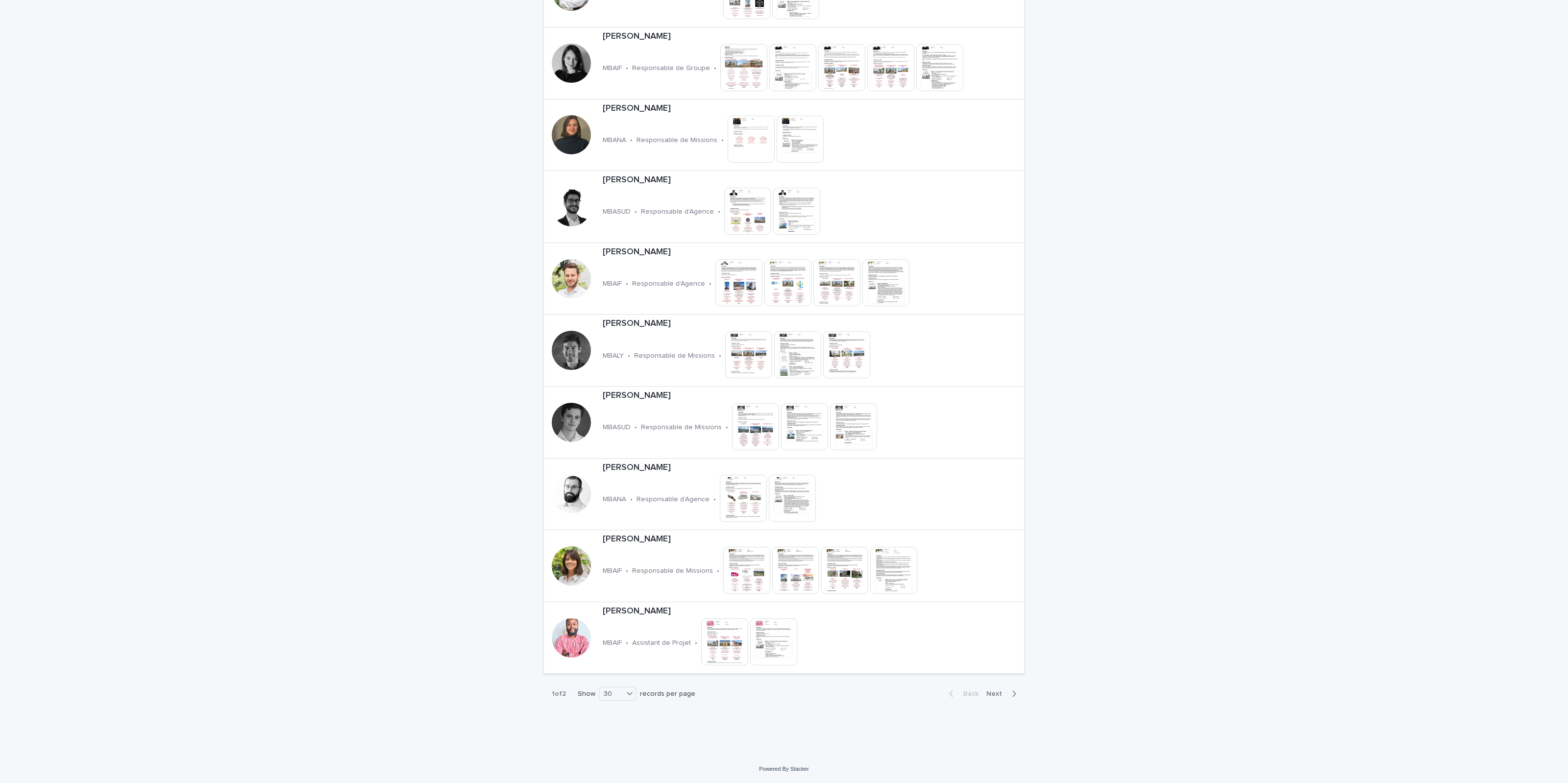
click at [940, 489] on div "Back Next" at bounding box center [982, 694] width 83 height 24
click at [940, 489] on div "button" at bounding box center [1012, 694] width 9 height 9
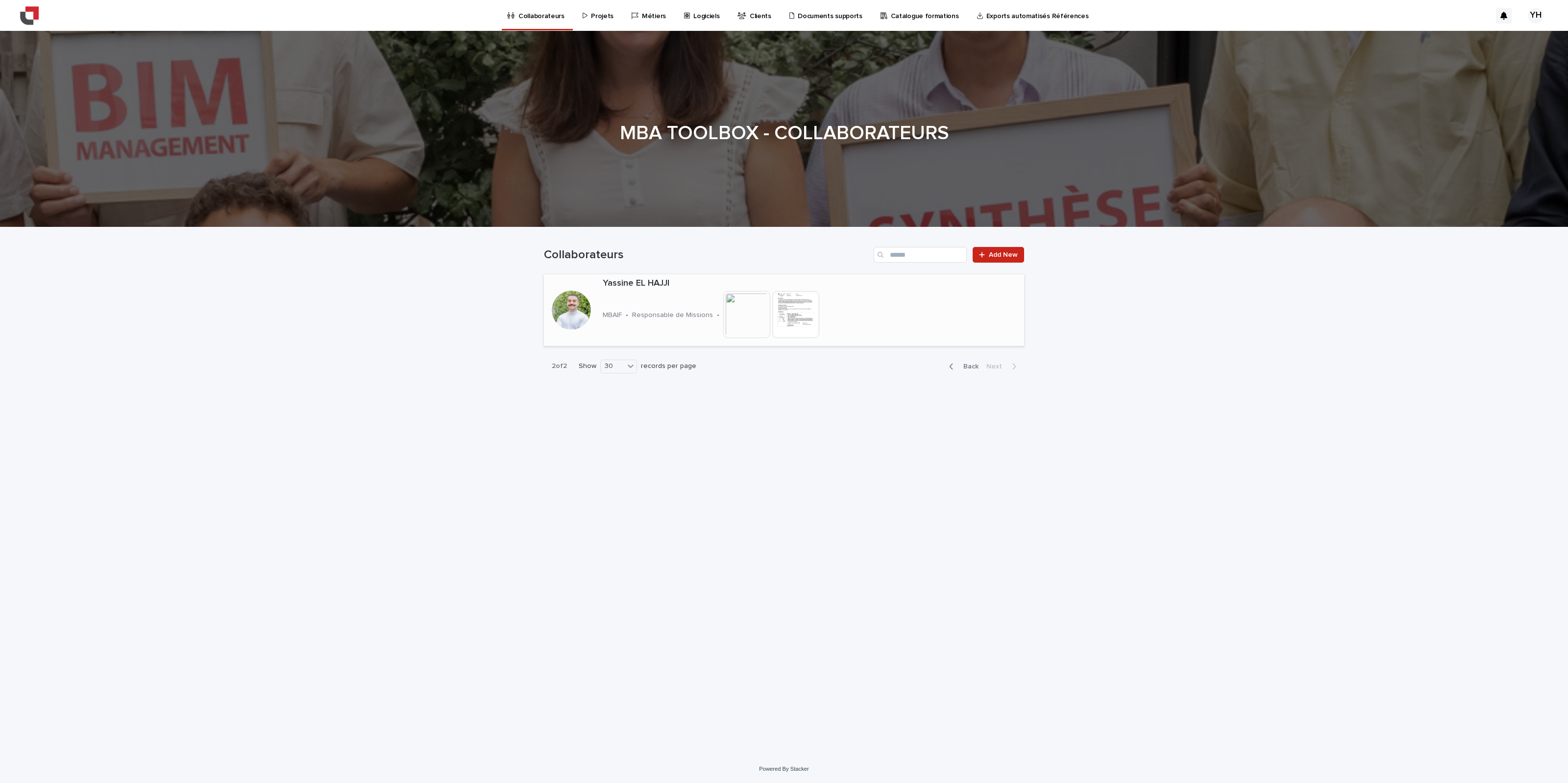
click at [572, 311] on div at bounding box center [571, 310] width 39 height 39
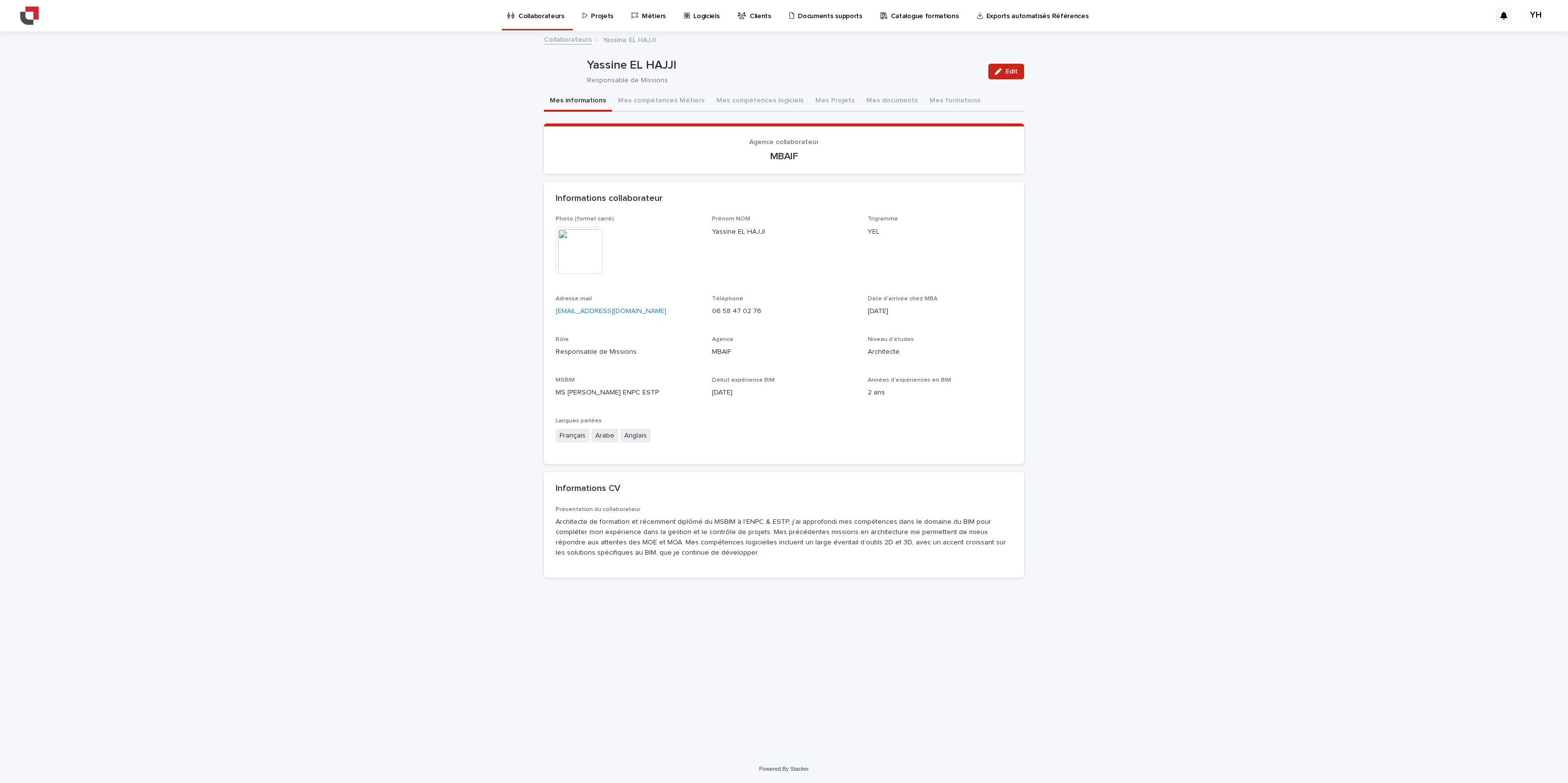
click at [597, 250] on img at bounding box center [579, 250] width 47 height 47
click at [589, 237] on img at bounding box center [579, 250] width 47 height 47
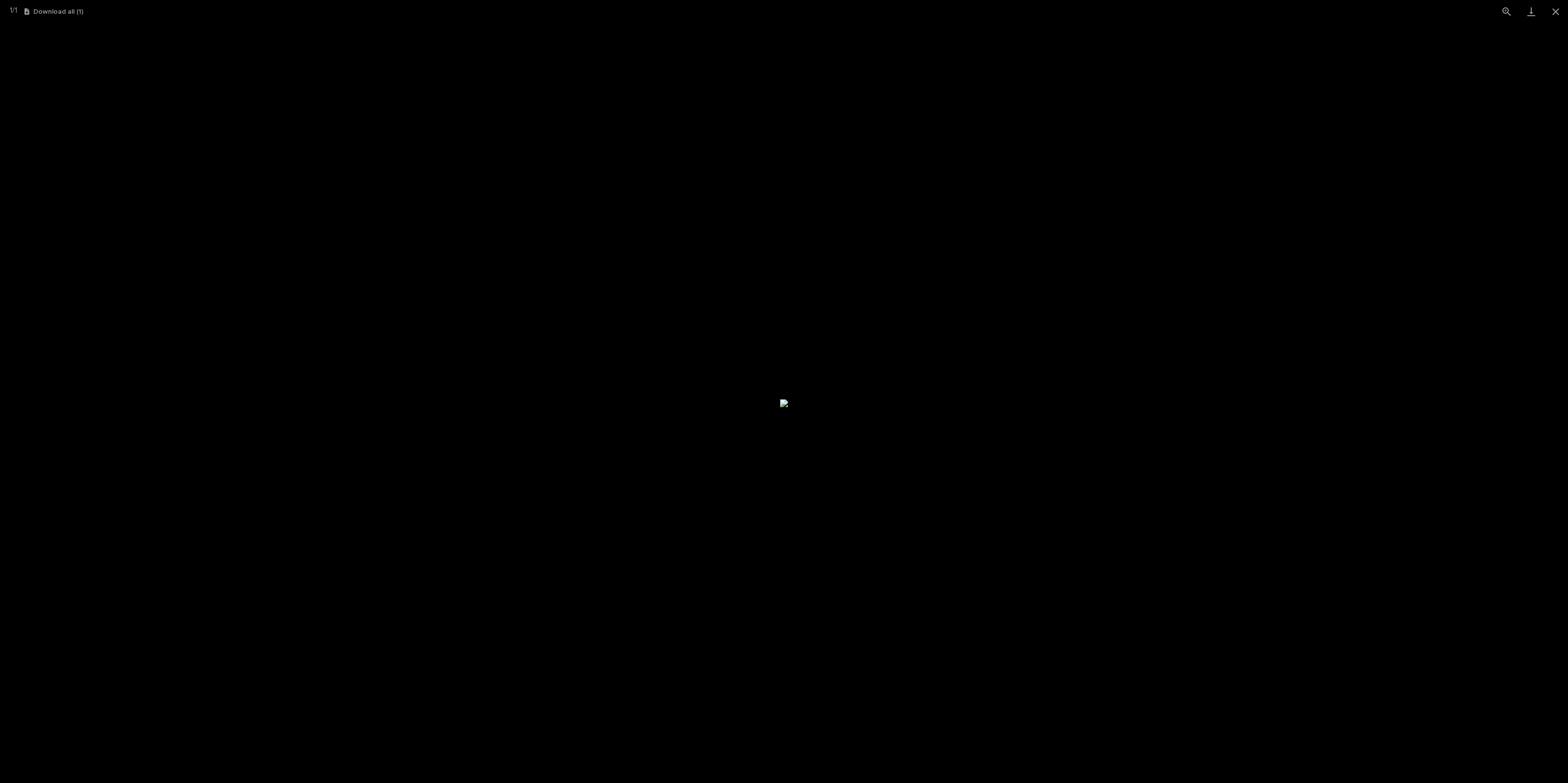
click at [940, 230] on picture at bounding box center [784, 403] width 1568 height 760
click at [940, 253] on picture at bounding box center [784, 403] width 1568 height 760
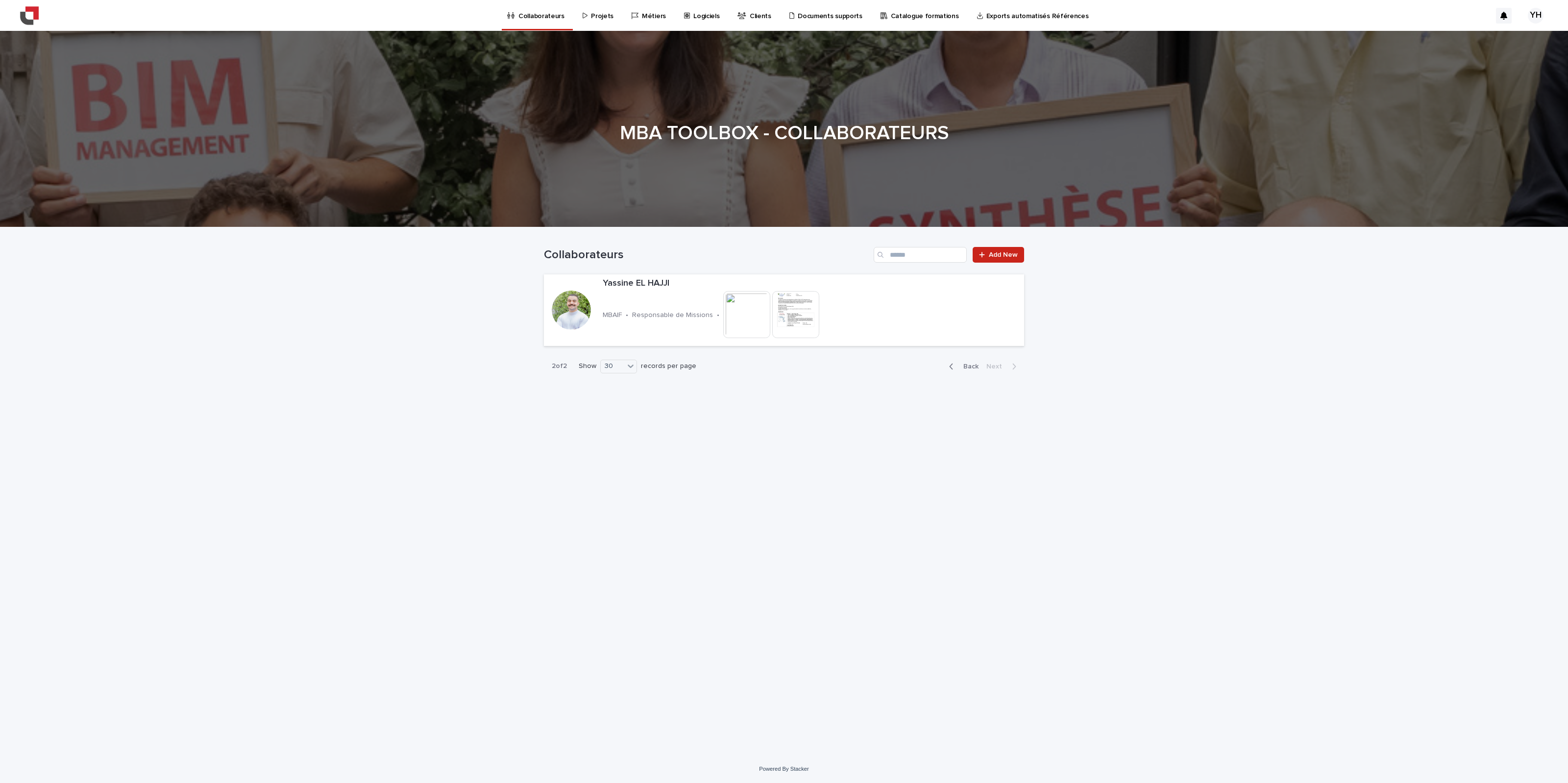
click at [582, 11] on div "Projets" at bounding box center [600, 10] width 37 height 21
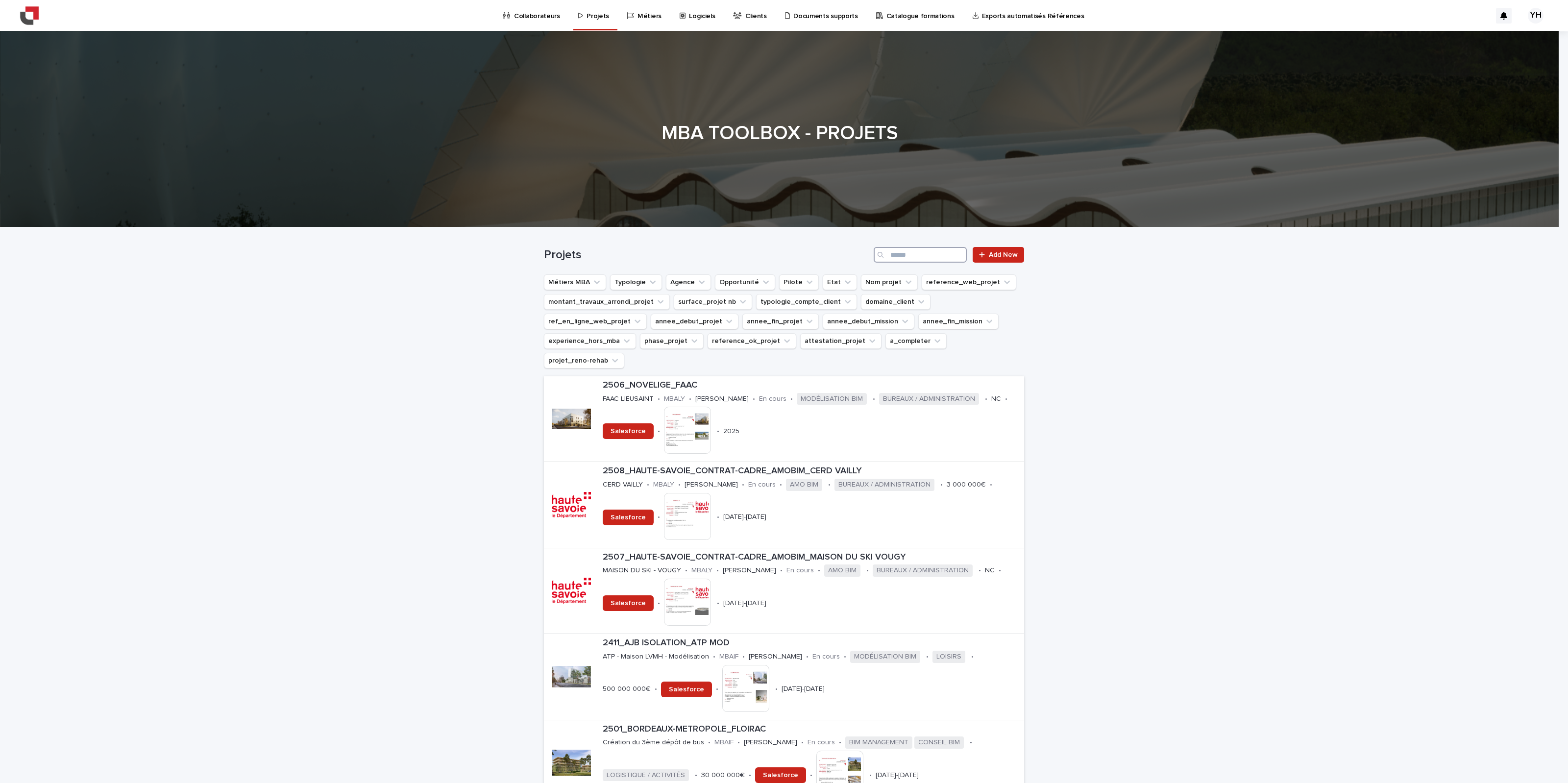
click at [933, 255] on input "Search" at bounding box center [920, 255] width 93 height 16
type input "*"
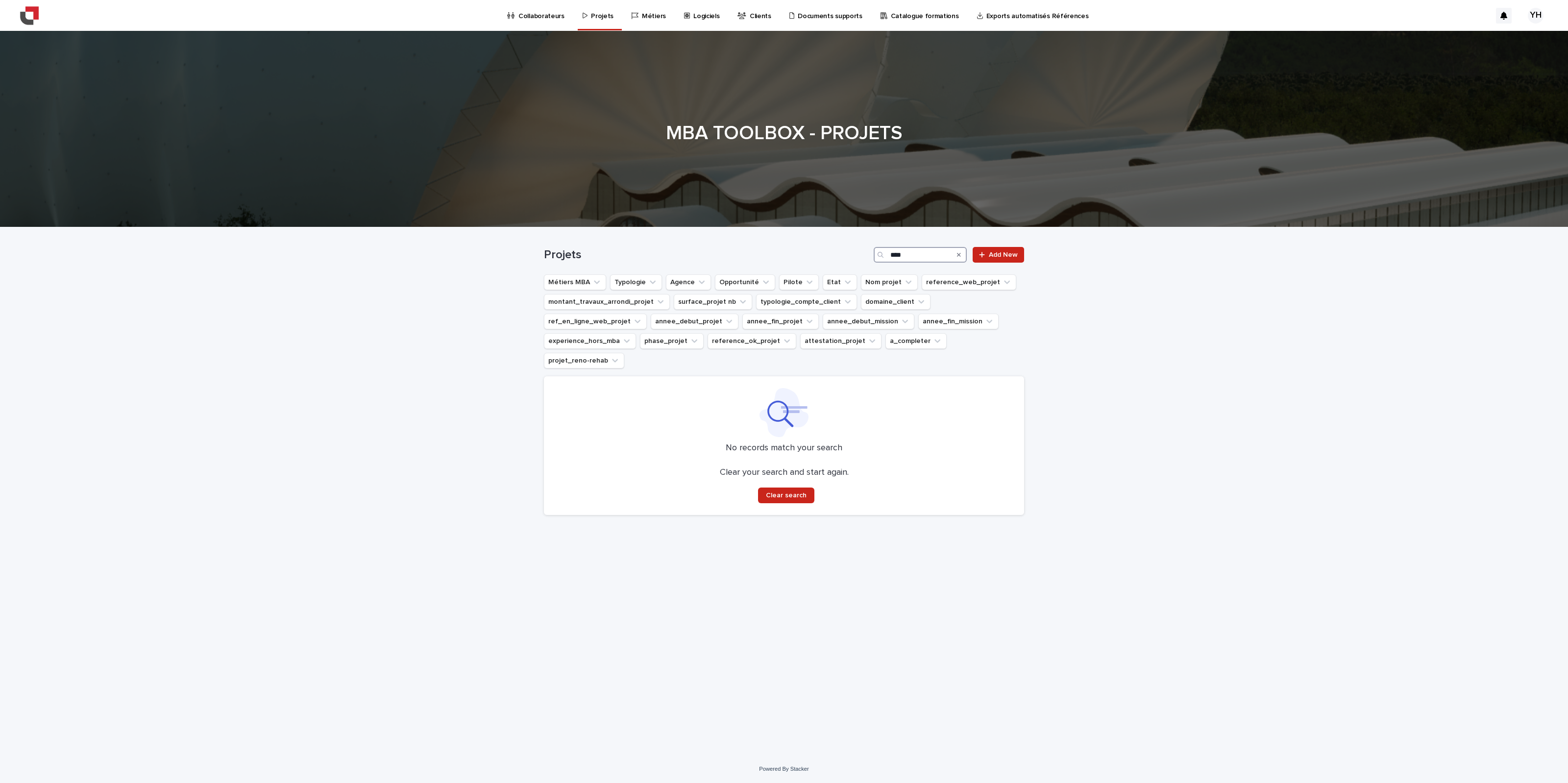
drag, startPoint x: 920, startPoint y: 258, endPoint x: 831, endPoint y: 261, distance: 89.1
click at [831, 261] on div "Projets **** Add New" at bounding box center [784, 255] width 480 height 16
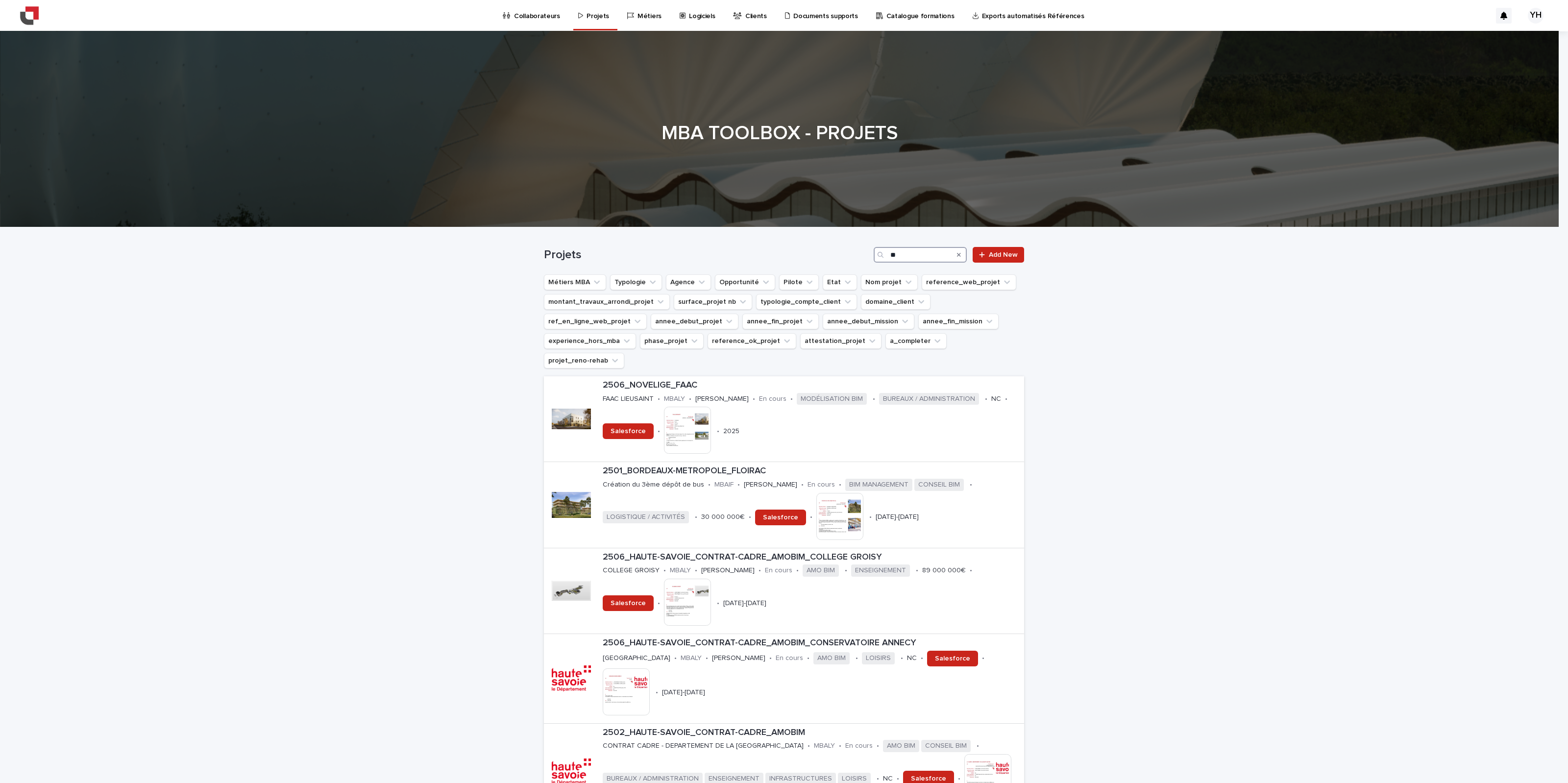
type input "*"
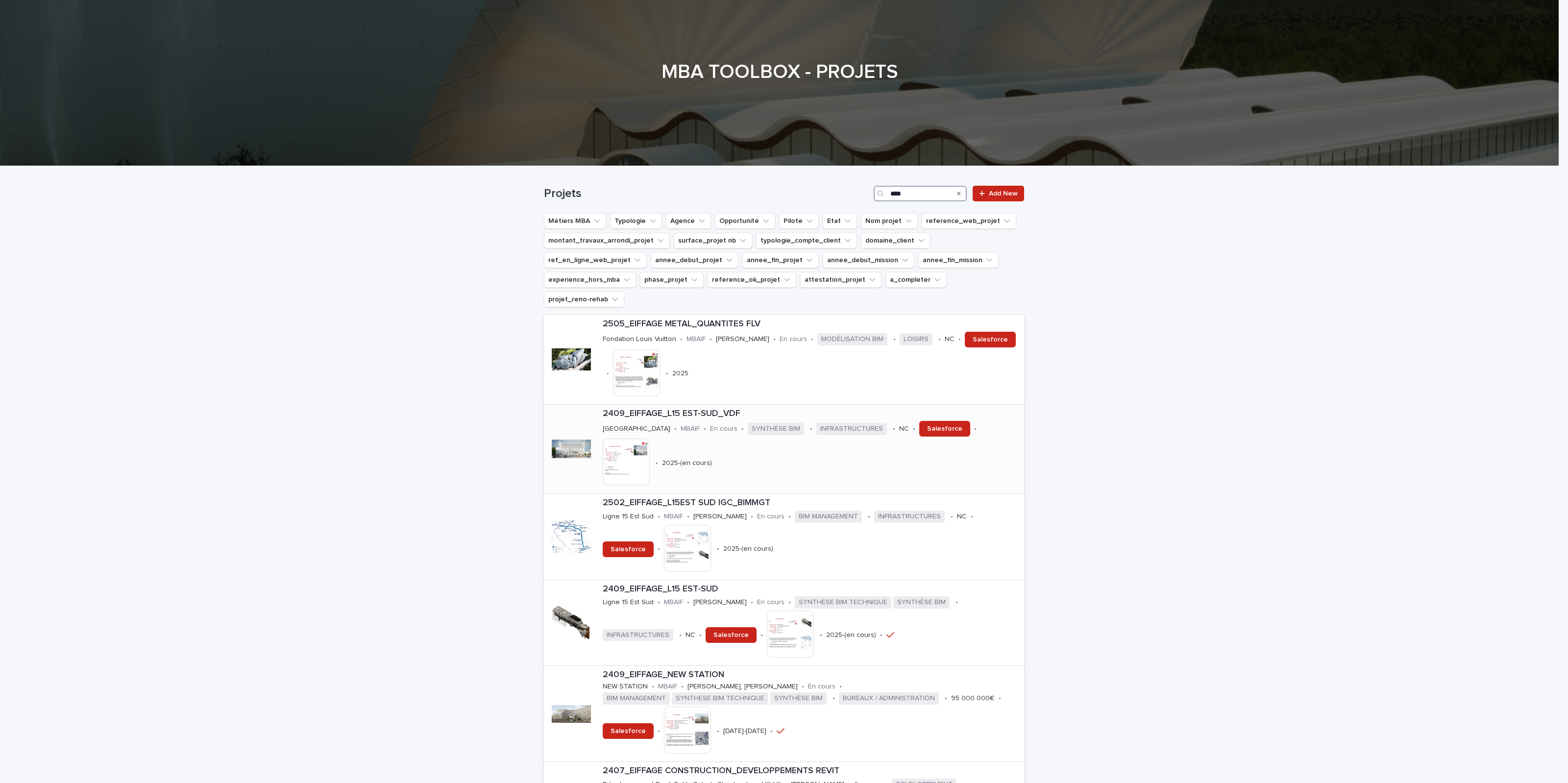
scroll to position [122, 0]
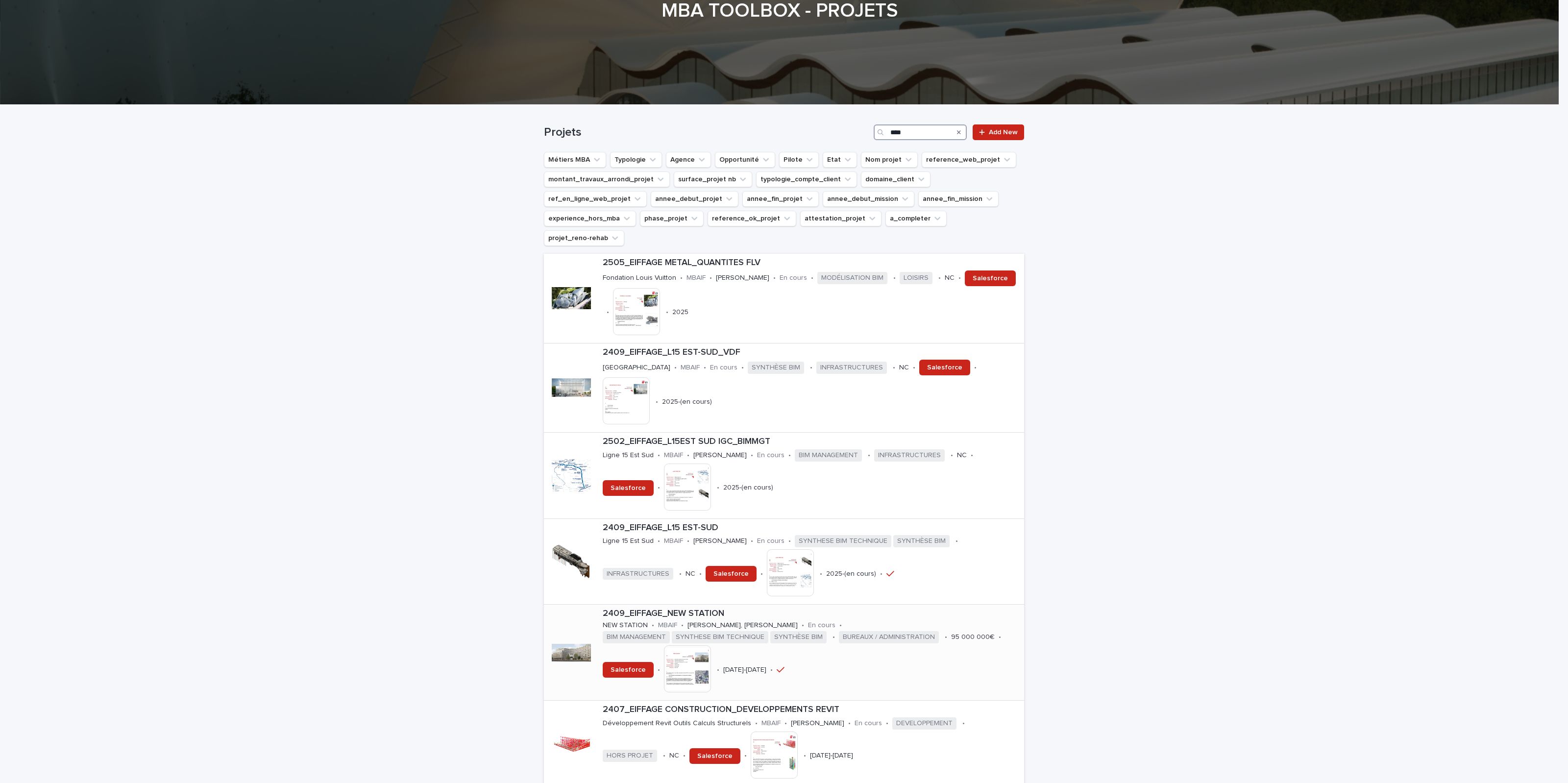
type input "****"
click at [680, 489] on img at bounding box center [687, 669] width 47 height 47
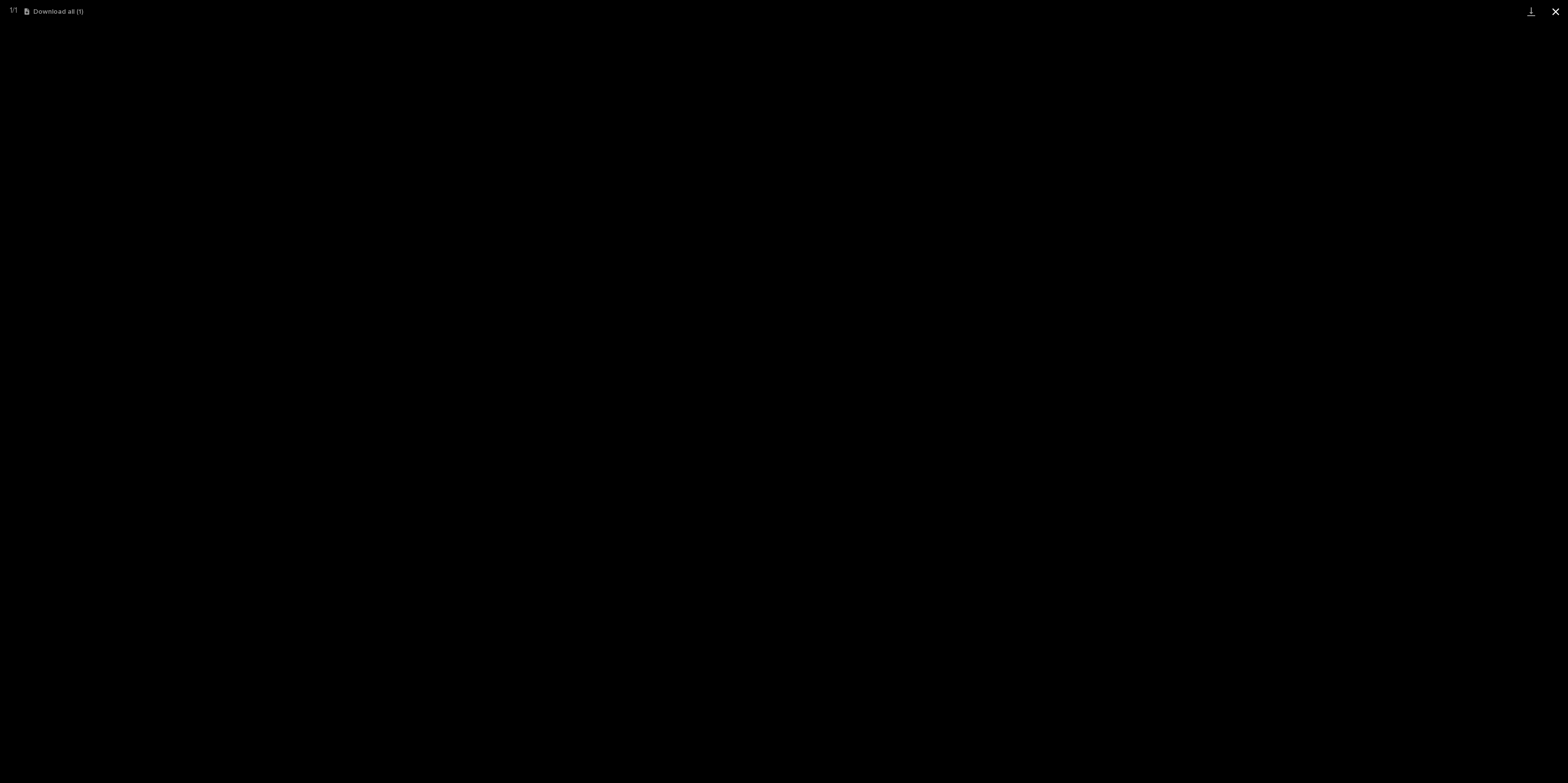
click at [940, 9] on button "Close gallery" at bounding box center [1556, 12] width 24 height 23
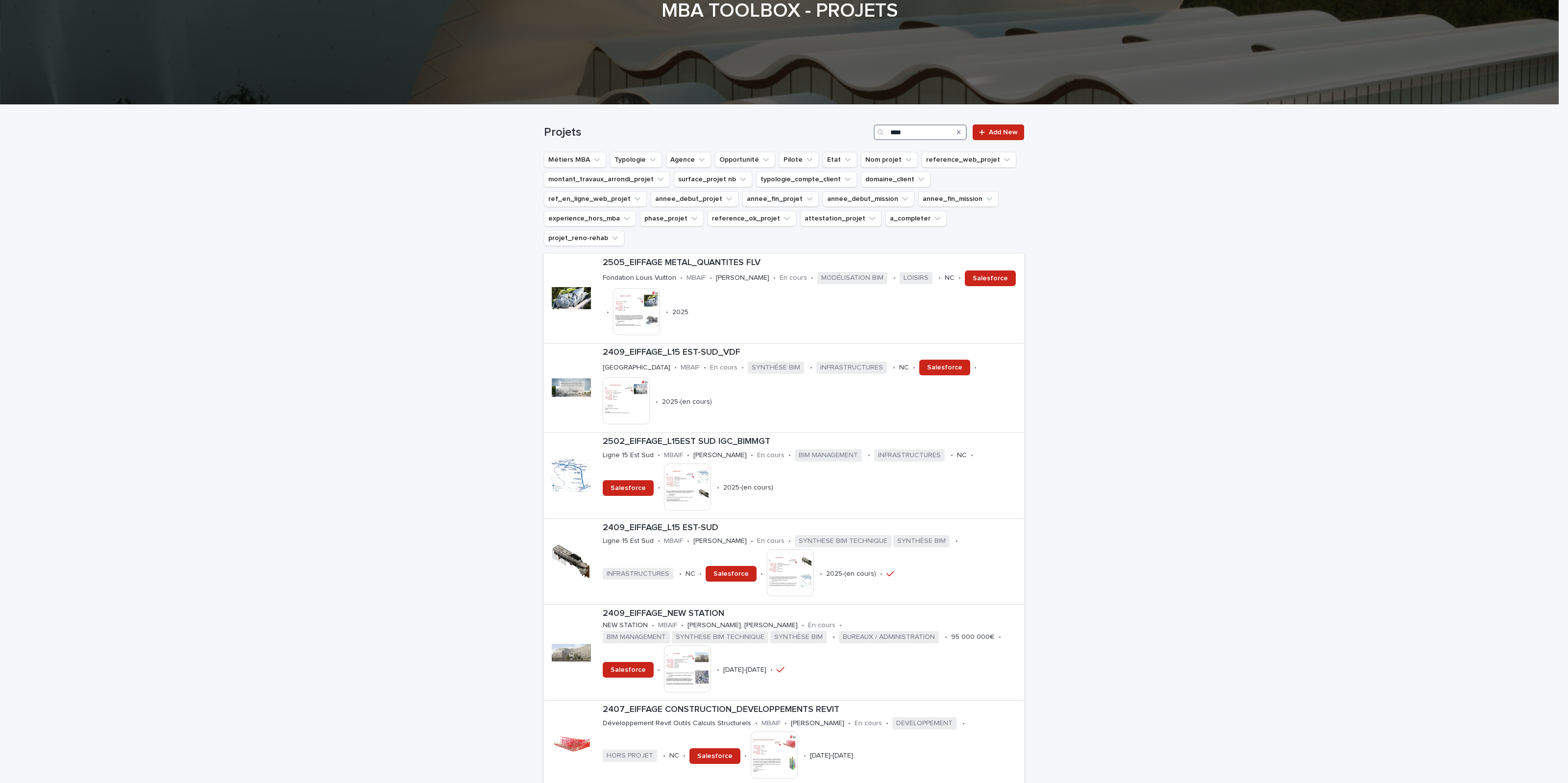
drag, startPoint x: 899, startPoint y: 129, endPoint x: 827, endPoint y: 127, distance: 72.0
click at [827, 127] on div "Projets **** Add New" at bounding box center [784, 132] width 480 height 16
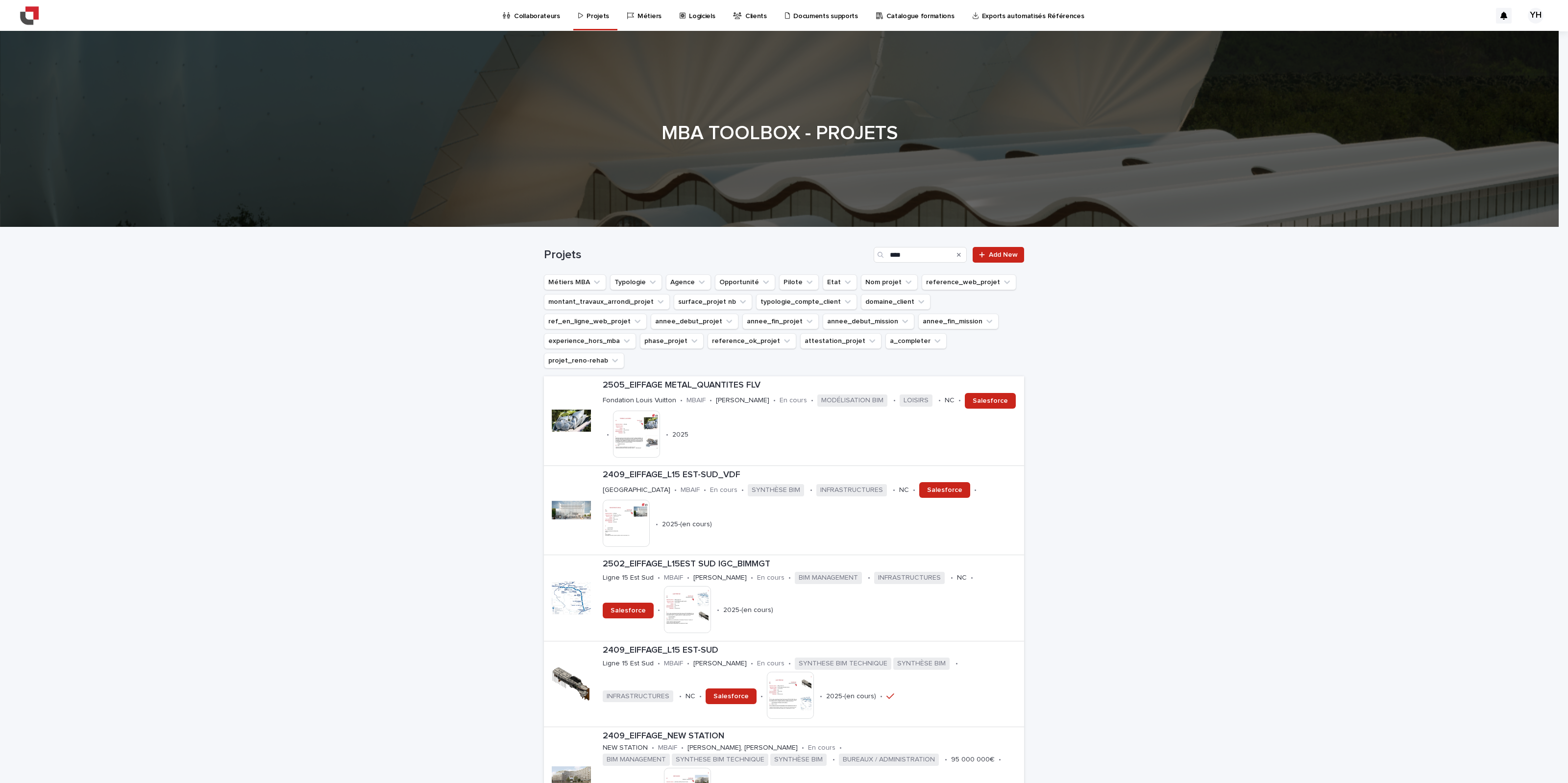
click at [505, 10] on div "Collaborateurs" at bounding box center [533, 10] width 63 height 21
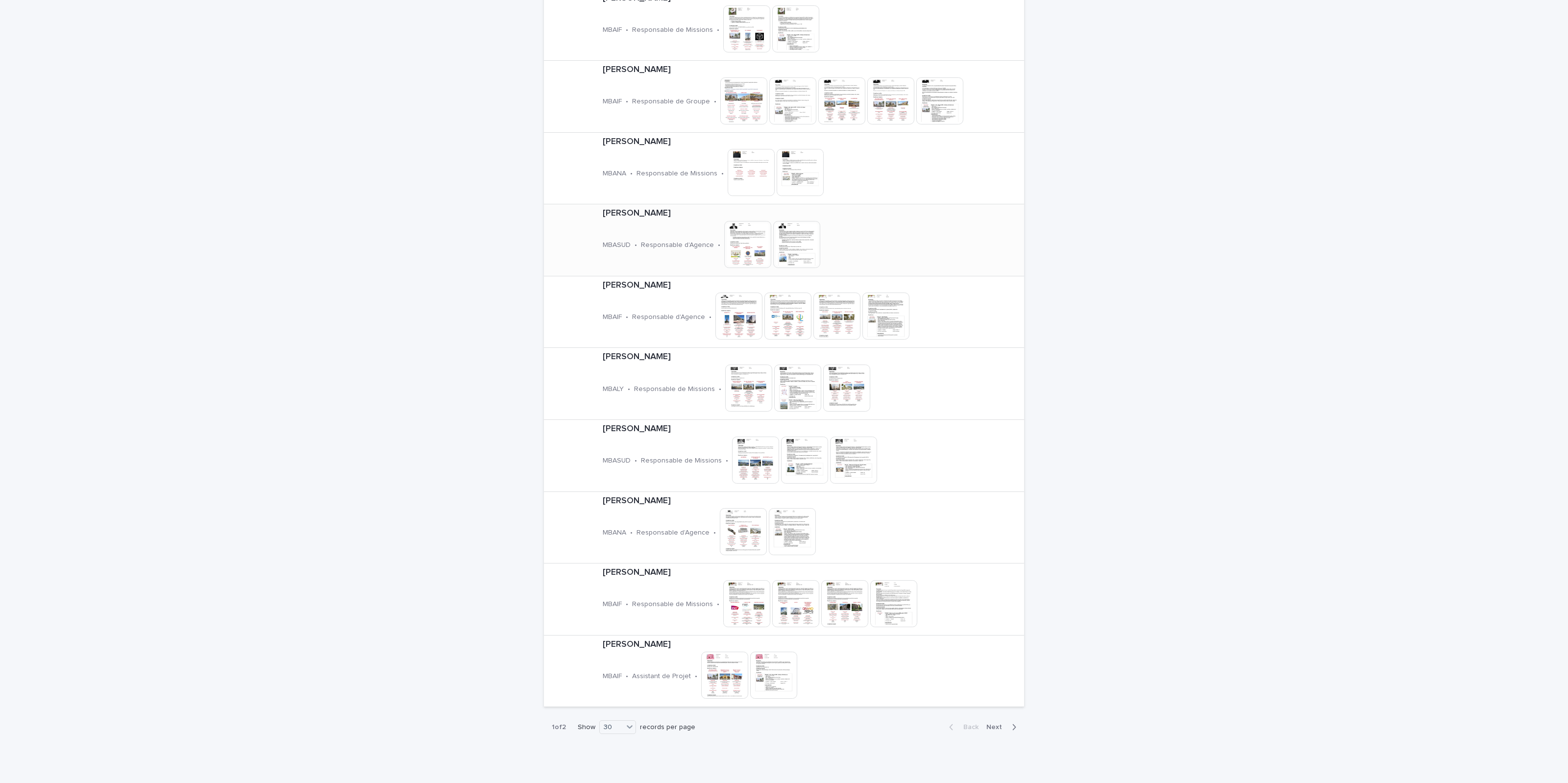
scroll to position [1693, 0]
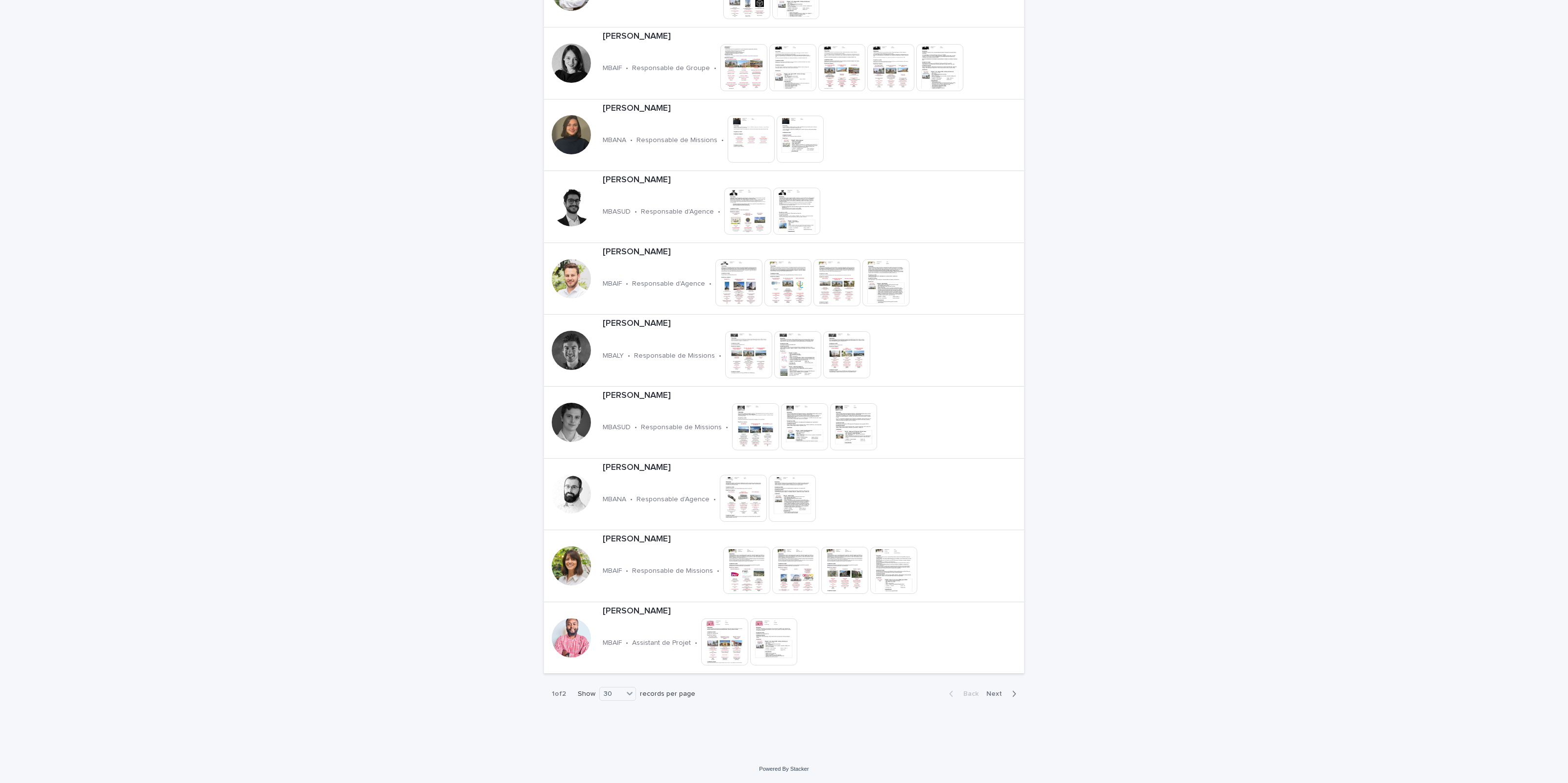
click at [940, 489] on div "Back Next" at bounding box center [982, 694] width 83 height 24
click at [940, 489] on span "Next" at bounding box center [996, 693] width 21 height 7
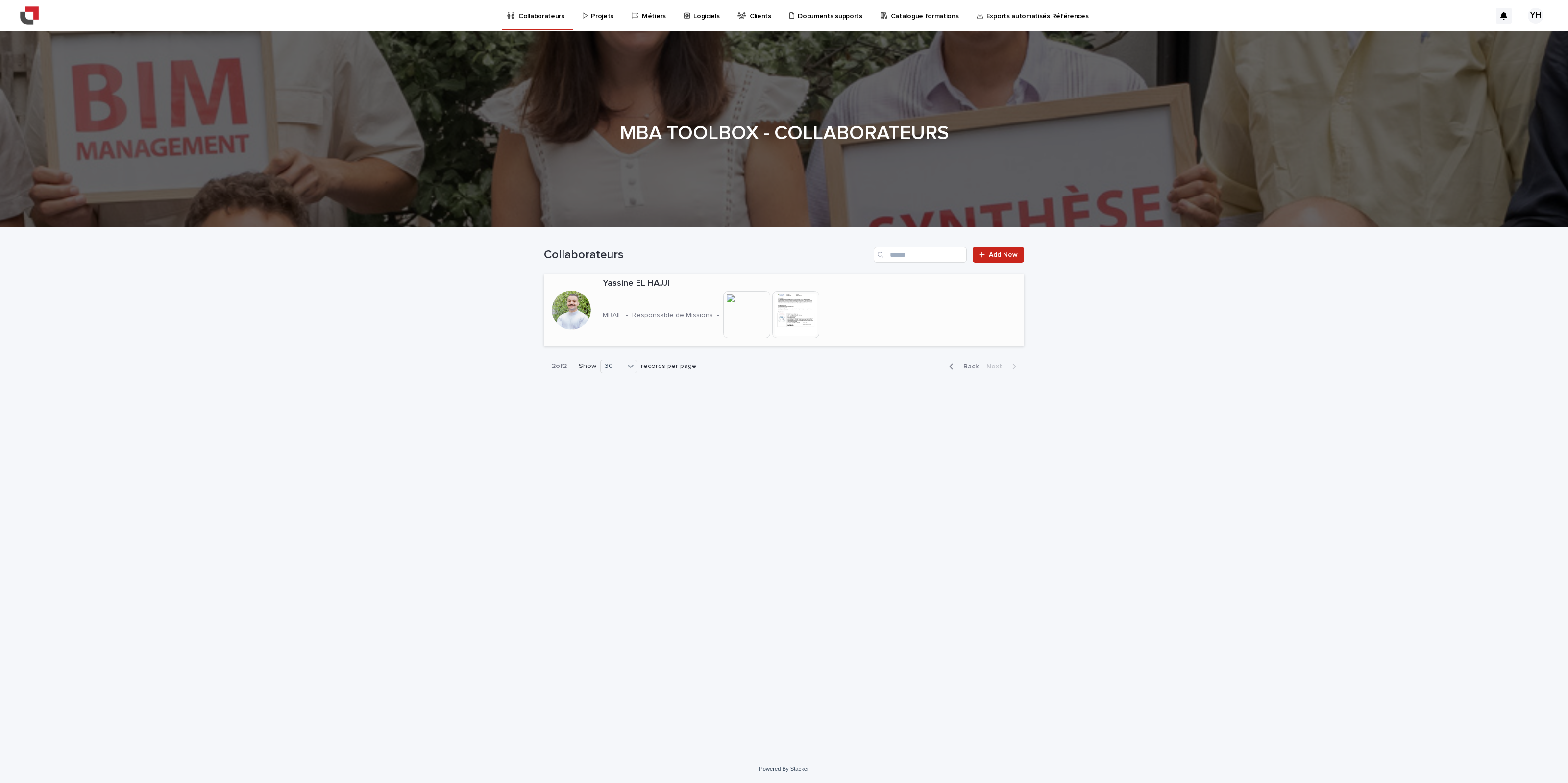
click at [636, 275] on div "Yassine EL HAJJI MBAIF • Responsable de Missions • This file cannot be opened D…" at bounding box center [745, 311] width 293 height 72
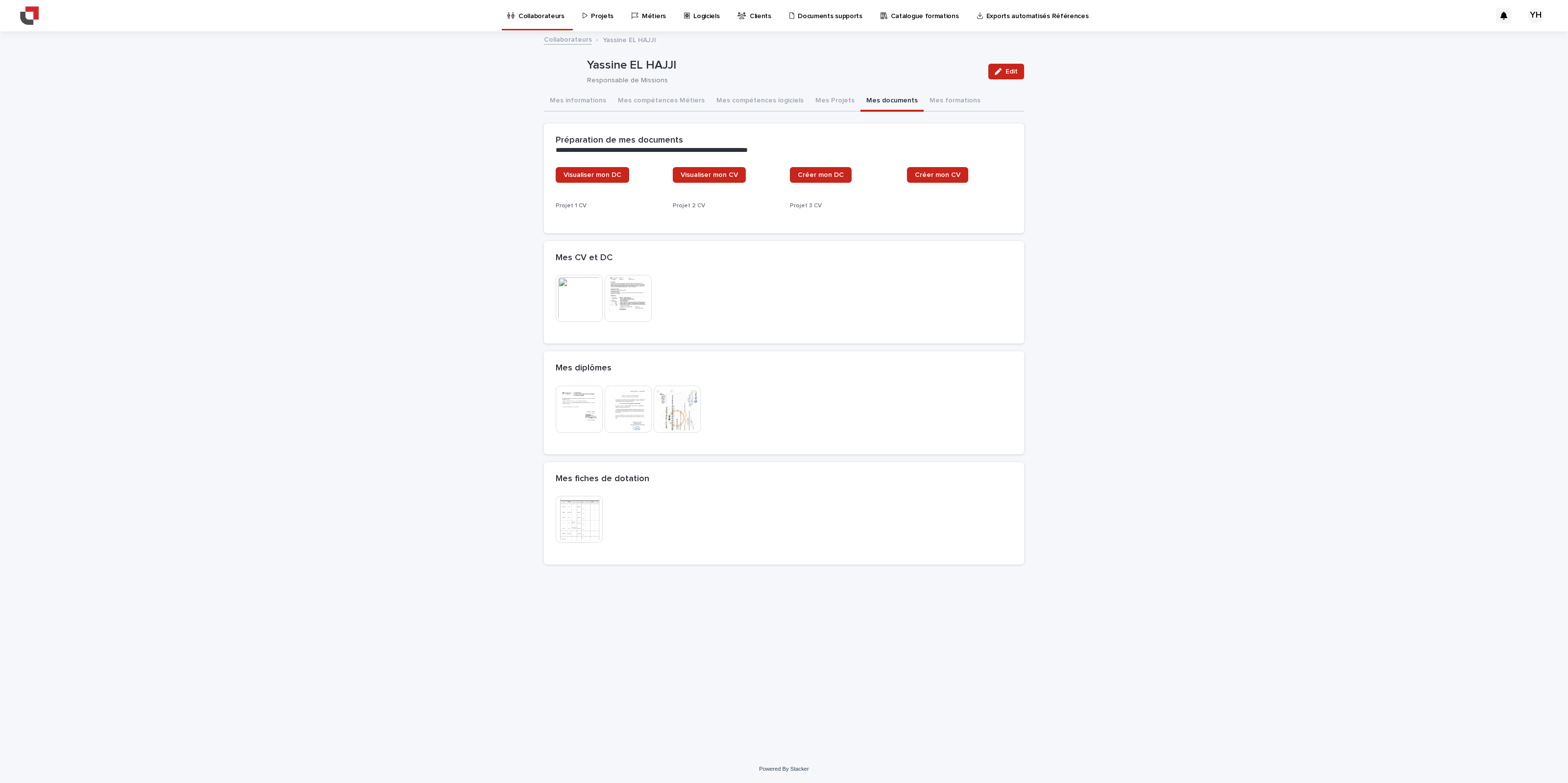
click at [870, 104] on button "Mes documents" at bounding box center [892, 102] width 63 height 21
click at [584, 96] on button "Mes informations" at bounding box center [578, 102] width 68 height 21
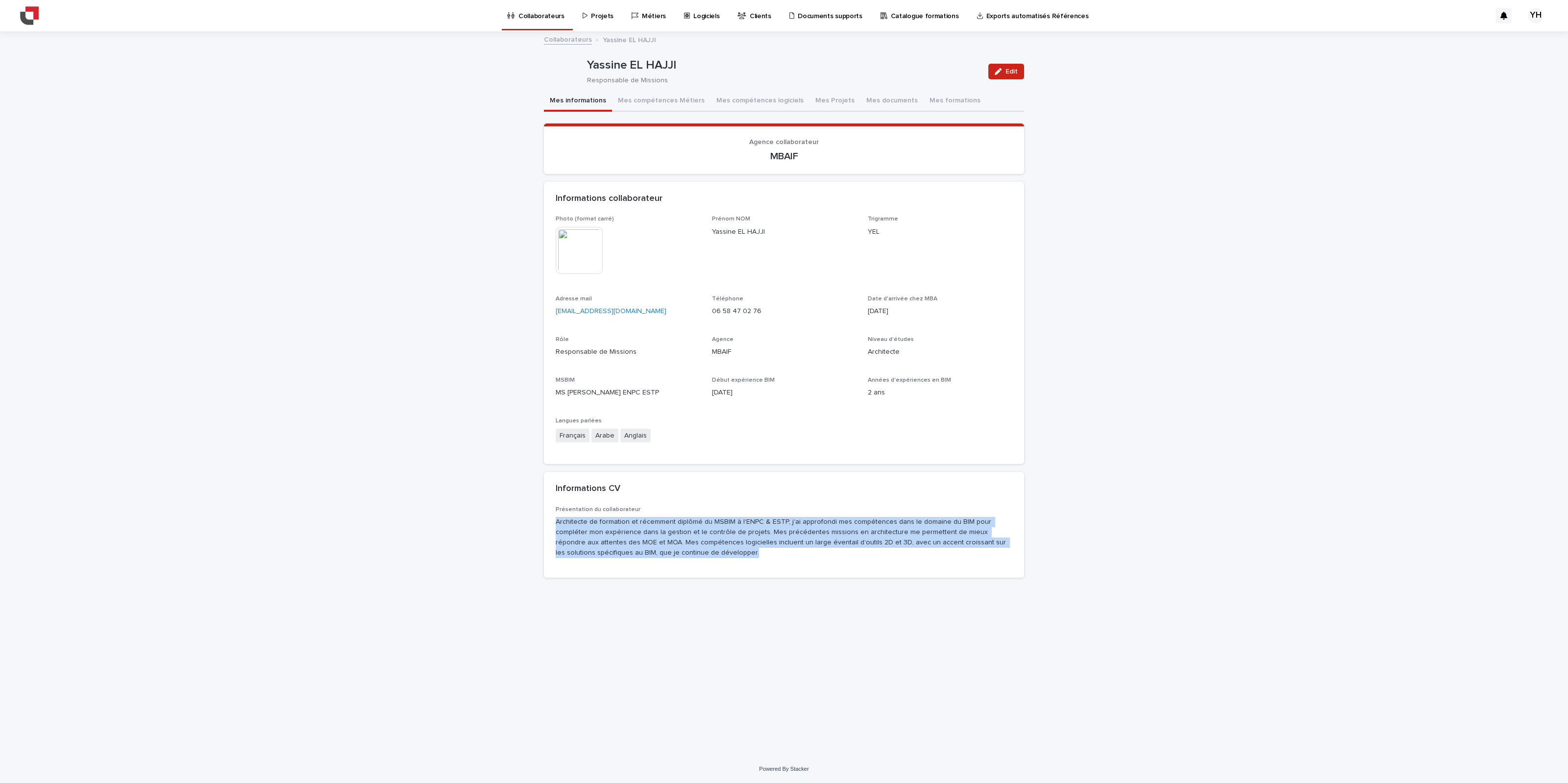
drag, startPoint x: 688, startPoint y: 559, endPoint x: 555, endPoint y: 516, distance: 139.8
click at [555, 489] on div "Présentation du collaborateur Architecte de formation et récemment diplômé du M…" at bounding box center [784, 542] width 480 height 72
copy p "Architecte de formation et récemment diplômé du MSBIM à l'ENPC & ESTP, j'ai app…"
click at [782, 489] on p "Architecte de formation et récemment diplômé du MSBIM à l'ENPC & ESTP, j'ai app…" at bounding box center [784, 537] width 457 height 41
click at [768, 489] on p "Architecte de formation et récemment diplômé du MSBIM à l'ENPC & ESTP, j'ai app…" at bounding box center [784, 537] width 457 height 41
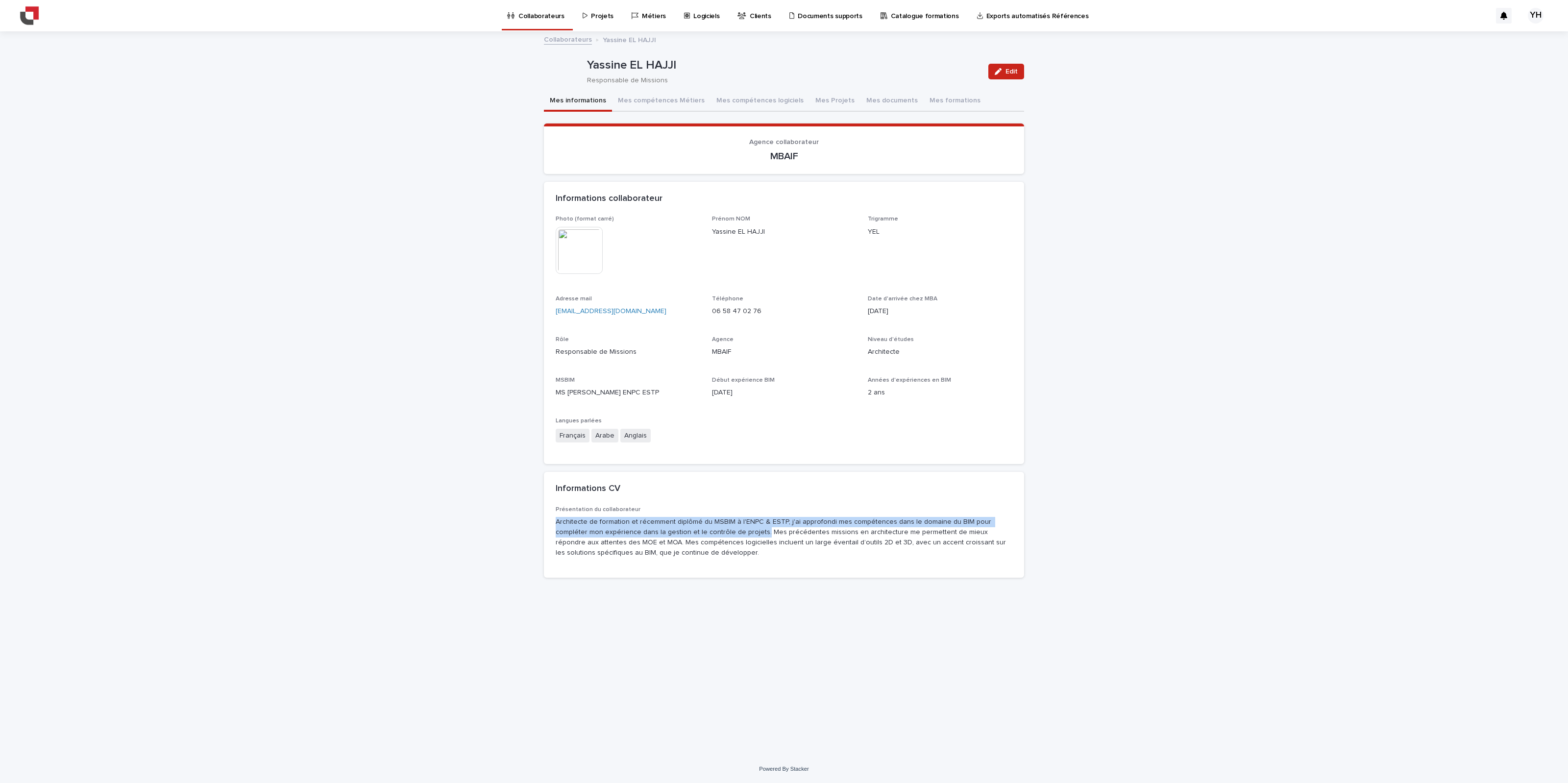
drag, startPoint x: 701, startPoint y: 530, endPoint x: 544, endPoint y: 523, distance: 157.2
click at [544, 489] on div "Présentation du collaborateur Architecte de formation et récemment diplômé du M…" at bounding box center [784, 542] width 480 height 72
copy p "Architecte de formation et récemment diplômé du MSBIM à l'ENPC & ESTP, j'ai app…"
